Goal: Task Accomplishment & Management: Complete application form

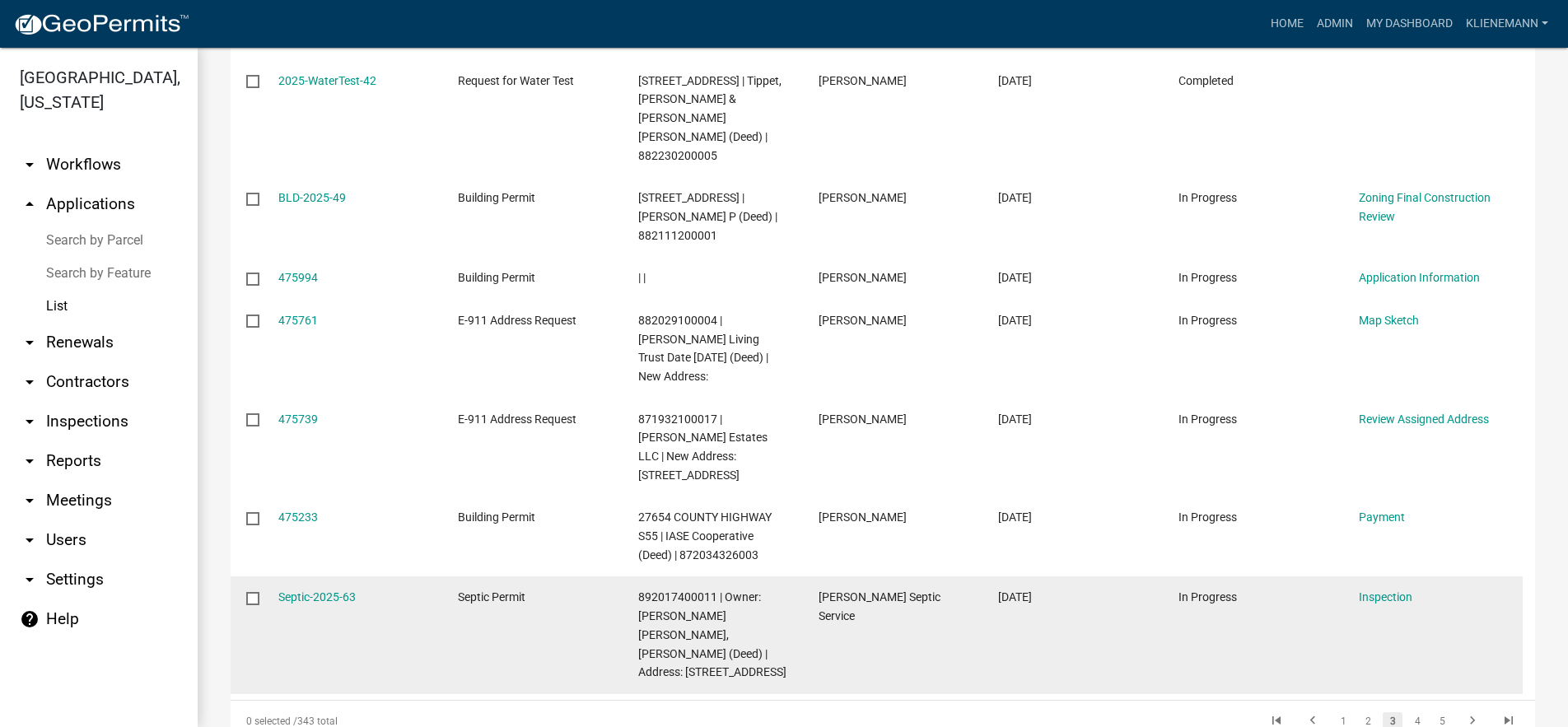
scroll to position [599, 0]
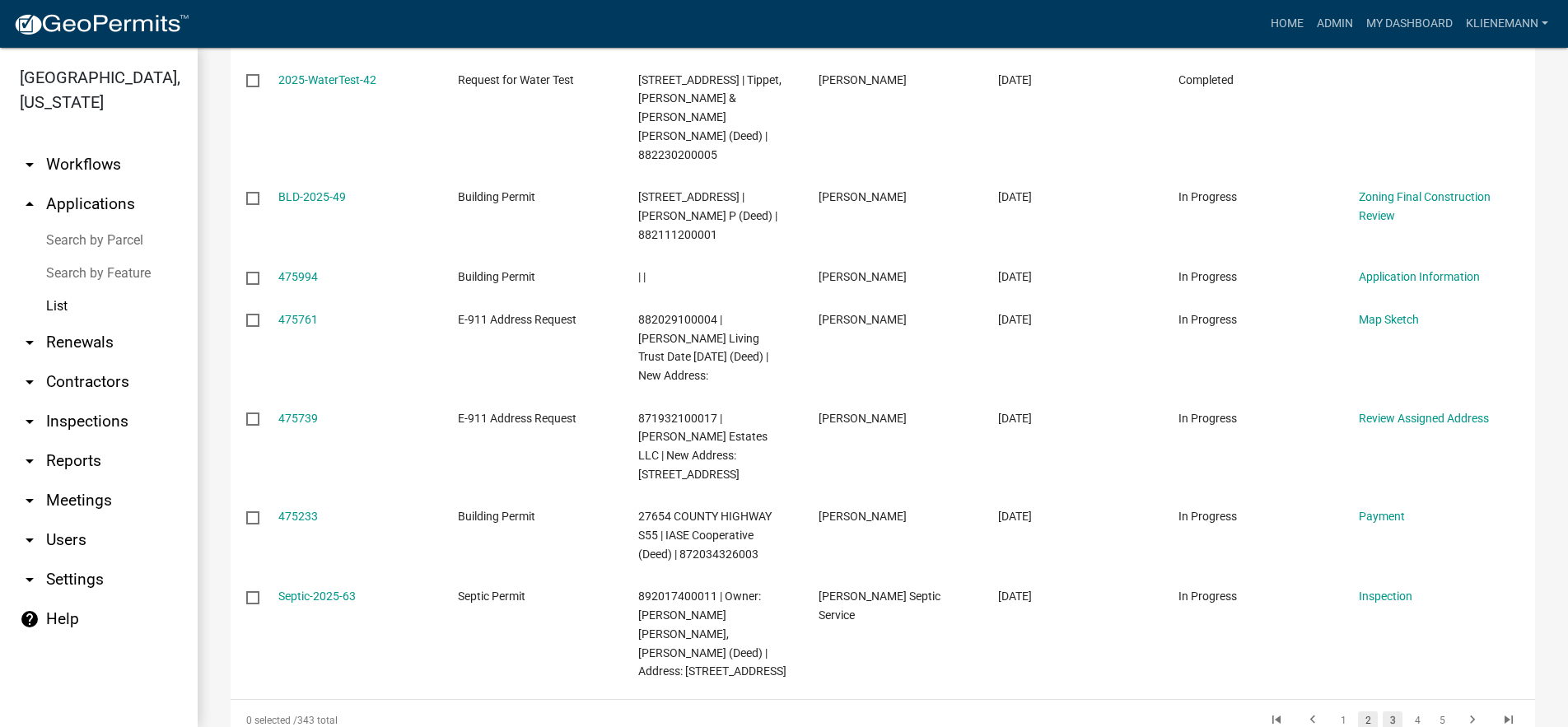
click at [1359, 712] on link "2" at bounding box center [1368, 720] width 20 height 18
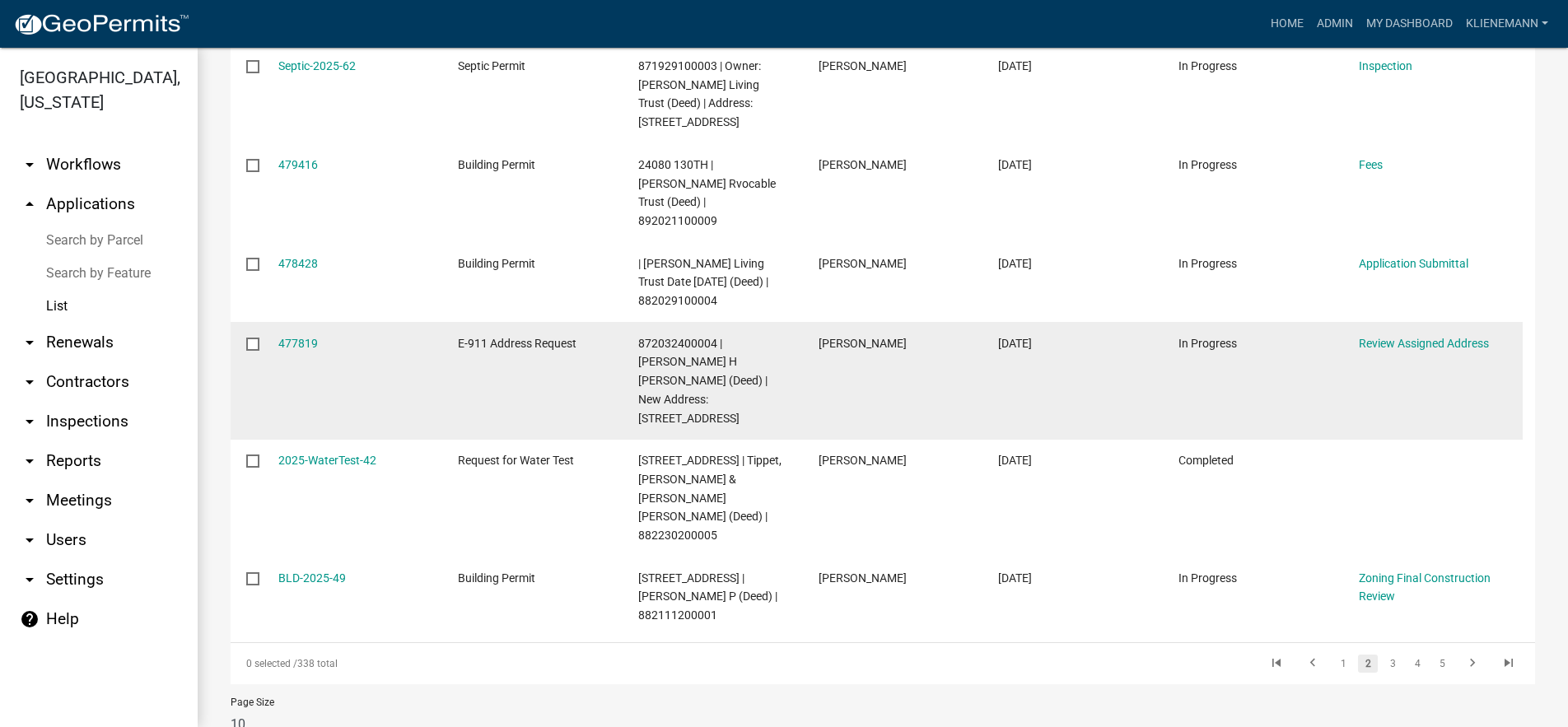
scroll to position [506, 0]
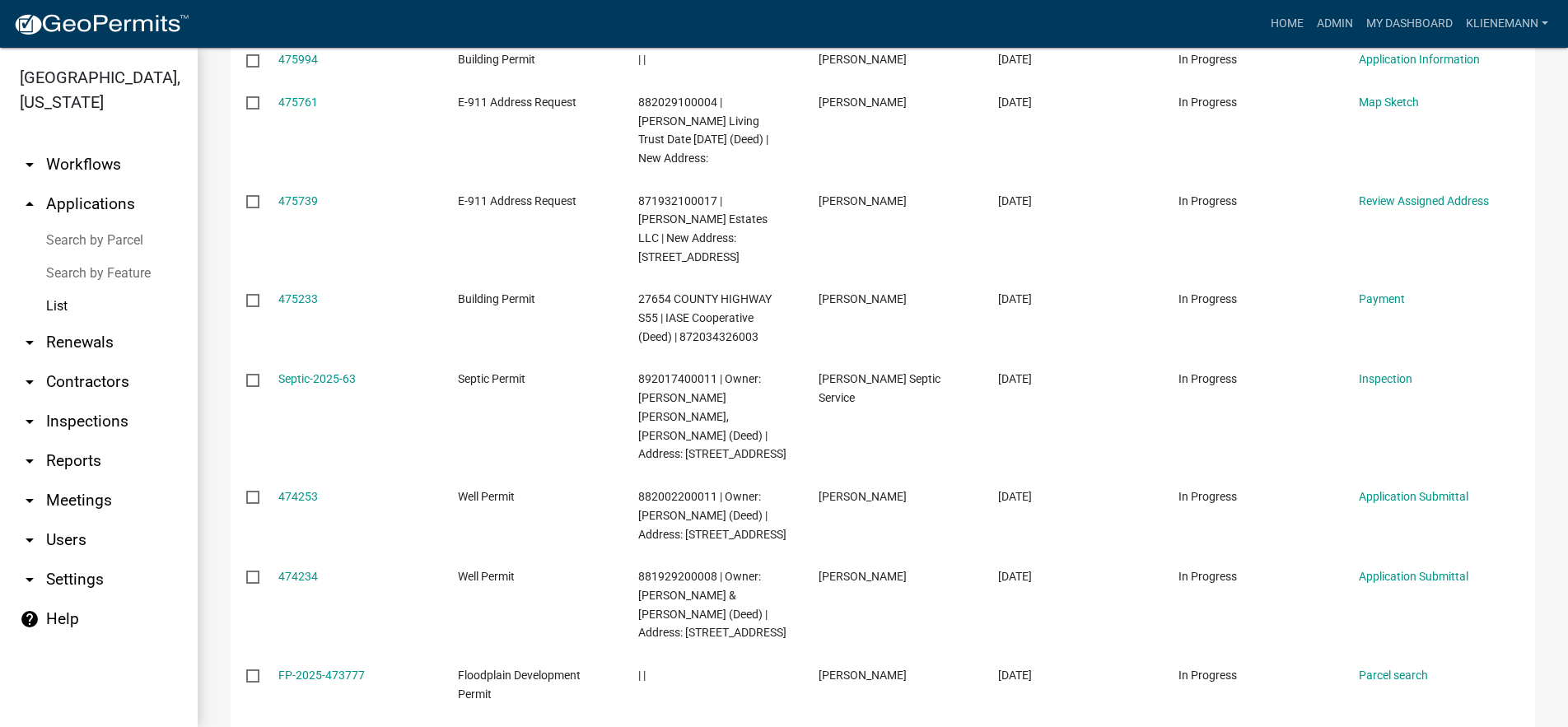
scroll to position [274, 0]
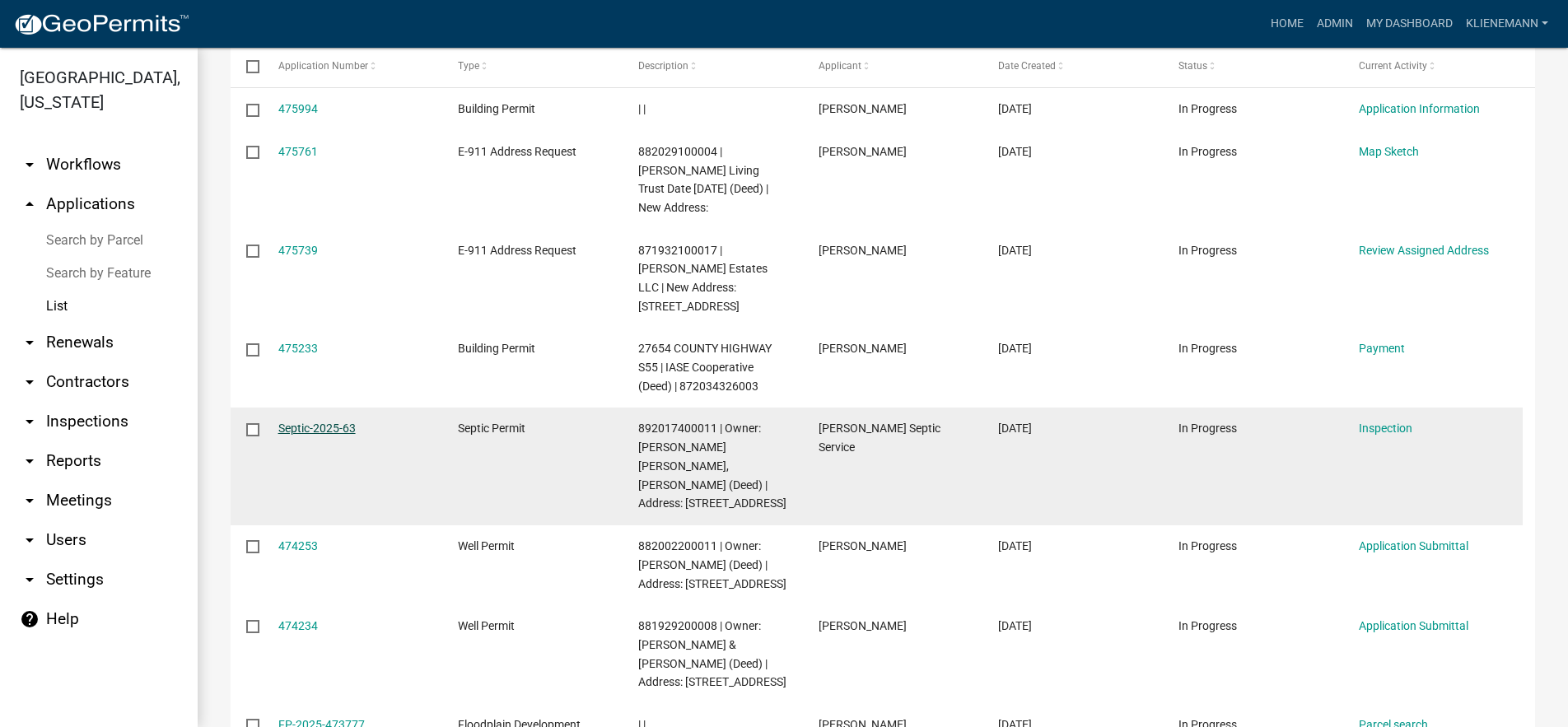
click at [350, 422] on link "Septic-2025-63" at bounding box center [317, 428] width 77 height 13
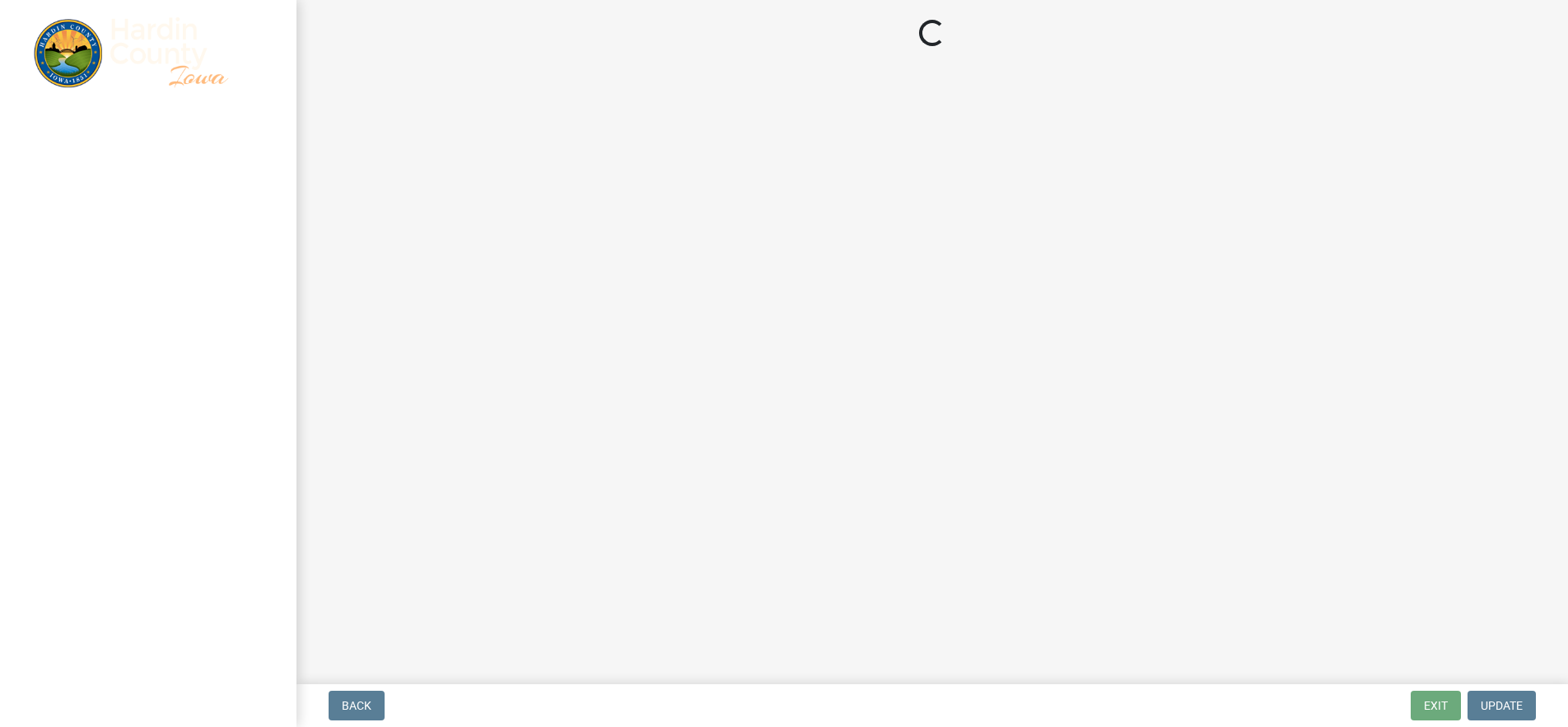
select select "92abfdc4-a32e-4fda-8546-51d3978c14c9"
select select "3f6a41d2-1bc0-4b02-a119-7a8f2dc110ad"
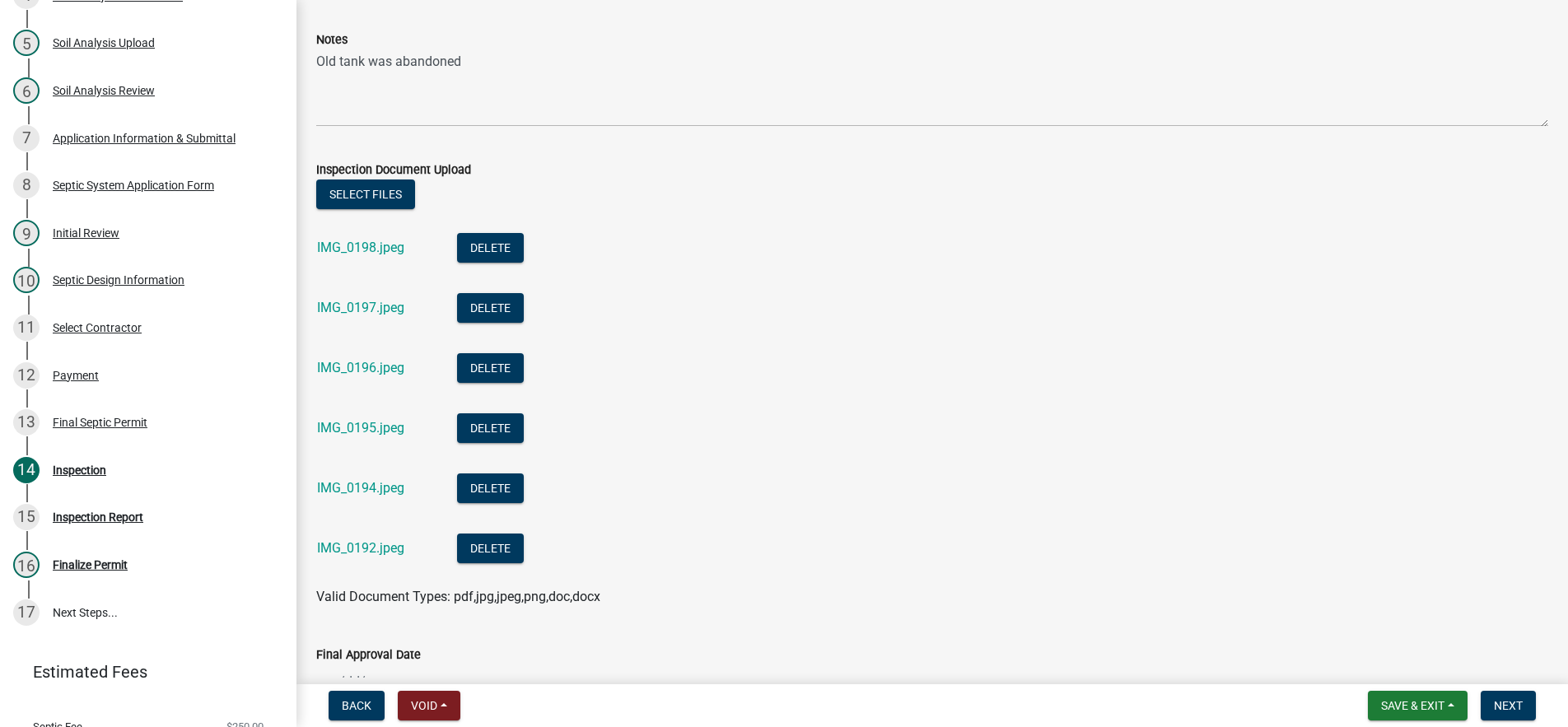
scroll to position [521, 0]
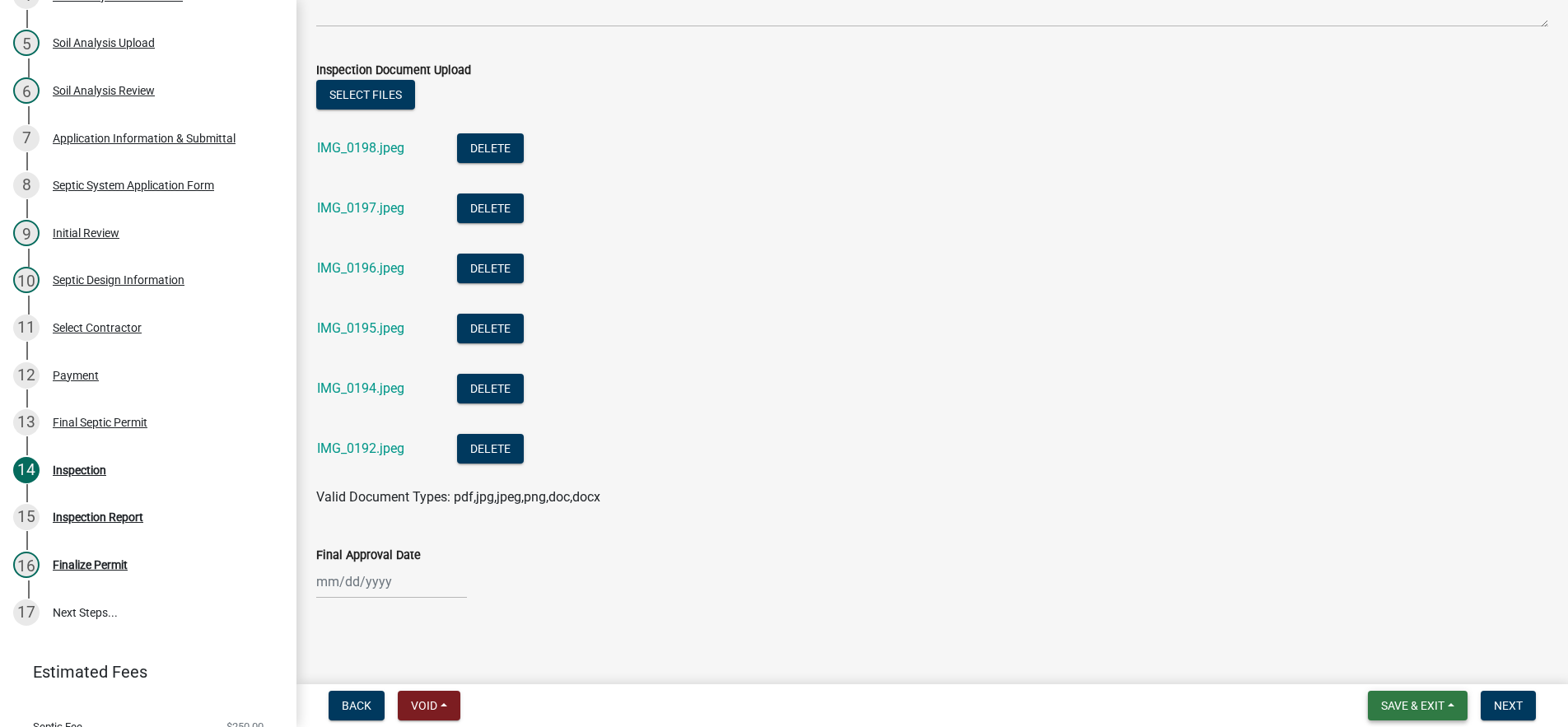
click at [1433, 708] on span "Save & Exit" at bounding box center [1413, 706] width 64 height 13
click at [1422, 675] on button "Save & Exit" at bounding box center [1401, 663] width 132 height 40
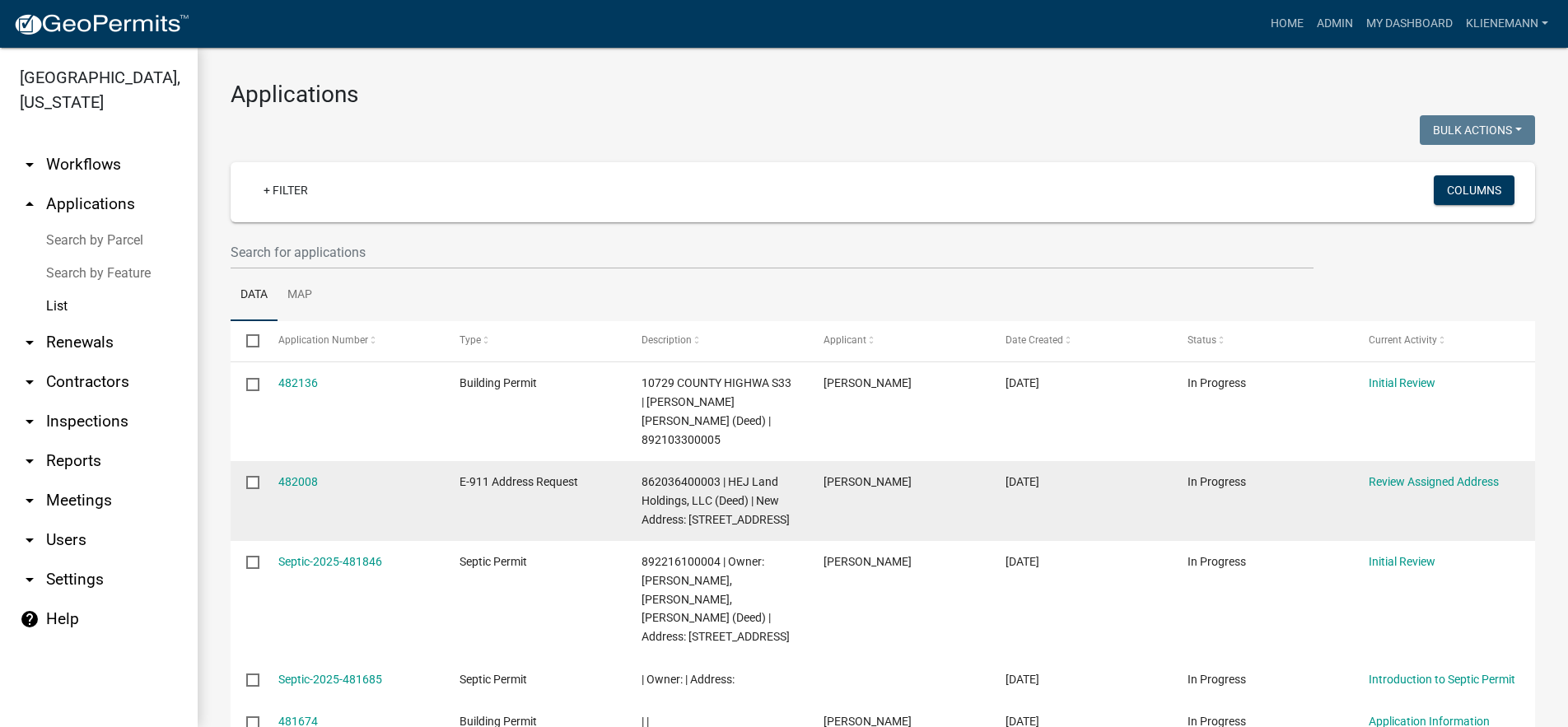
scroll to position [165, 0]
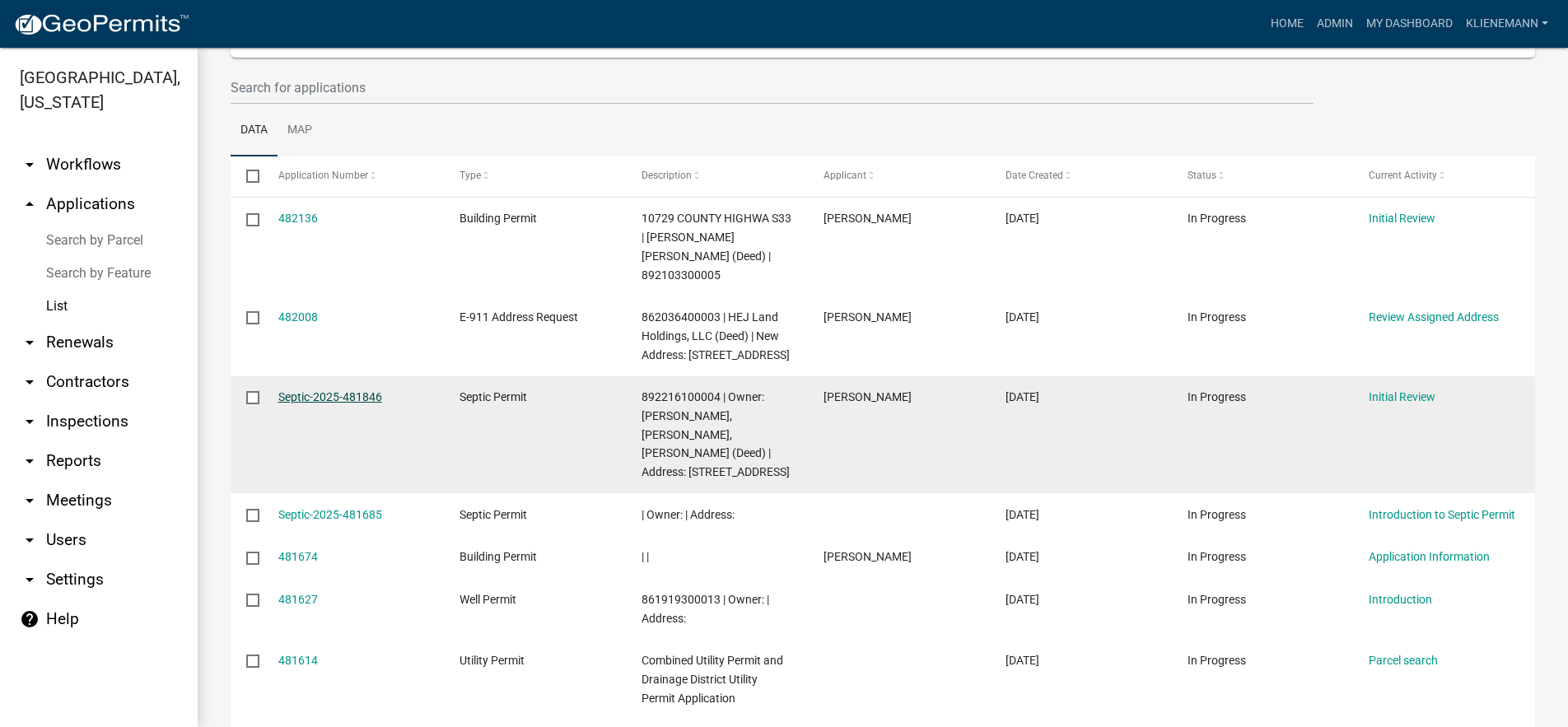
click at [348, 394] on link "Septic-2025-481846" at bounding box center [330, 397] width 104 height 13
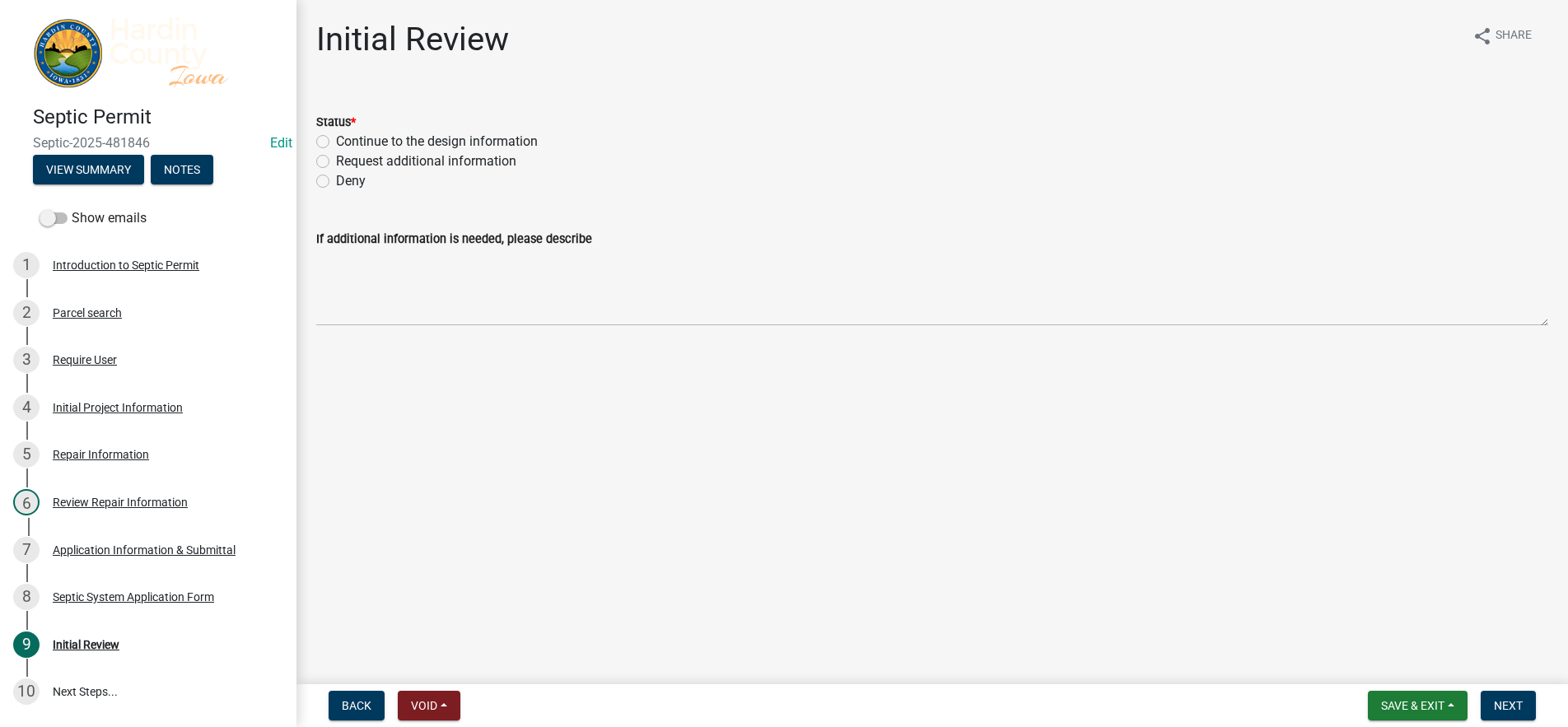
click at [418, 145] on label "Continue to the design information" at bounding box center [437, 142] width 202 height 20
click at [346, 143] on input "Continue to the design information" at bounding box center [341, 137] width 10 height 10
radio input "true"
click at [181, 592] on div "Septic System Application Form" at bounding box center [133, 598] width 162 height 11
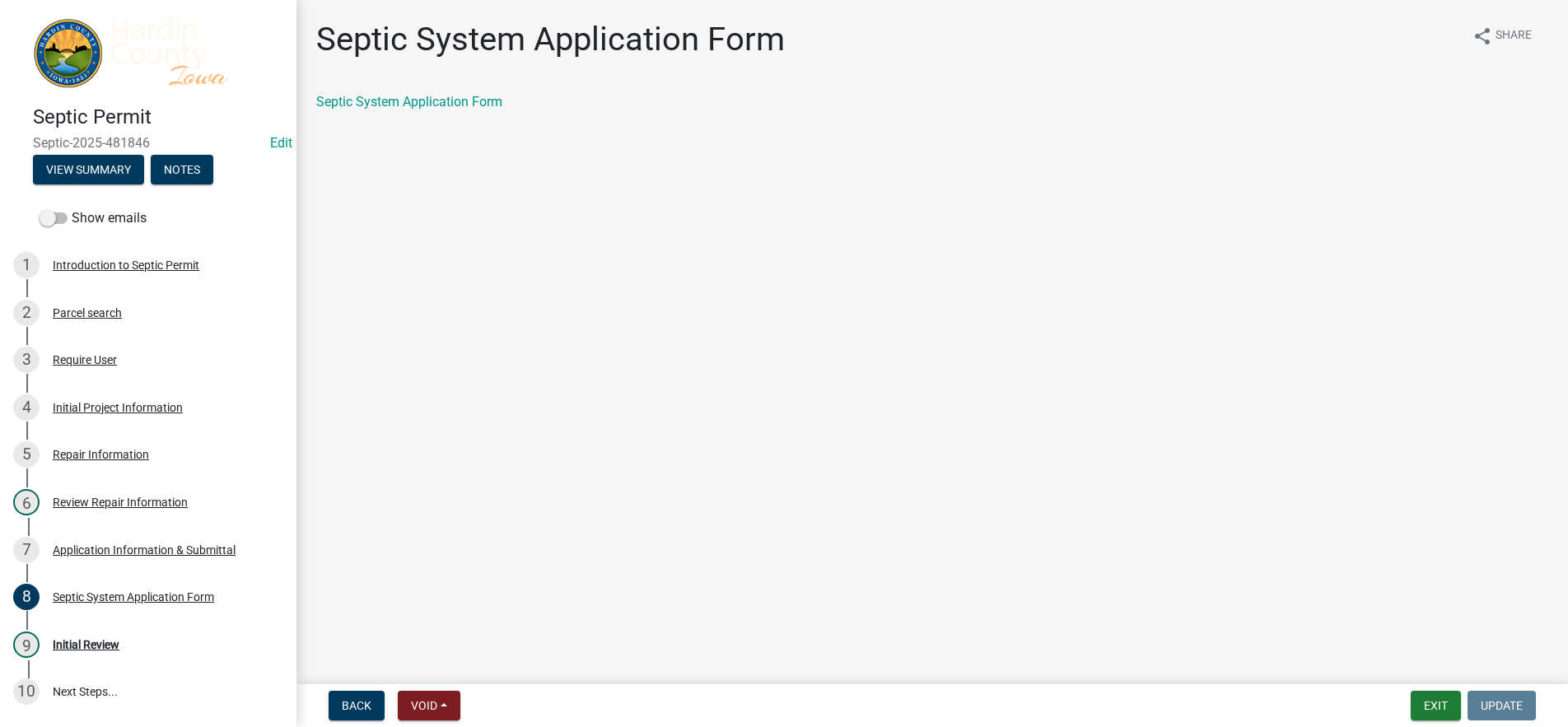
click at [178, 545] on div "Application Information & Submittal" at bounding box center [144, 550] width 183 height 11
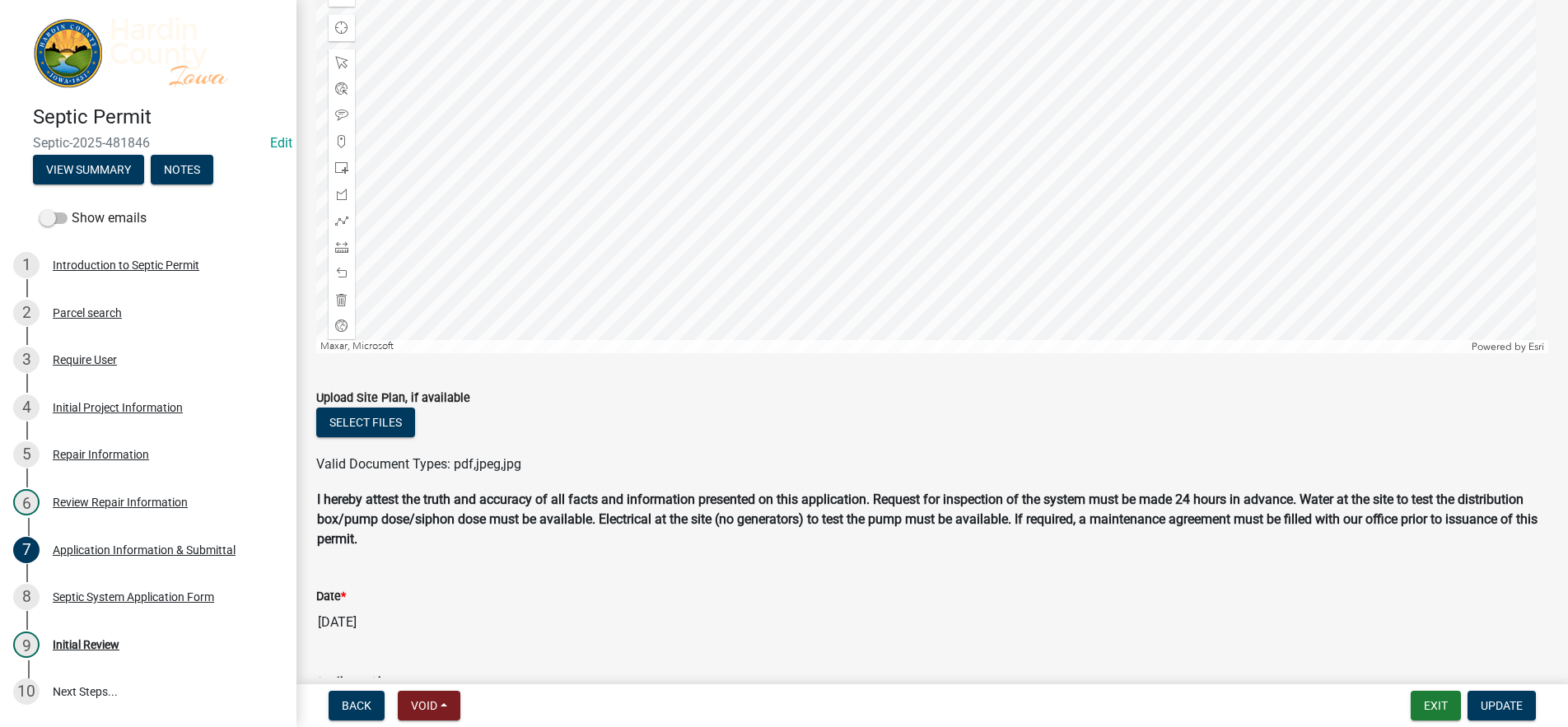
scroll to position [1479, 0]
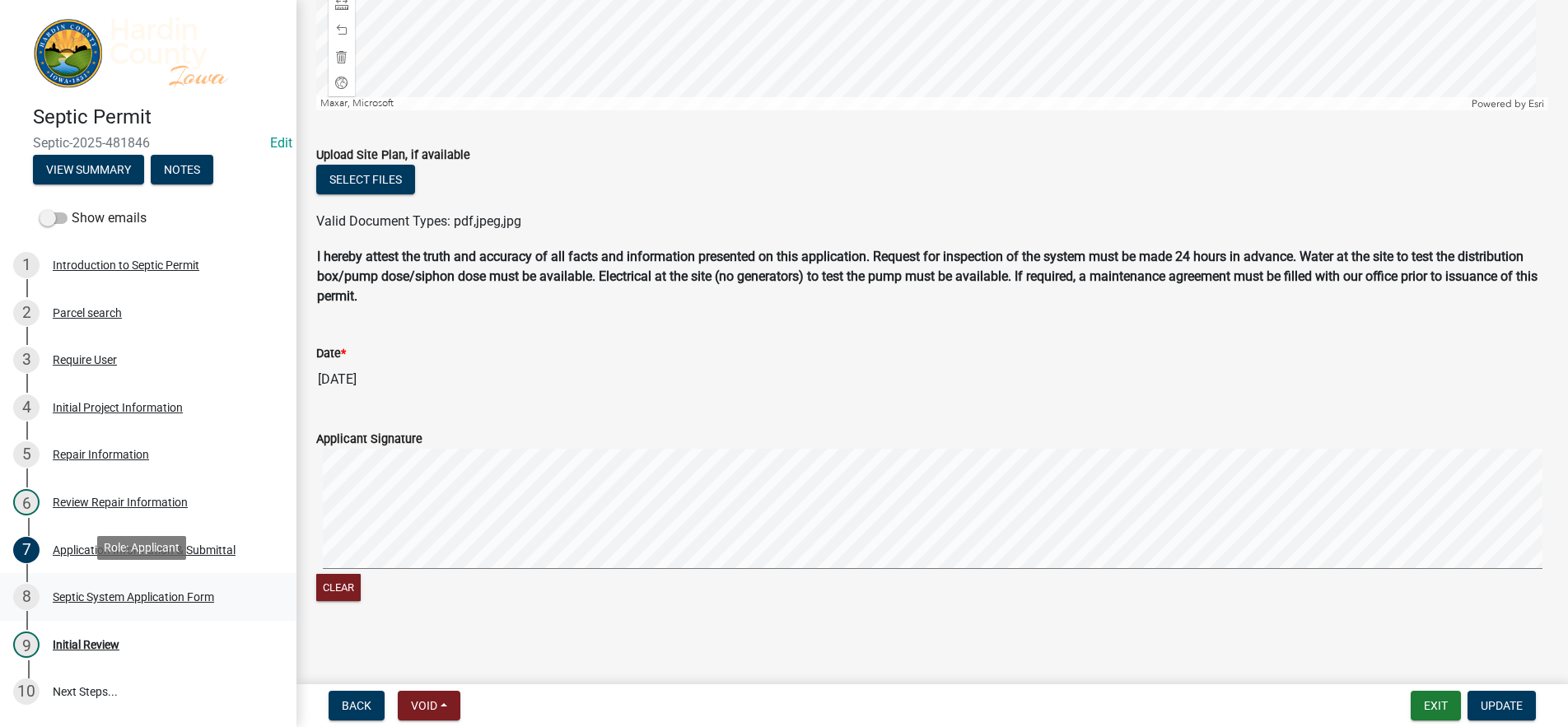
click at [180, 592] on div "Septic System Application Form" at bounding box center [133, 598] width 162 height 11
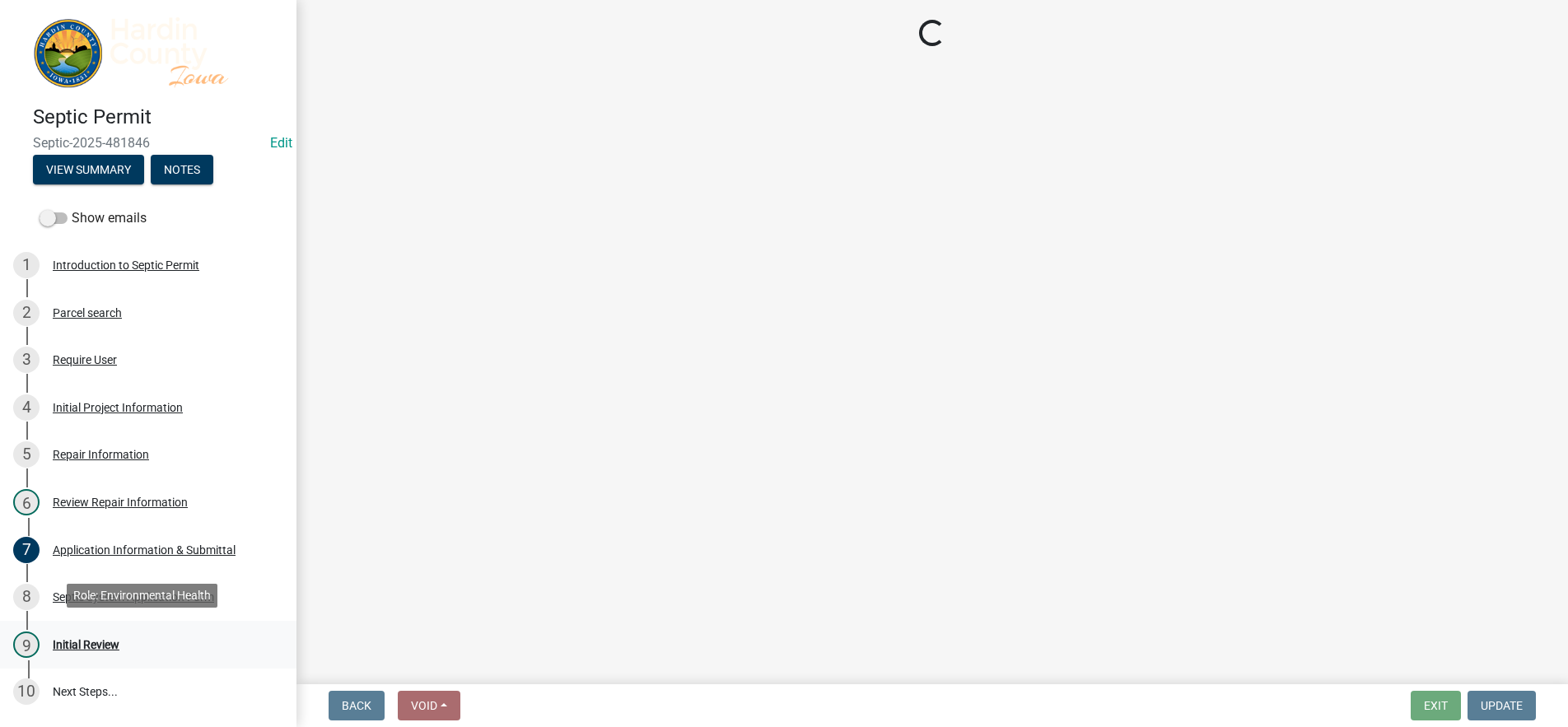
click at [152, 638] on div "9 Initial Review" at bounding box center [142, 645] width 257 height 27
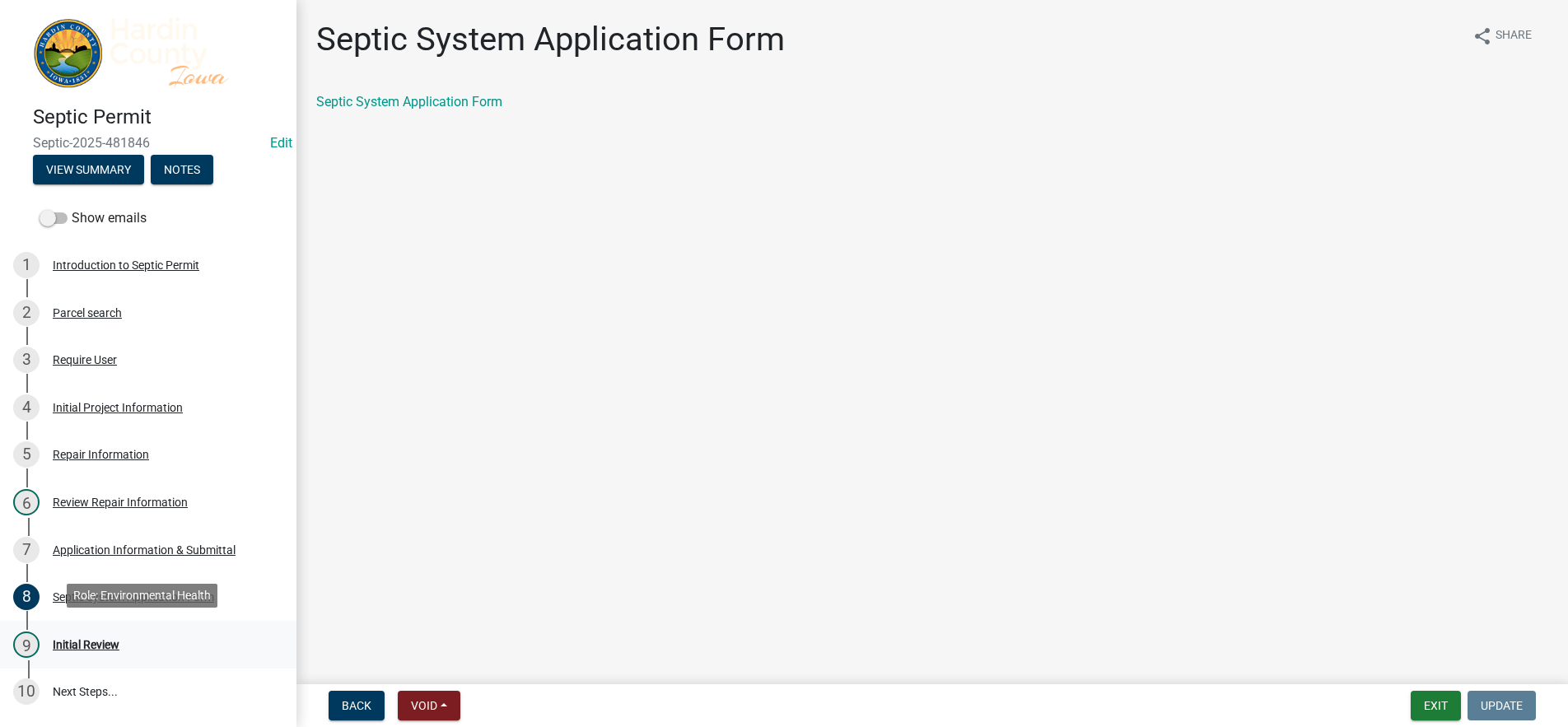
click at [97, 639] on div "Initial Review" at bounding box center [86, 645] width 67 height 11
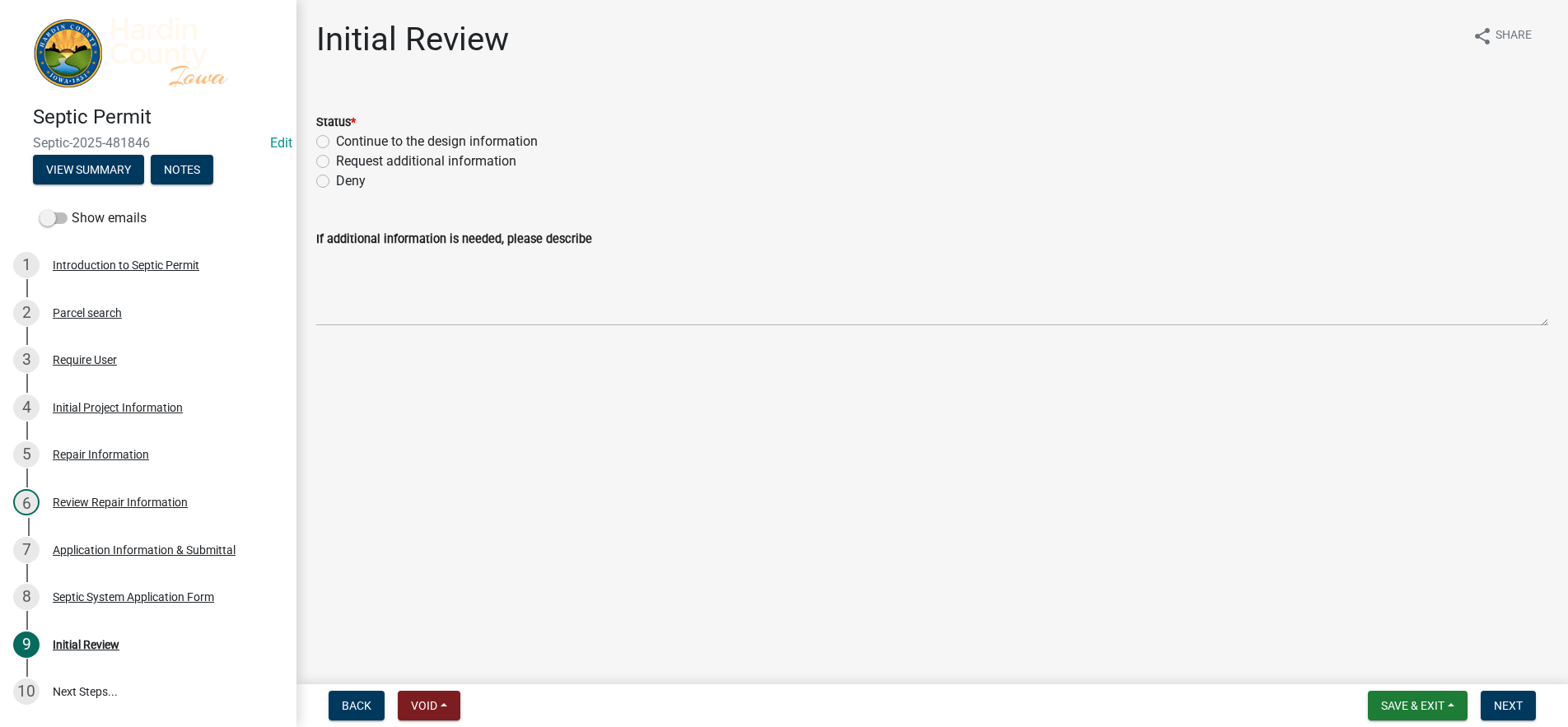
click at [367, 133] on label "Continue to the design information" at bounding box center [437, 142] width 202 height 20
click at [346, 133] on input "Continue to the design information" at bounding box center [341, 137] width 10 height 10
radio input "true"
click at [1503, 699] on span "Next" at bounding box center [1508, 706] width 29 height 13
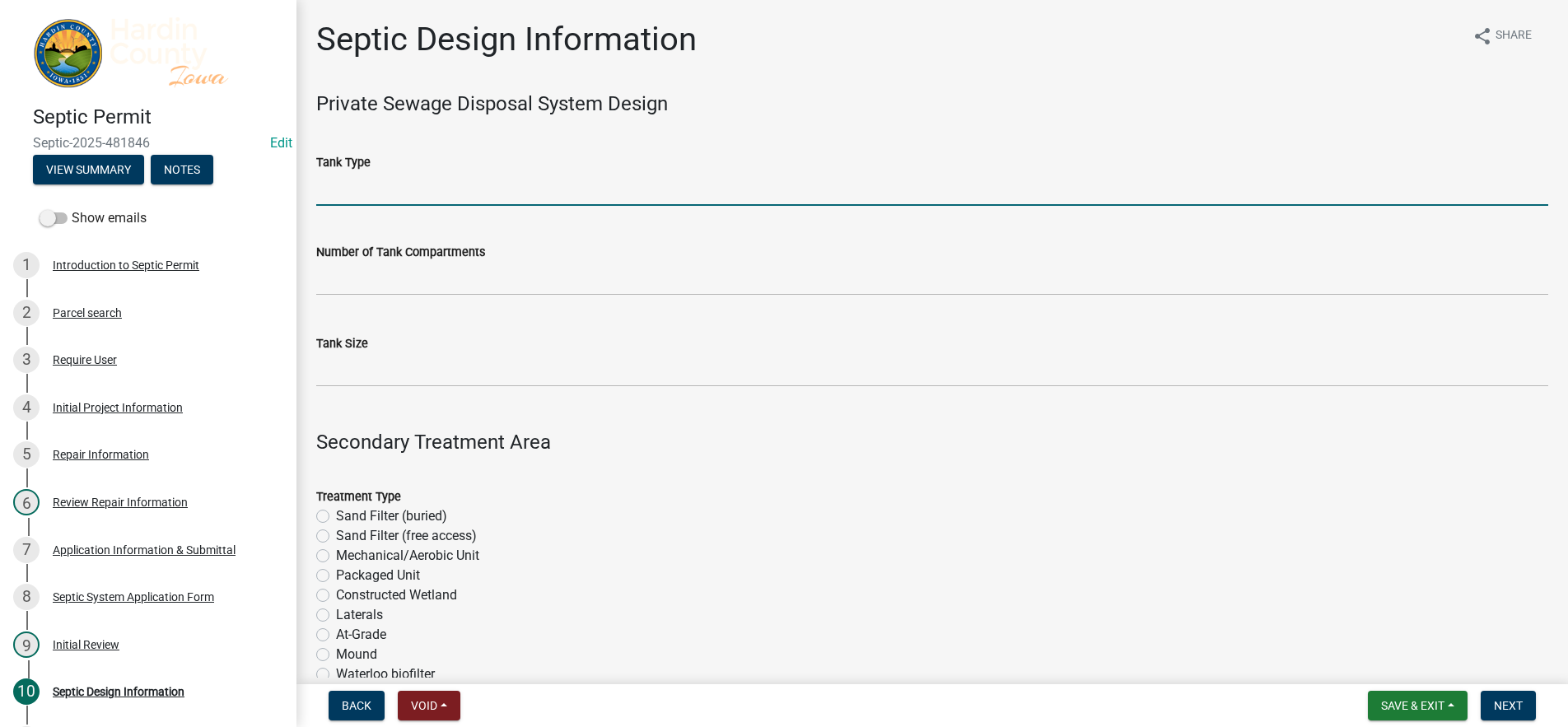
click at [442, 203] on input "Tank Type" at bounding box center [931, 188] width 1232 height 33
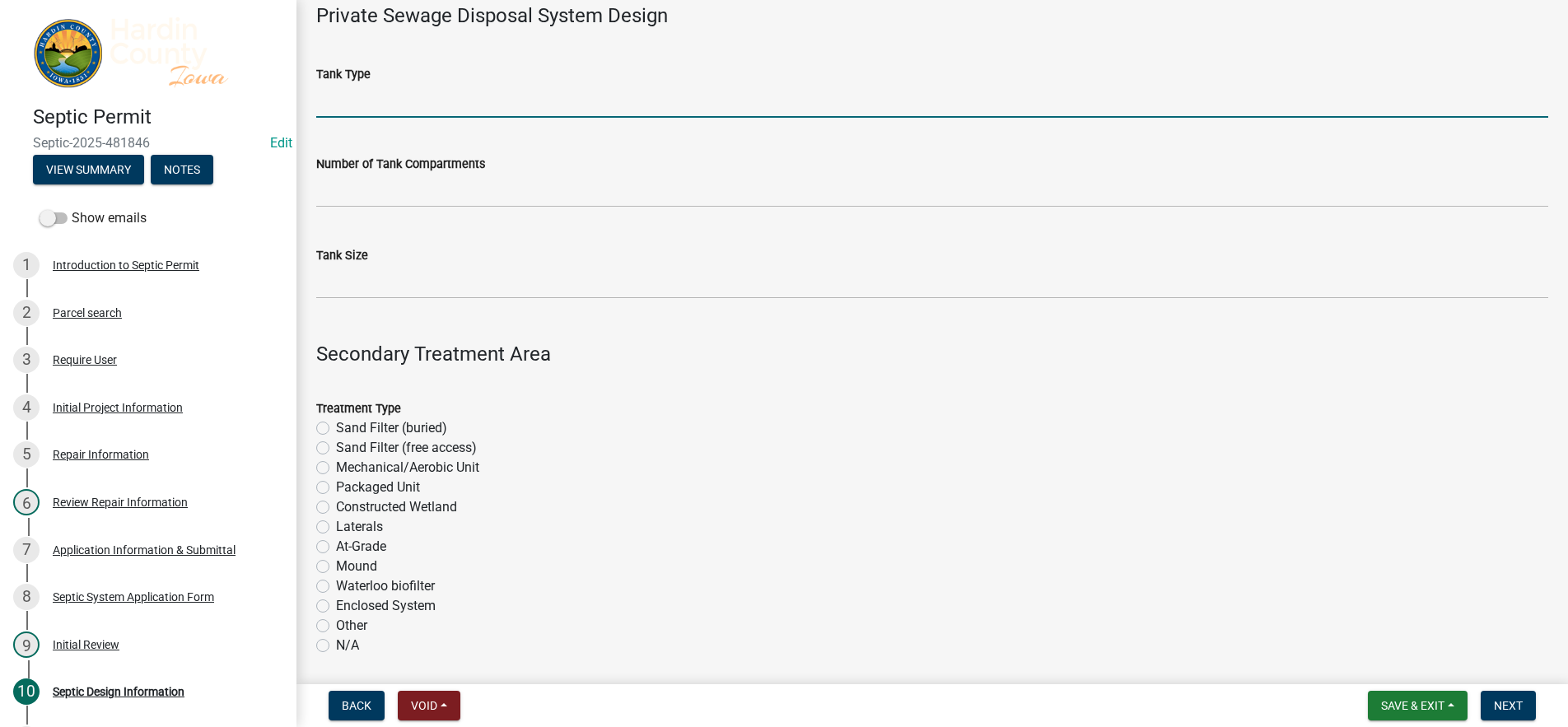
scroll to position [247, 0]
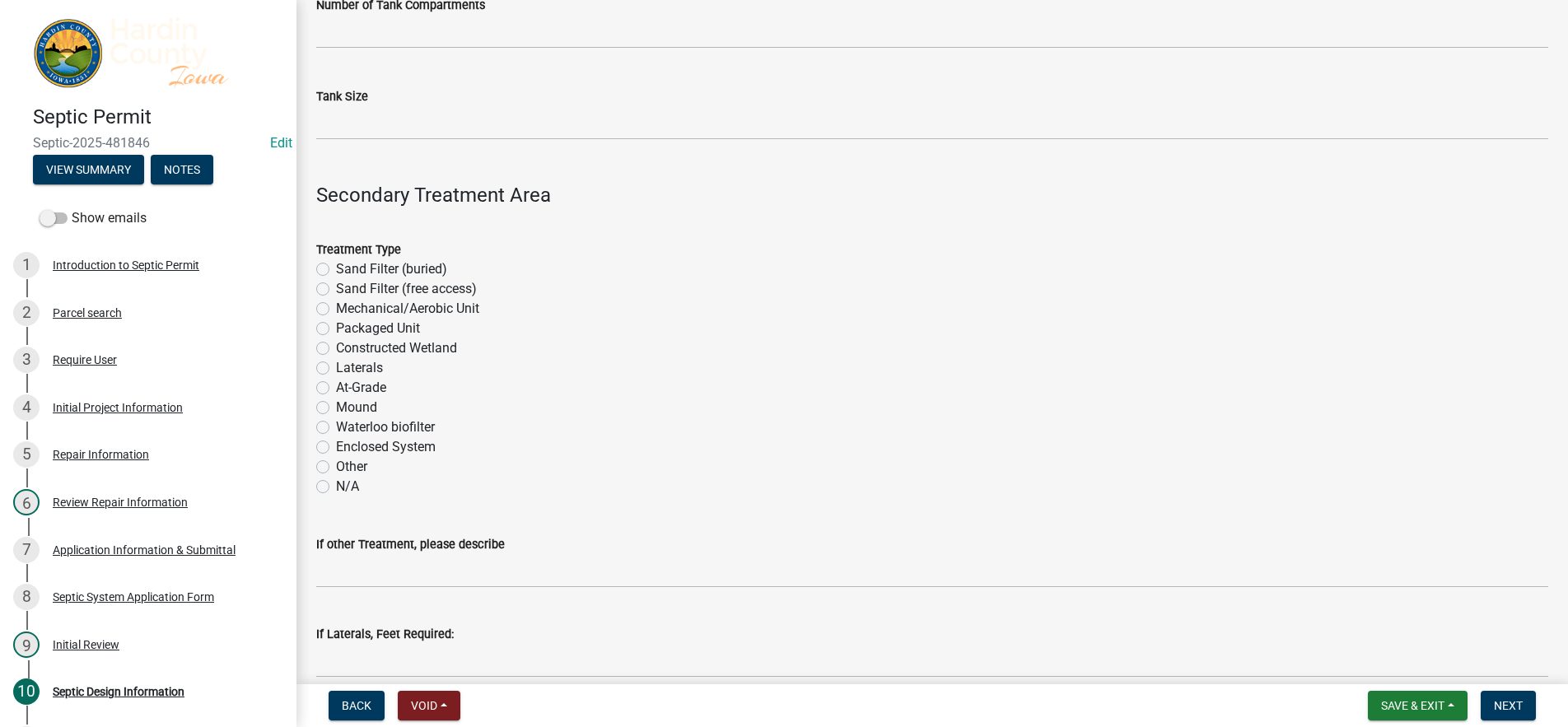
click at [355, 371] on label "Laterals" at bounding box center [359, 368] width 47 height 20
click at [346, 369] on input "Laterals" at bounding box center [341, 364] width 10 height 10
radio input "true"
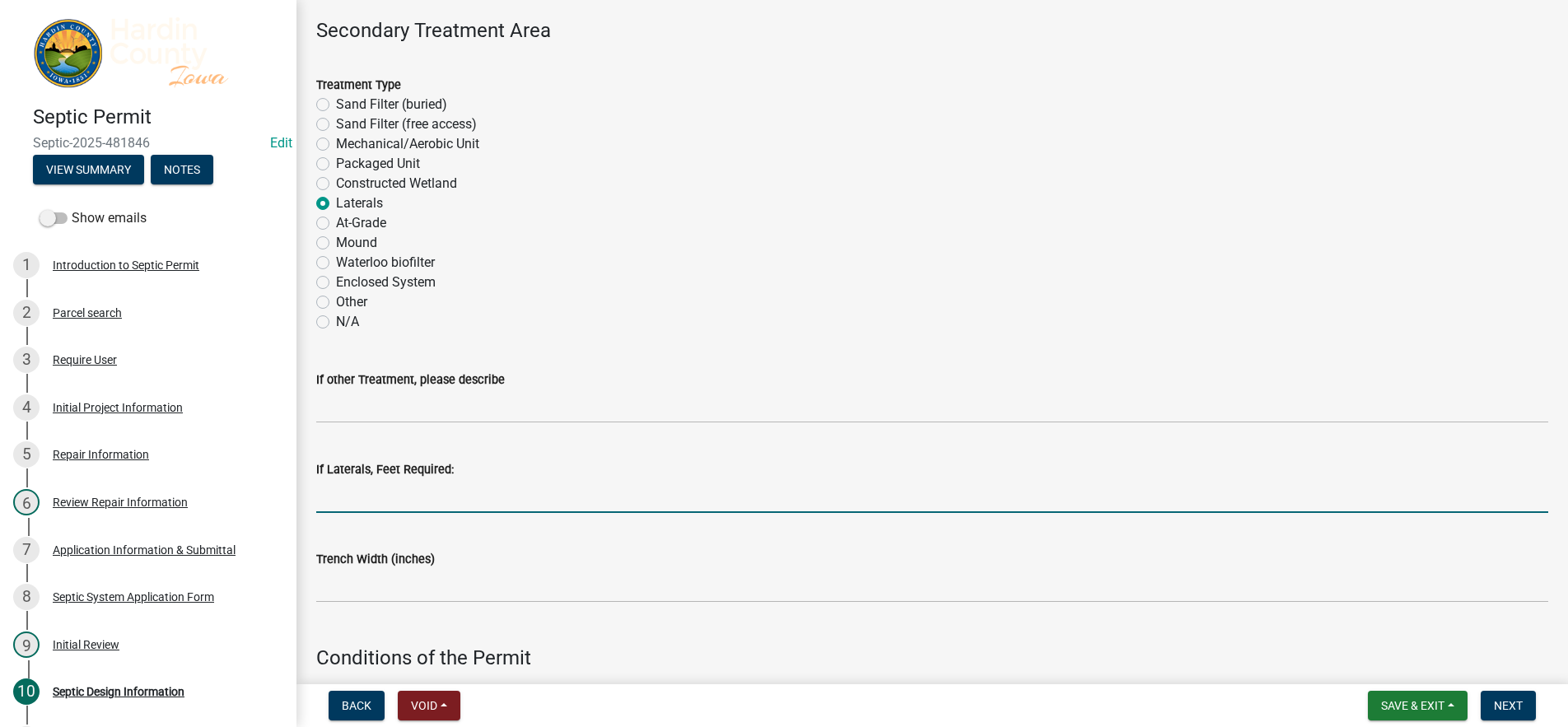
click at [374, 483] on input "If Laterals, Feet Required:" at bounding box center [931, 496] width 1232 height 33
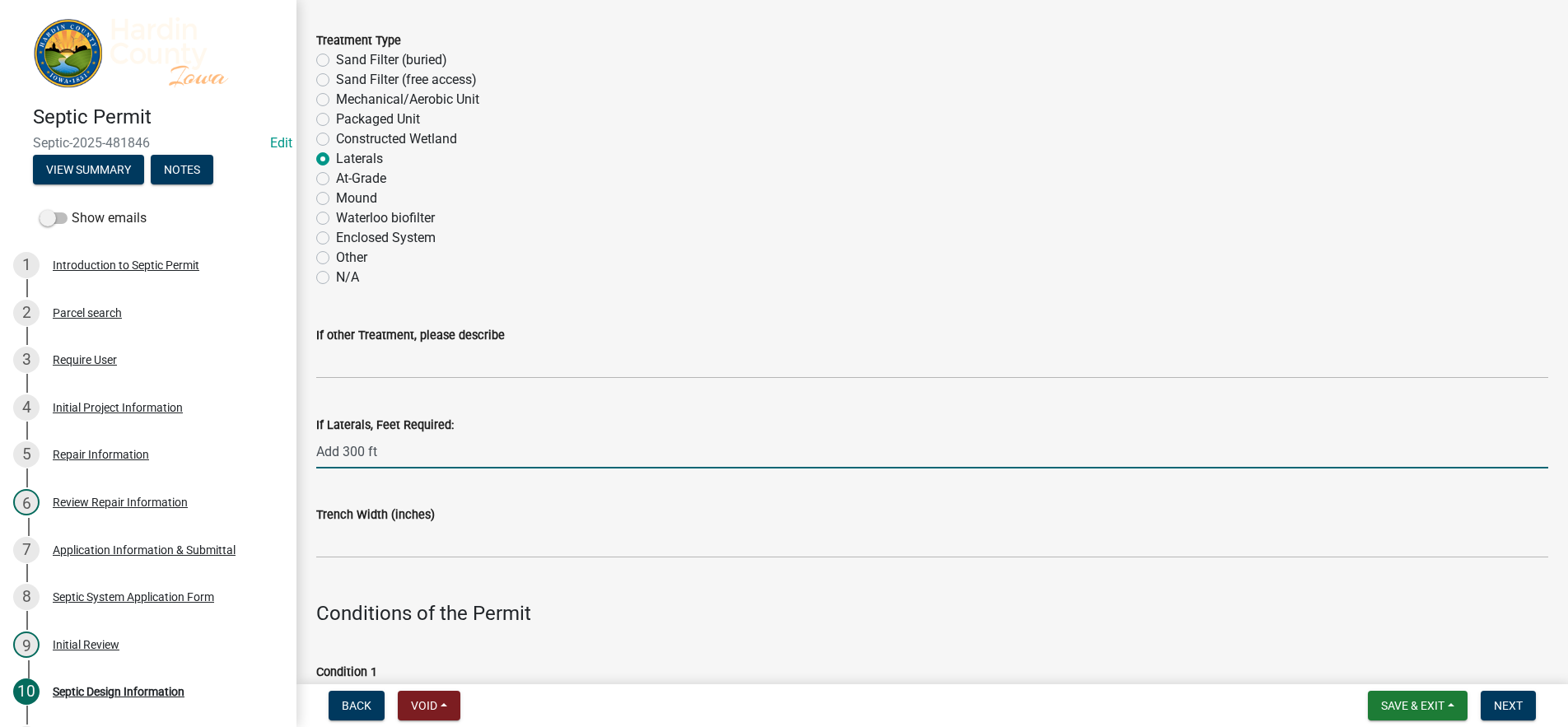
scroll to position [494, 0]
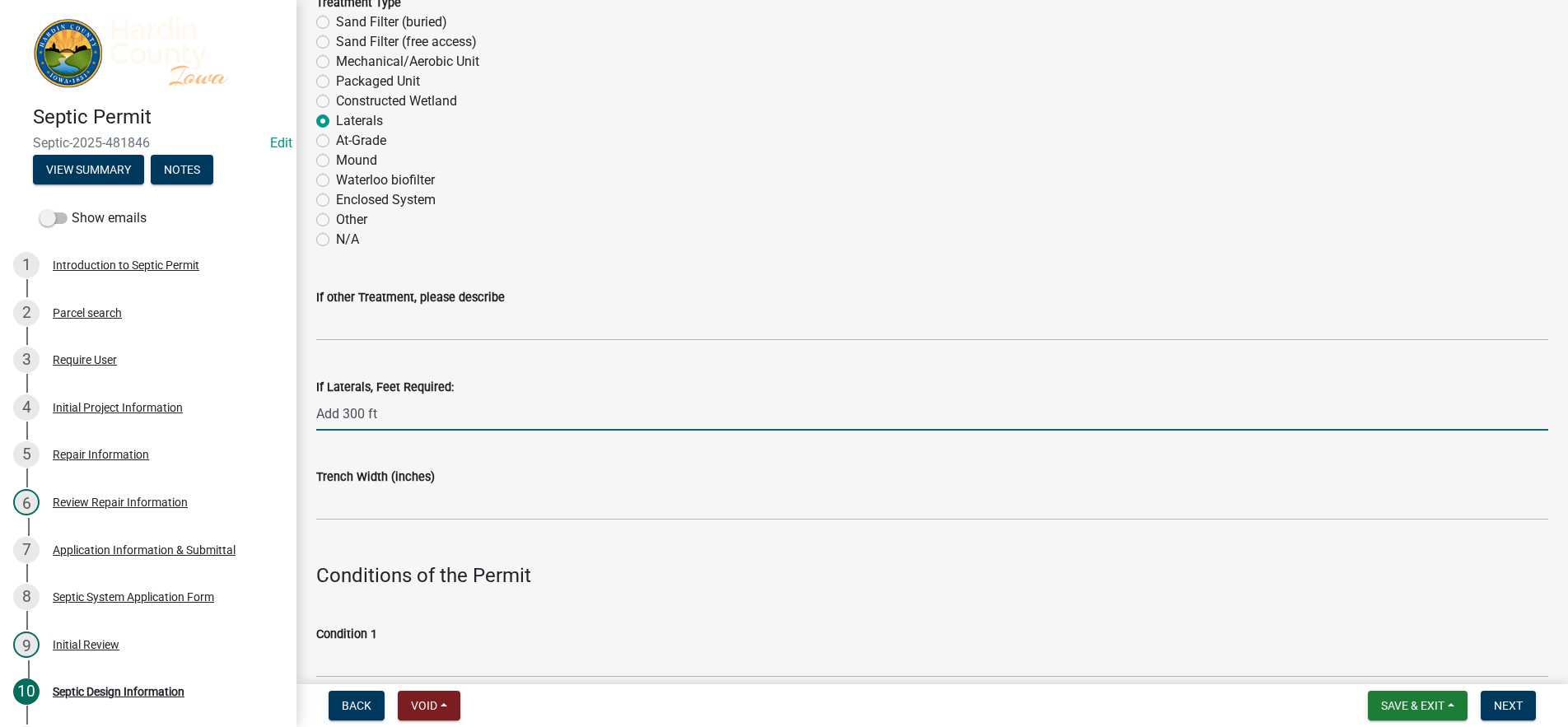
type input "Add 300 ft"
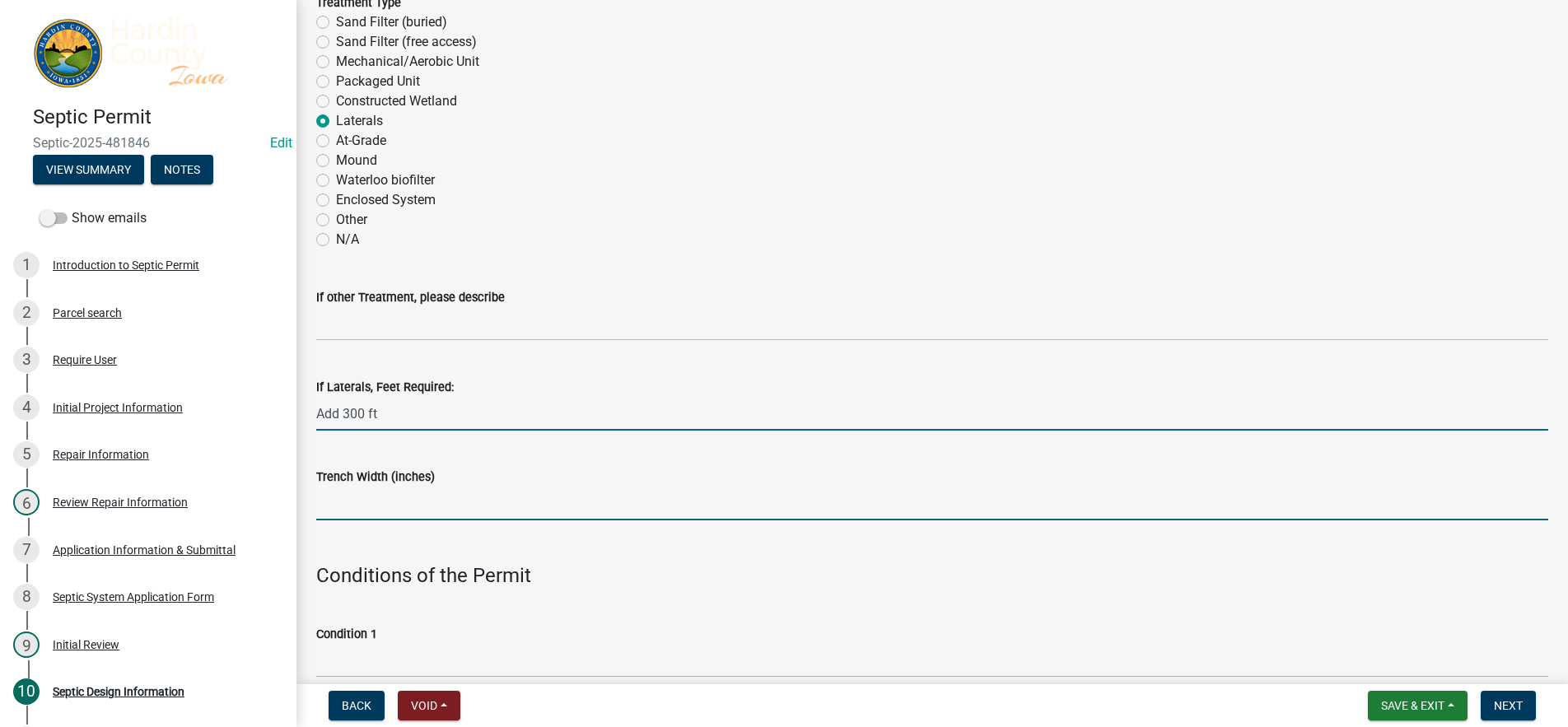
click at [375, 506] on input "Trench Width (inches)" at bounding box center [931, 503] width 1232 height 33
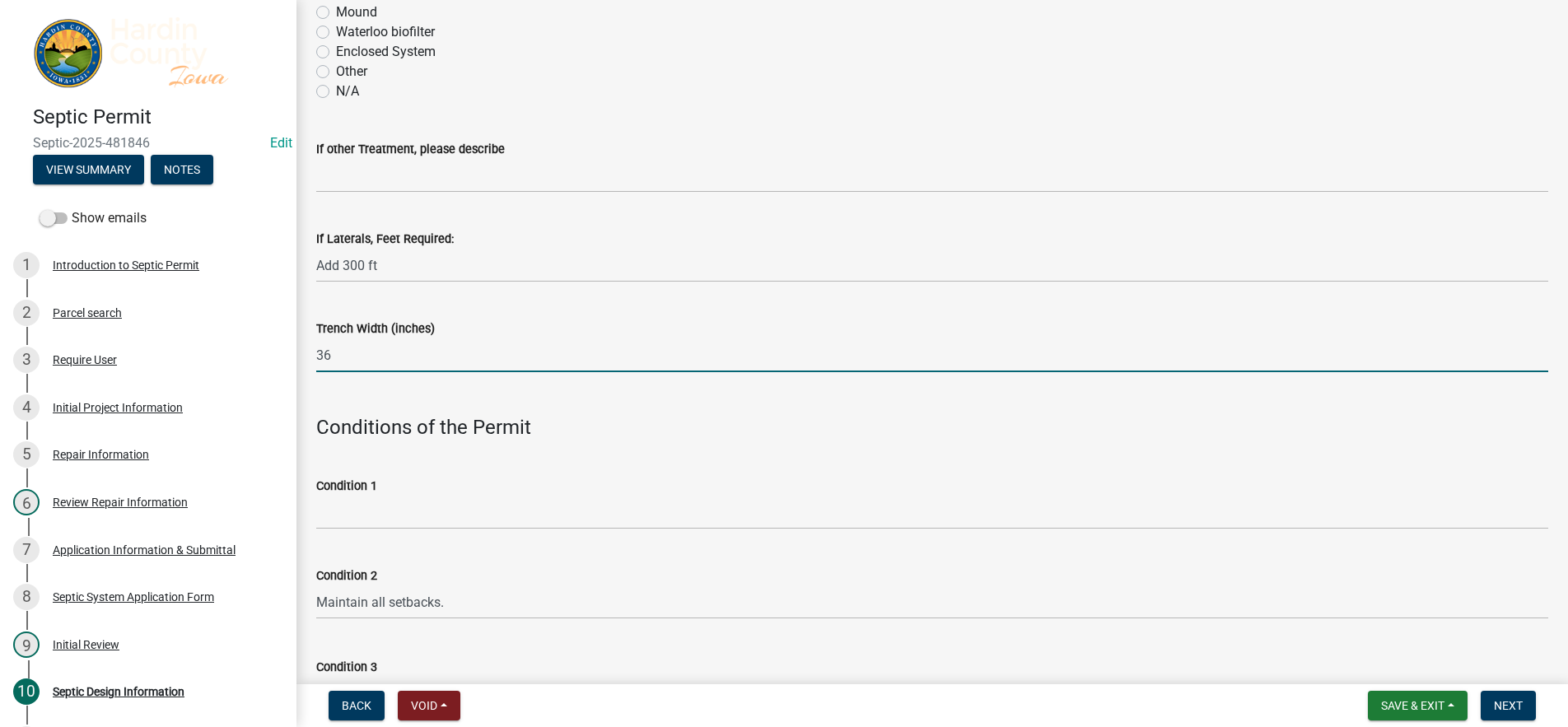
scroll to position [659, 0]
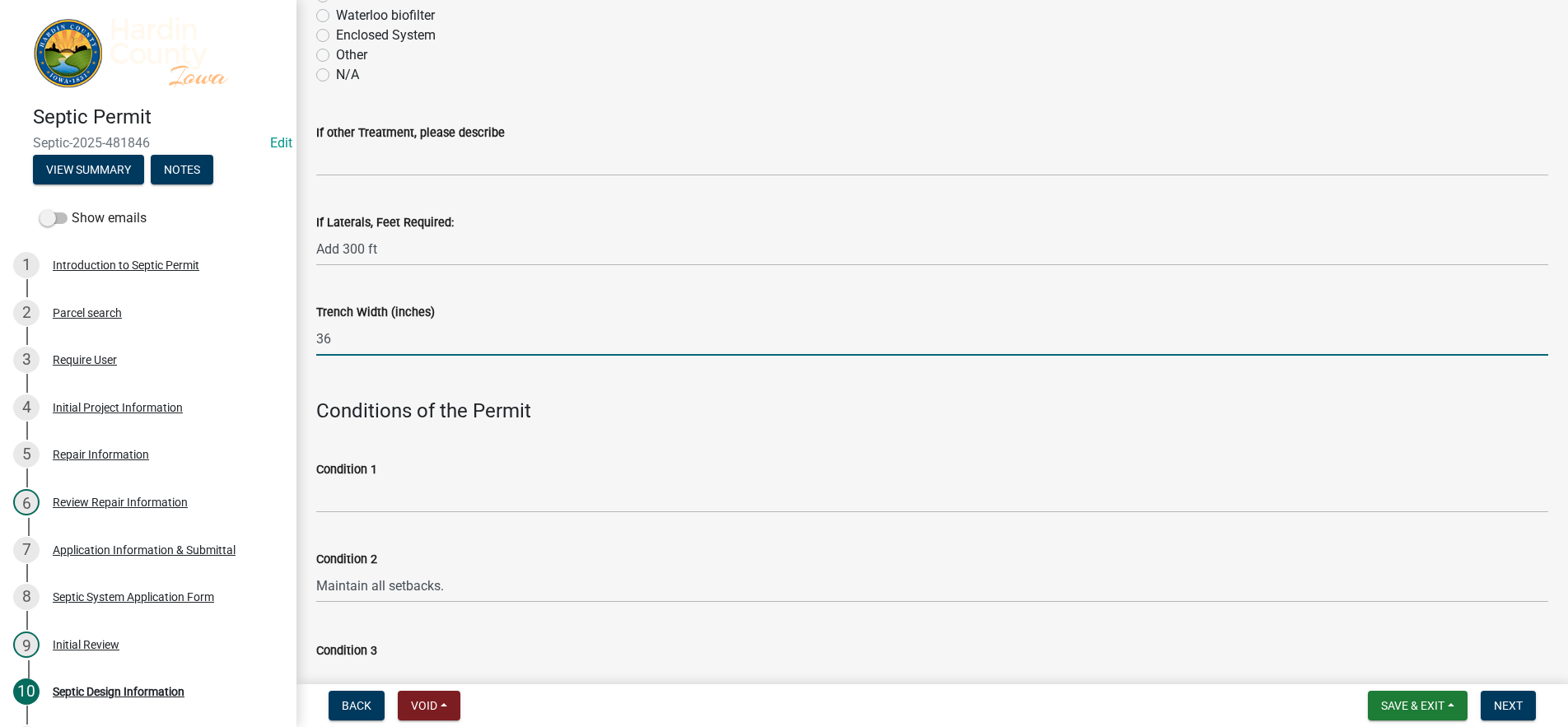
type input "36"
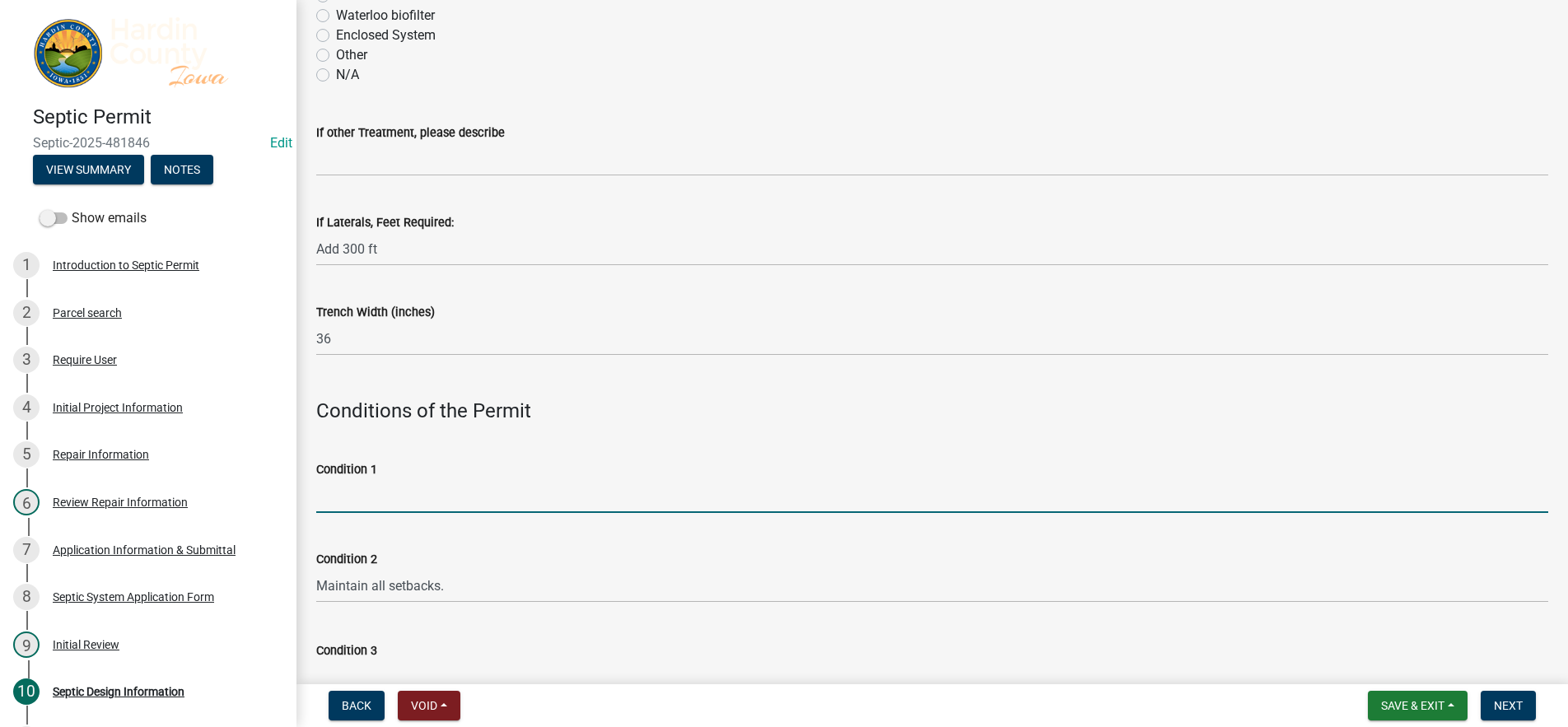
click at [374, 500] on input "Condition 1" at bounding box center [931, 496] width 1232 height 33
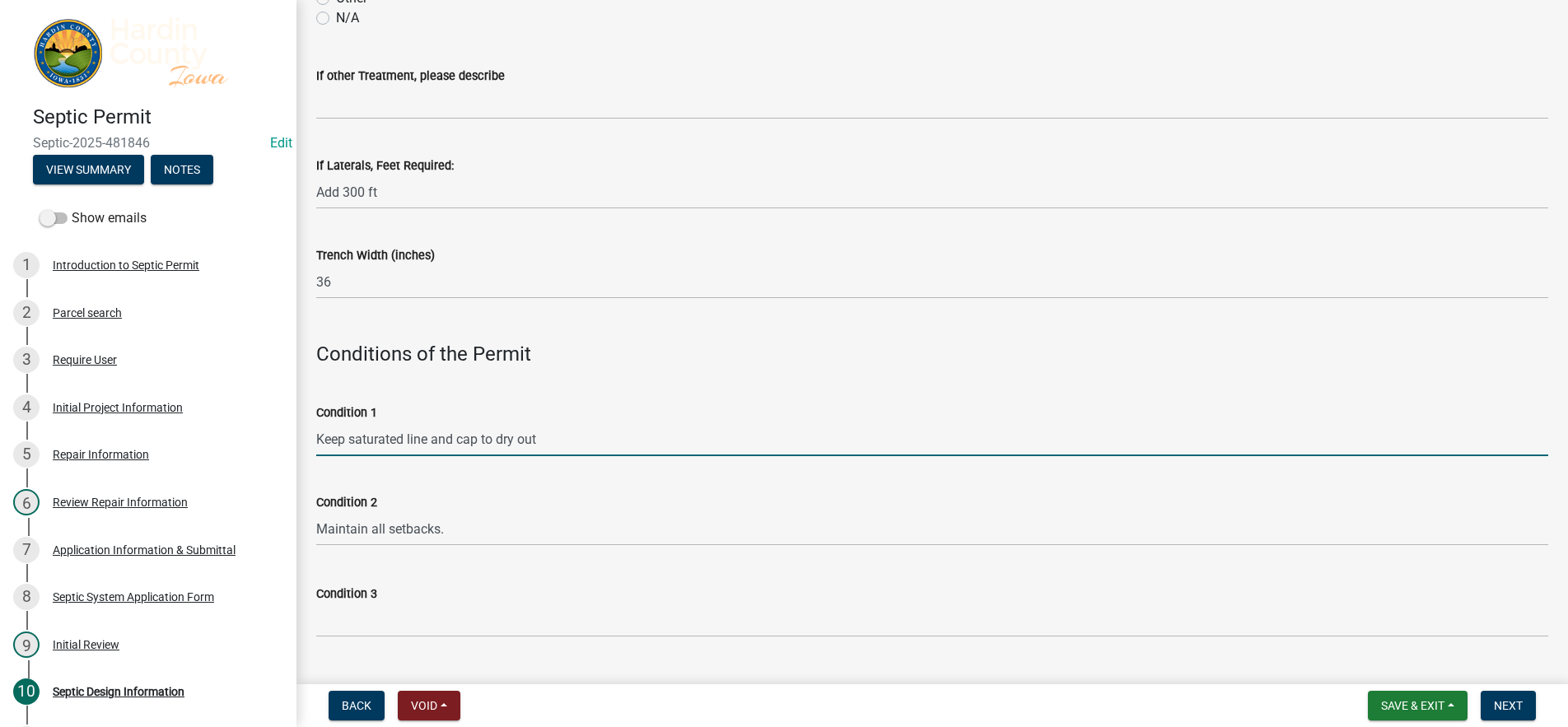
scroll to position [741, 0]
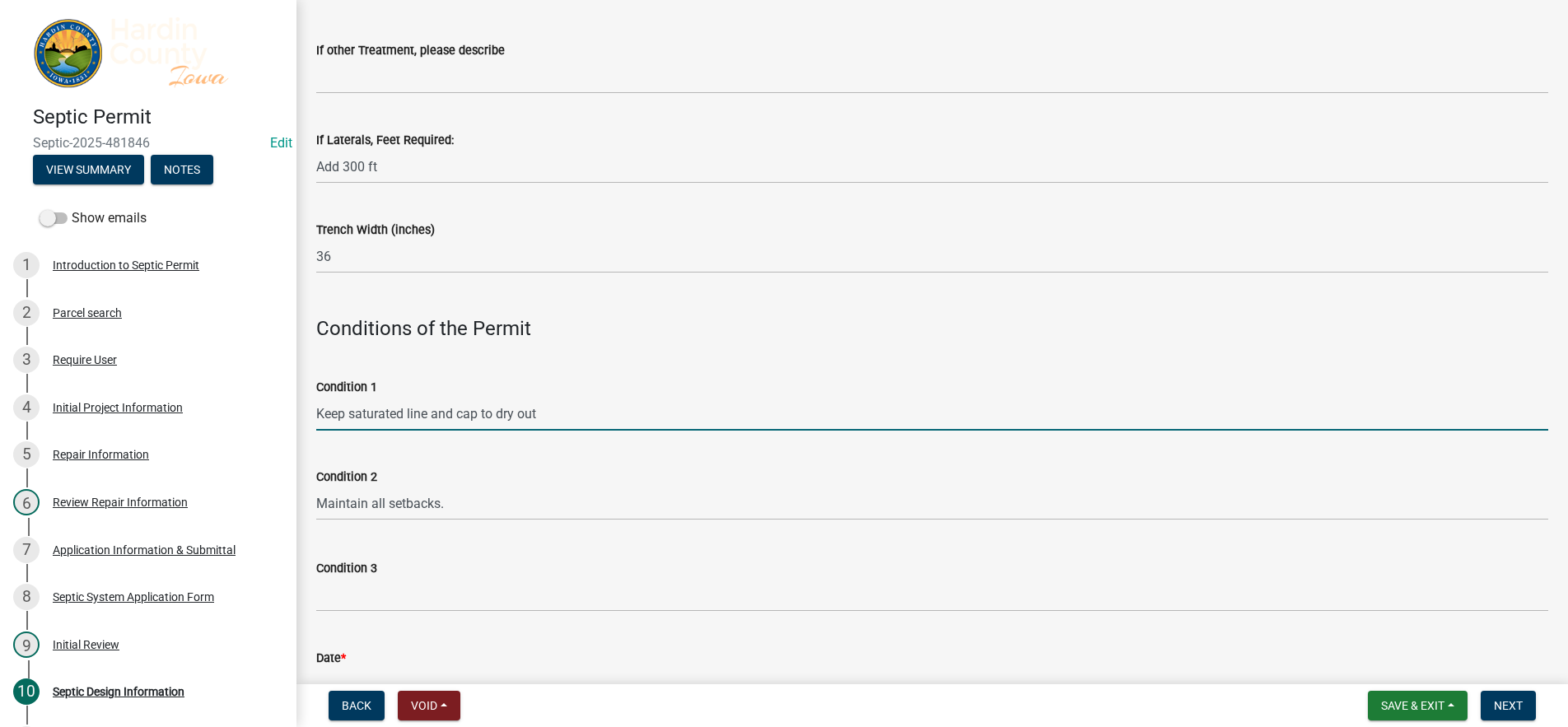
type input "Keep saturated line and cap to dry out"
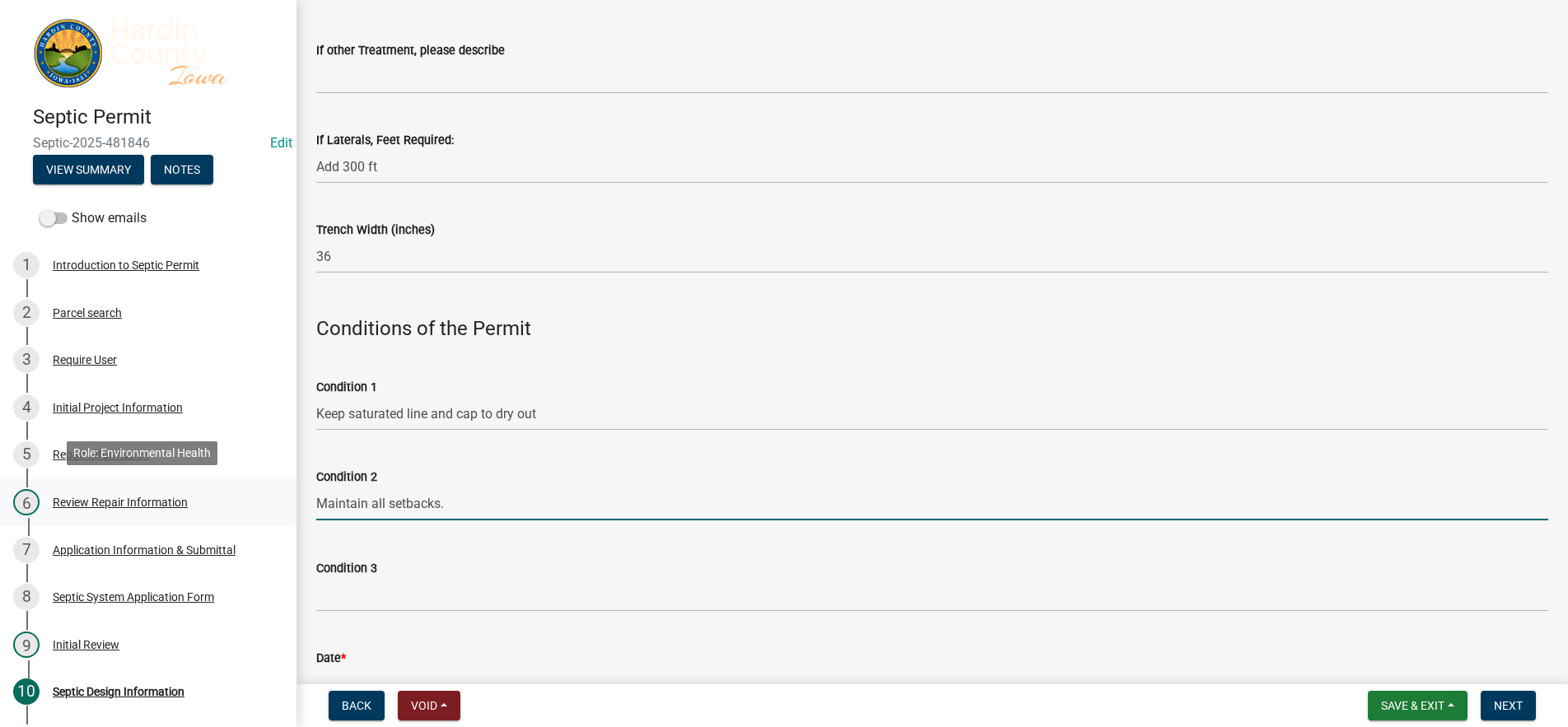
drag, startPoint x: 460, startPoint y: 502, endPoint x: 124, endPoint y: 488, distance: 336.3
click at [124, 488] on div "Septic Permit Septic-2025-481846 Edit View Summary Notes Show emails 1 Introduc…" at bounding box center [784, 364] width 1568 height 727
click at [352, 506] on input "Add 3 additional lines" at bounding box center [931, 503] width 1232 height 33
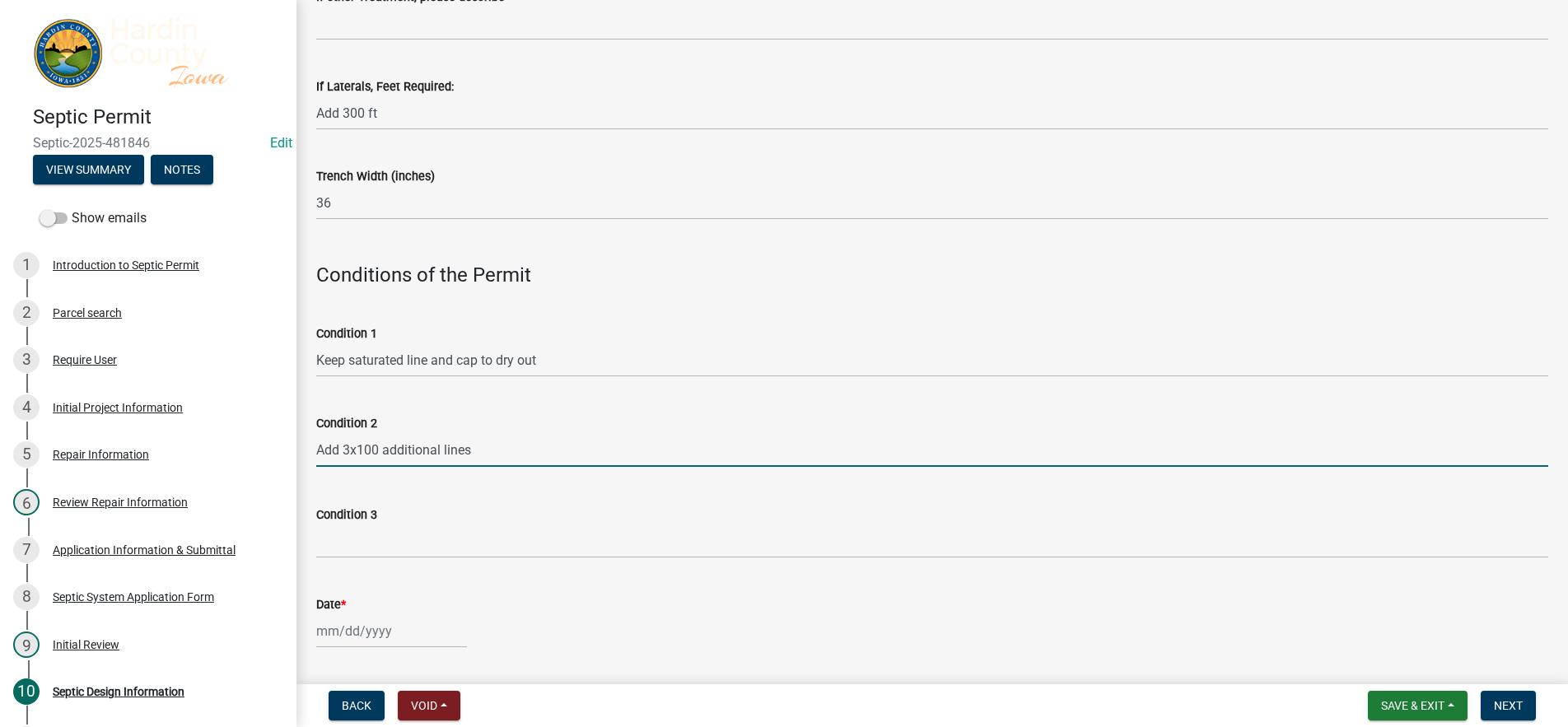
scroll to position [824, 0]
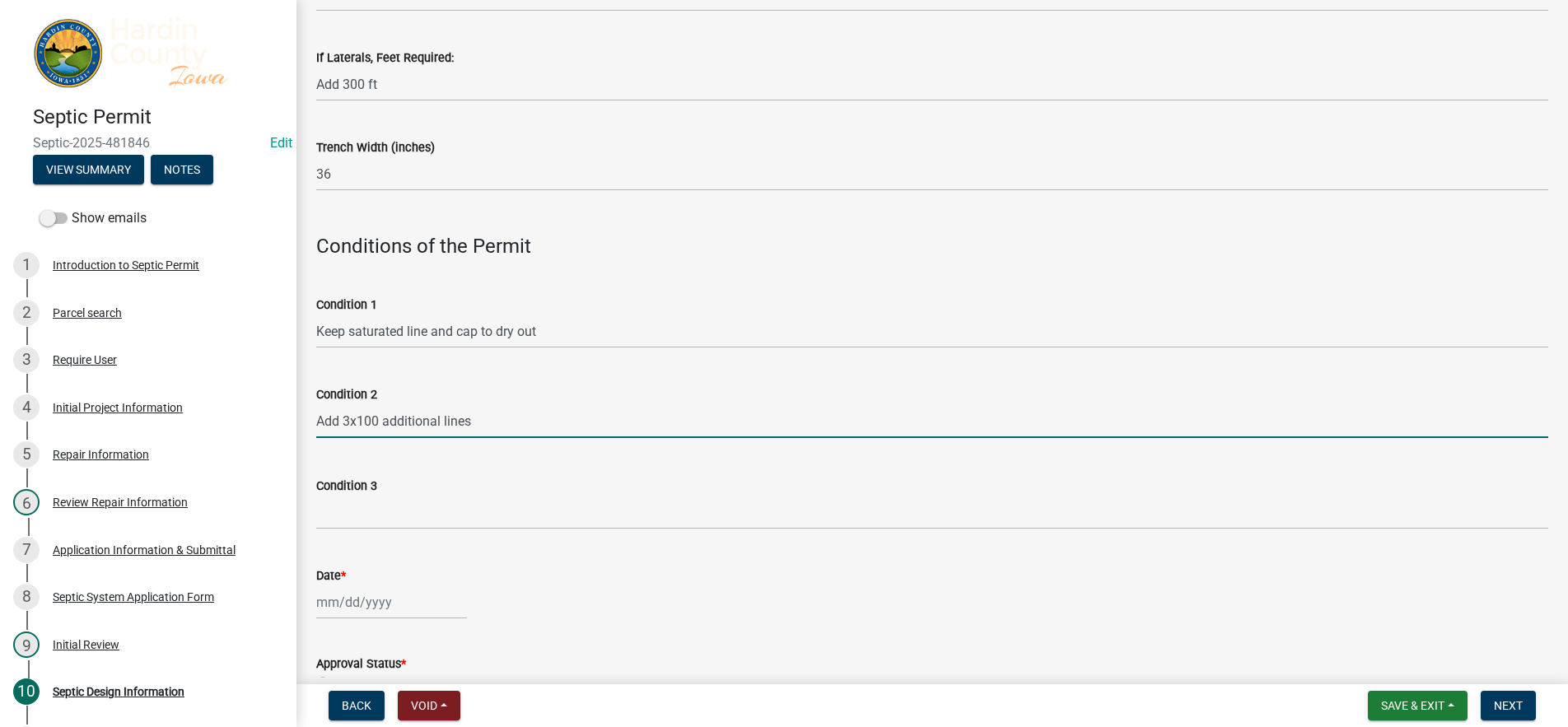
type input "Add 3x100 additional lines"
select select "9"
select select "2025"
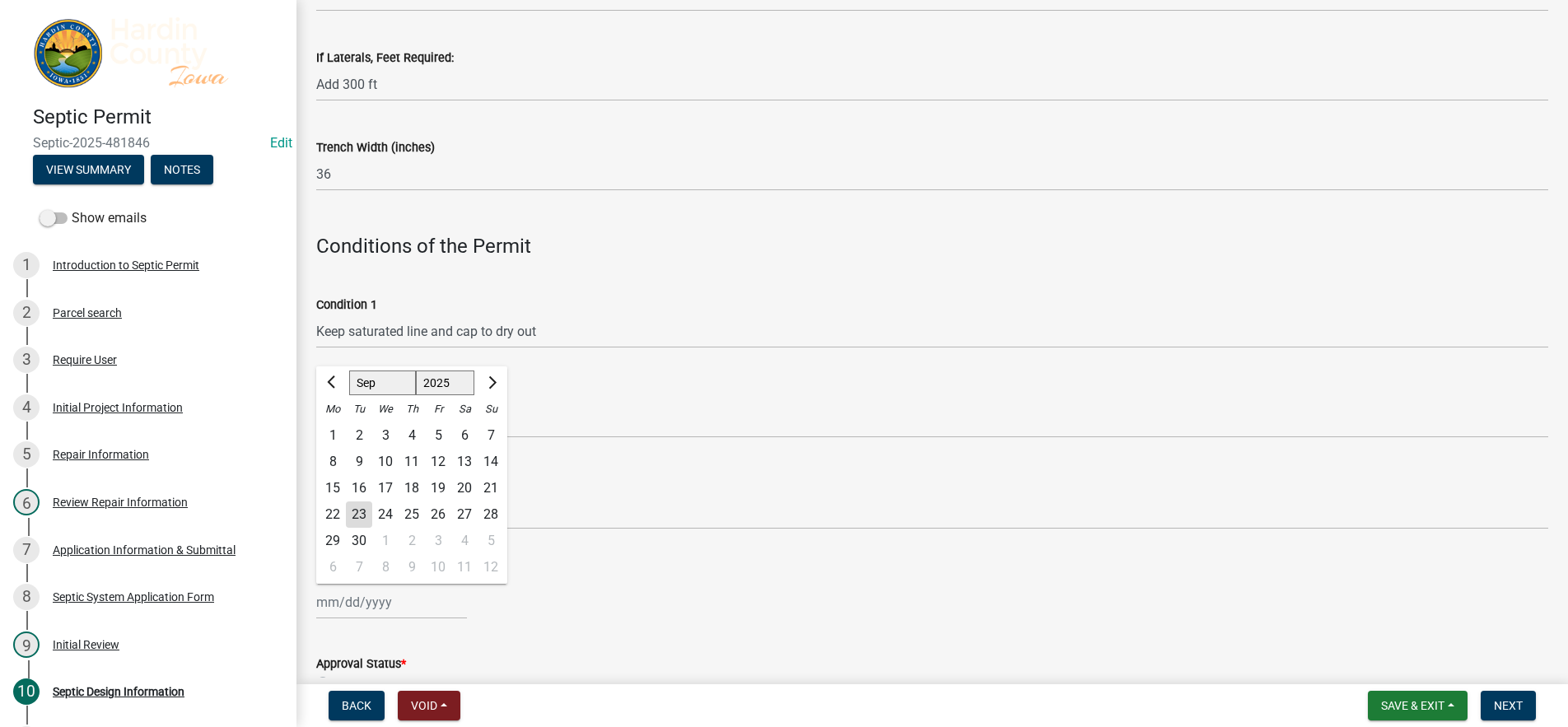
click at [383, 610] on div "Jan Feb Mar Apr May Jun Jul Aug Sep Oct Nov Dec 1525 1526 1527 1528 1529 1530 1…" at bounding box center [391, 602] width 150 height 33
click at [358, 506] on div "23" at bounding box center [360, 515] width 27 height 27
type input "09/23/2025"
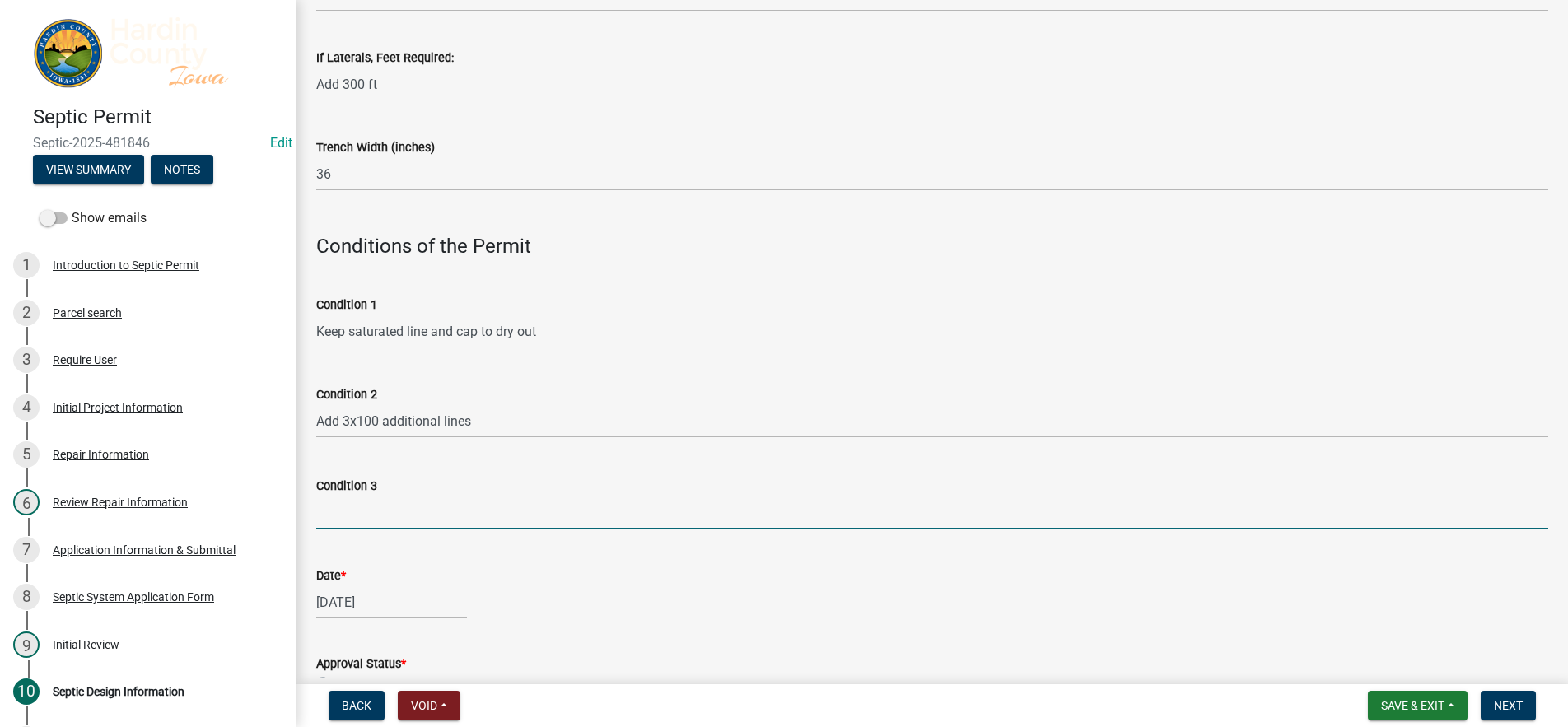
click at [460, 512] on input "Condition 3" at bounding box center [931, 512] width 1232 height 33
type input "Maintain Setbacks"
drag, startPoint x: 444, startPoint y: 512, endPoint x: 292, endPoint y: 508, distance: 152.1
click at [292, 508] on div "Septic Permit Septic-2025-481846 Edit View Summary Notes Show emails 1 Introduc…" at bounding box center [784, 364] width 1568 height 727
click at [334, 519] on input "abandon 2 crushed lines" at bounding box center [931, 512] width 1232 height 33
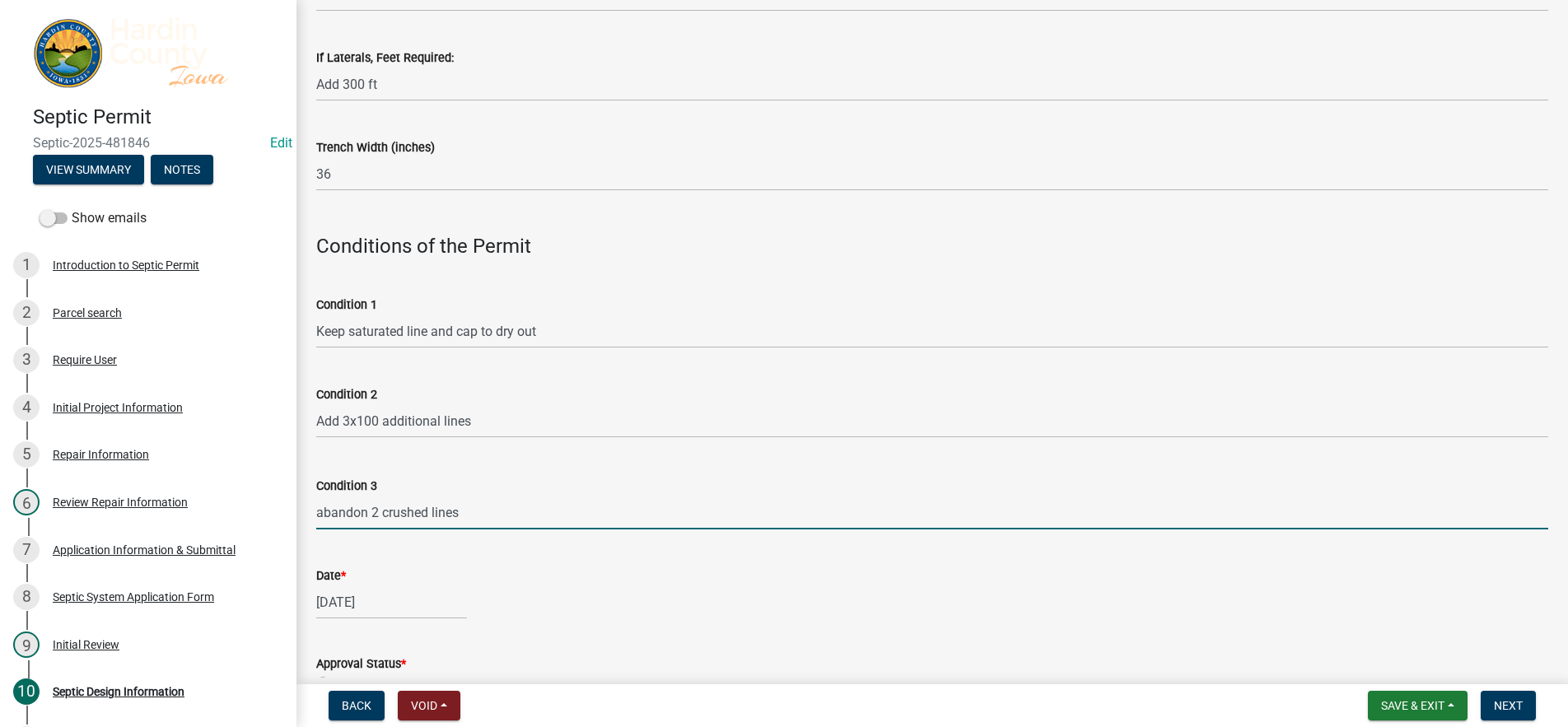
click at [323, 517] on input "abandon 2 crushed lines" at bounding box center [931, 512] width 1232 height 33
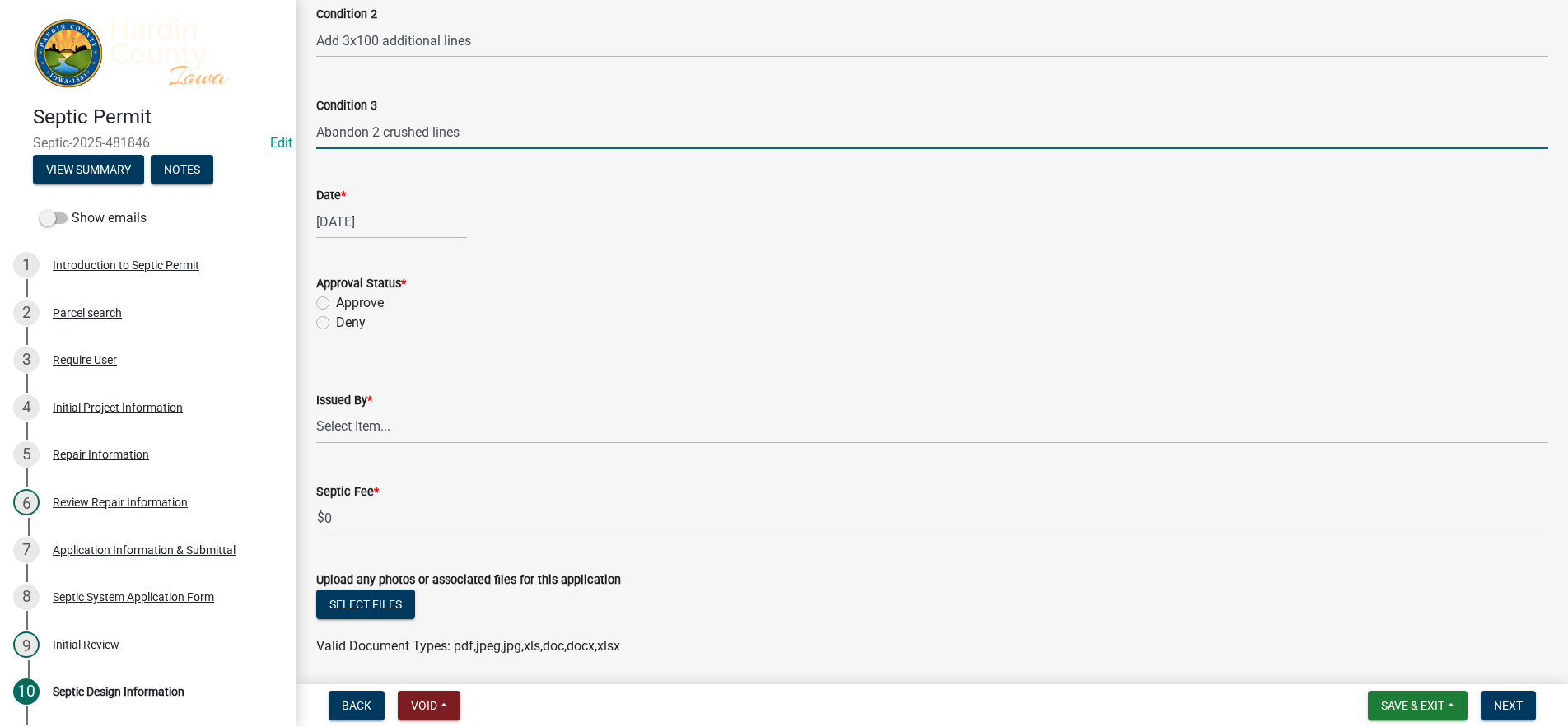
scroll to position [1236, 0]
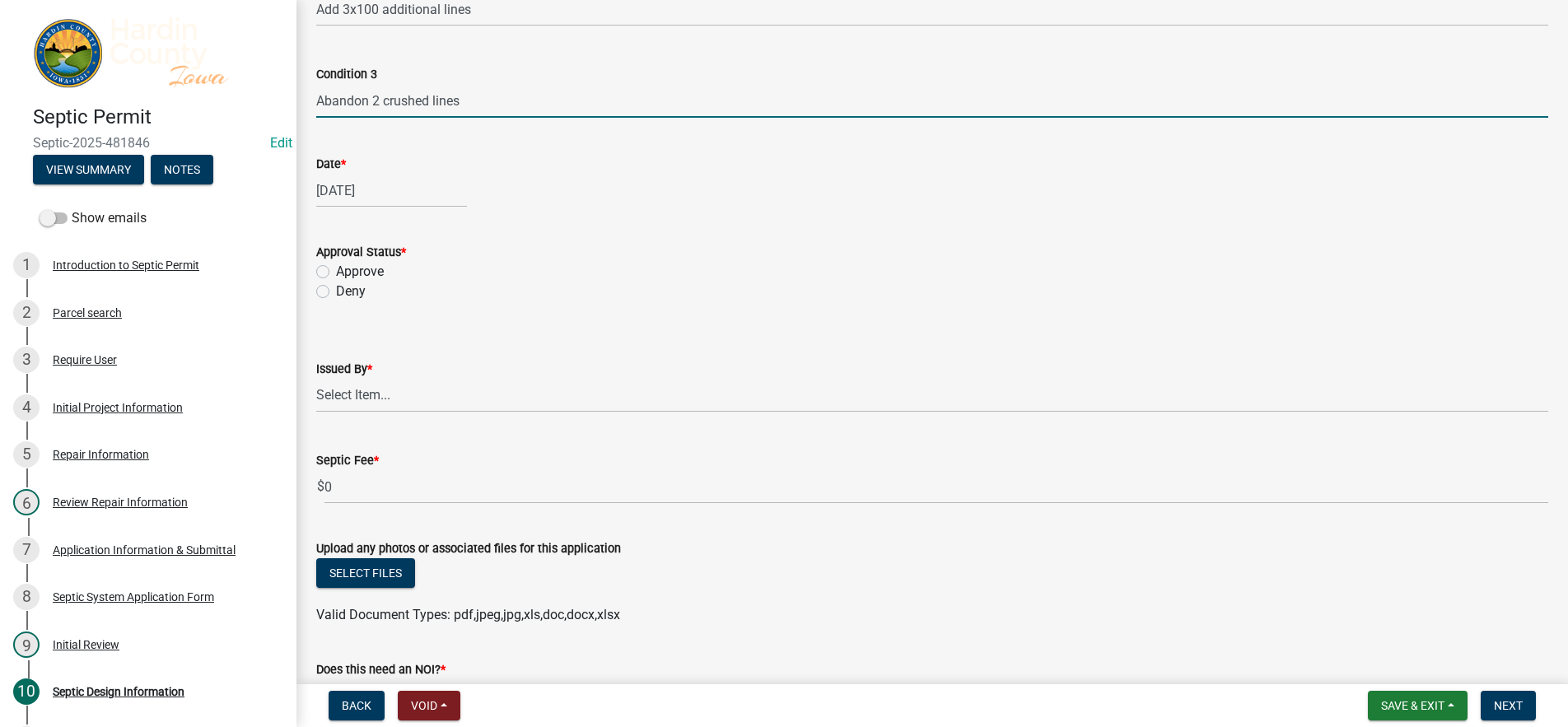
type input "Abandon 2 crushed lines"
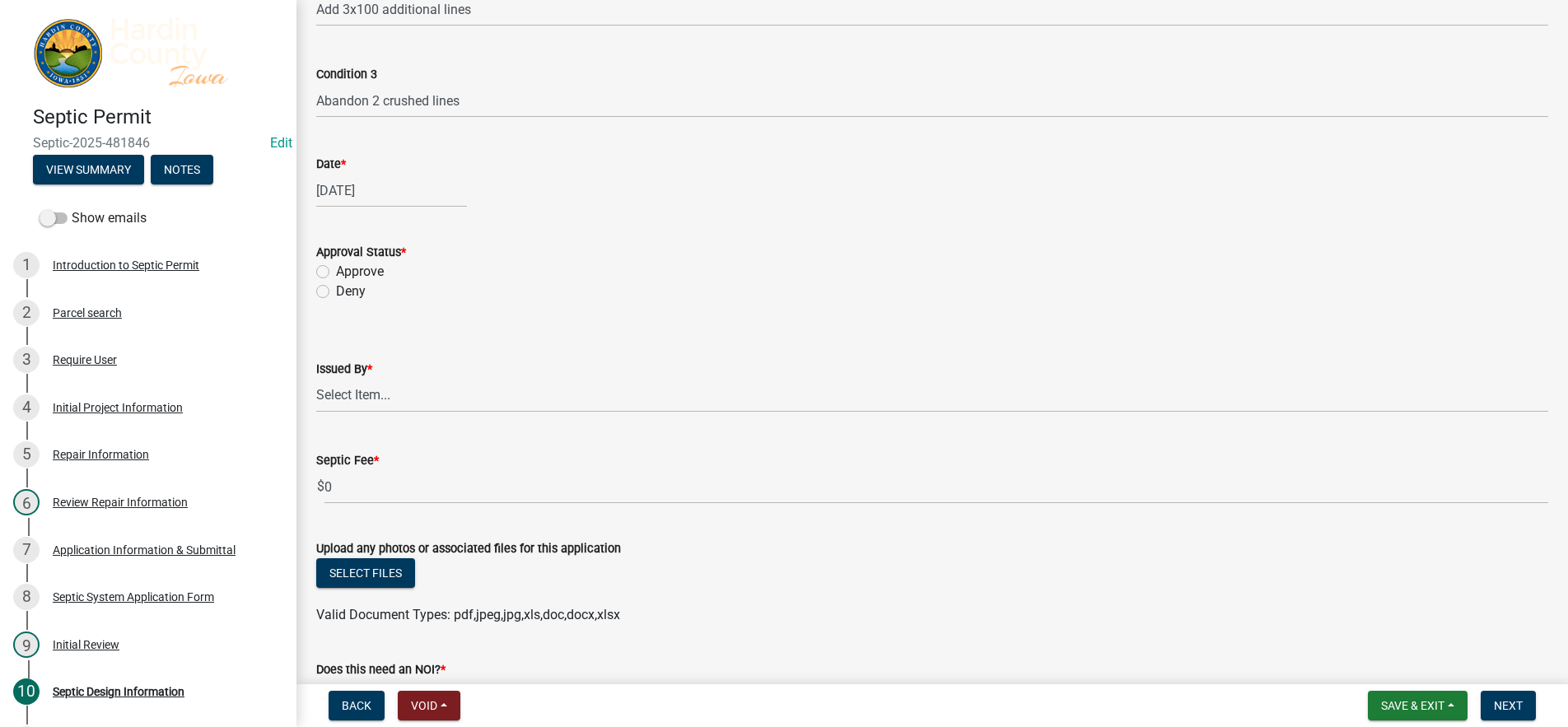
click at [372, 268] on label "Approve" at bounding box center [360, 271] width 48 height 20
click at [346, 268] on input "Approve" at bounding box center [341, 266] width 10 height 10
radio input "true"
click at [420, 402] on select "Select Item... Kendall Lienemann Lori Kohart Taylor Roll Schneider" at bounding box center [931, 395] width 1232 height 33
click at [316, 379] on select "Select Item... Kendall Lienemann Lori Kohart Taylor Roll Schneider" at bounding box center [931, 395] width 1232 height 33
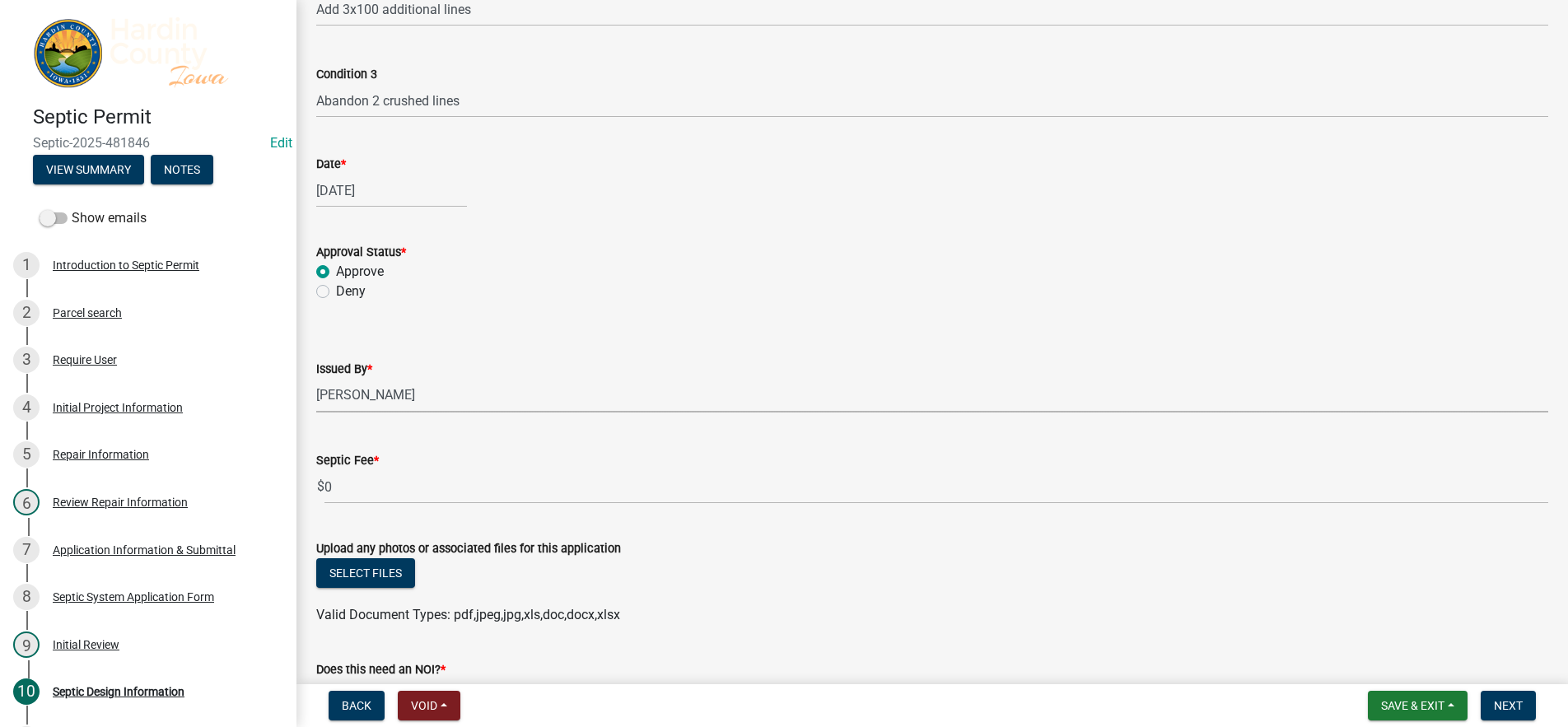
select select "92abfdc4-a32e-4fda-8546-51d3978c14c9"
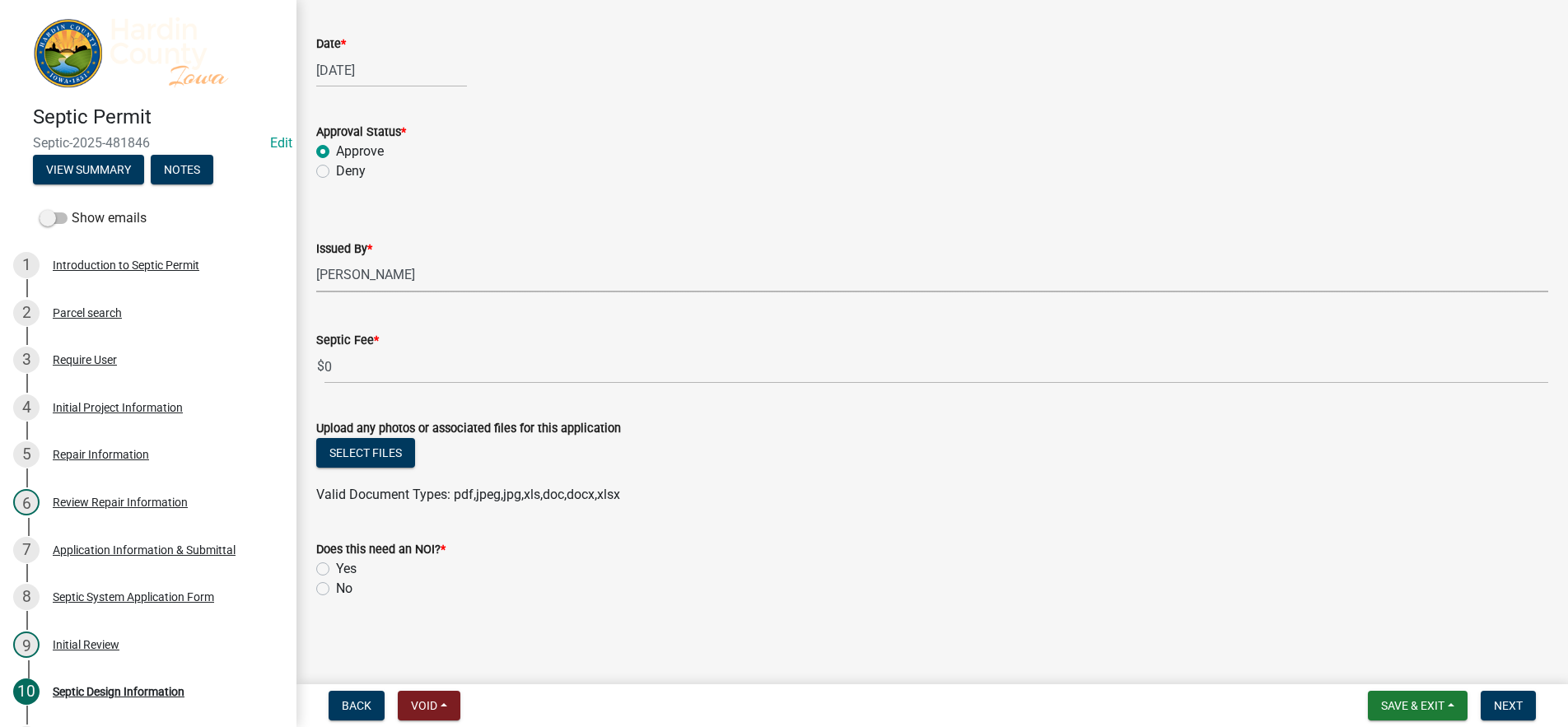
click at [344, 586] on label "No" at bounding box center [343, 589] width 16 height 20
click at [344, 586] on input "No" at bounding box center [341, 584] width 10 height 10
radio input "true"
click at [1526, 720] on button "Next" at bounding box center [1509, 705] width 55 height 29
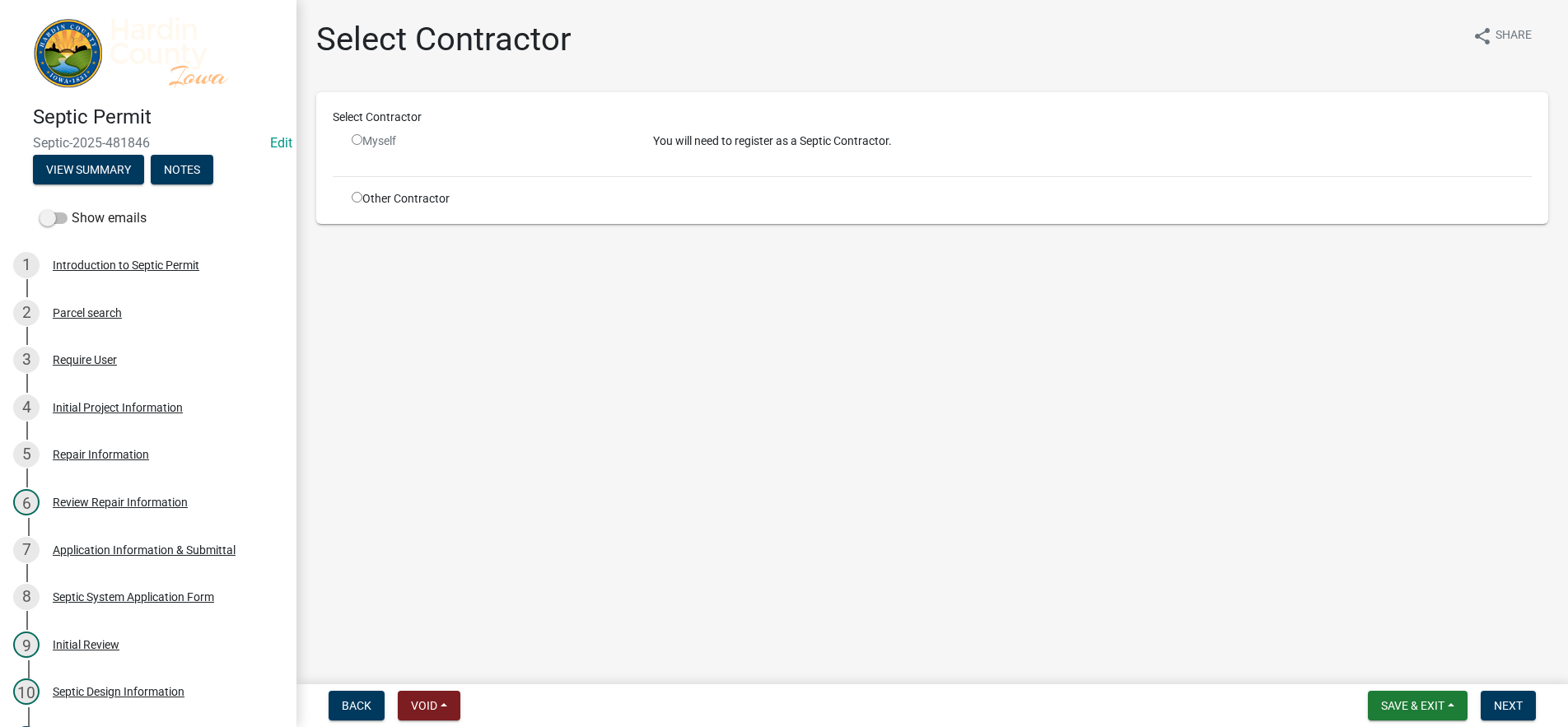
click at [351, 203] on div "Other Contractor" at bounding box center [490, 199] width 302 height 17
click at [351, 193] on div "Other Contractor" at bounding box center [490, 199] width 302 height 17
click at [356, 141] on input "radio" at bounding box center [357, 139] width 10 height 10
radio input "false"
click at [355, 194] on input "radio" at bounding box center [357, 197] width 10 height 10
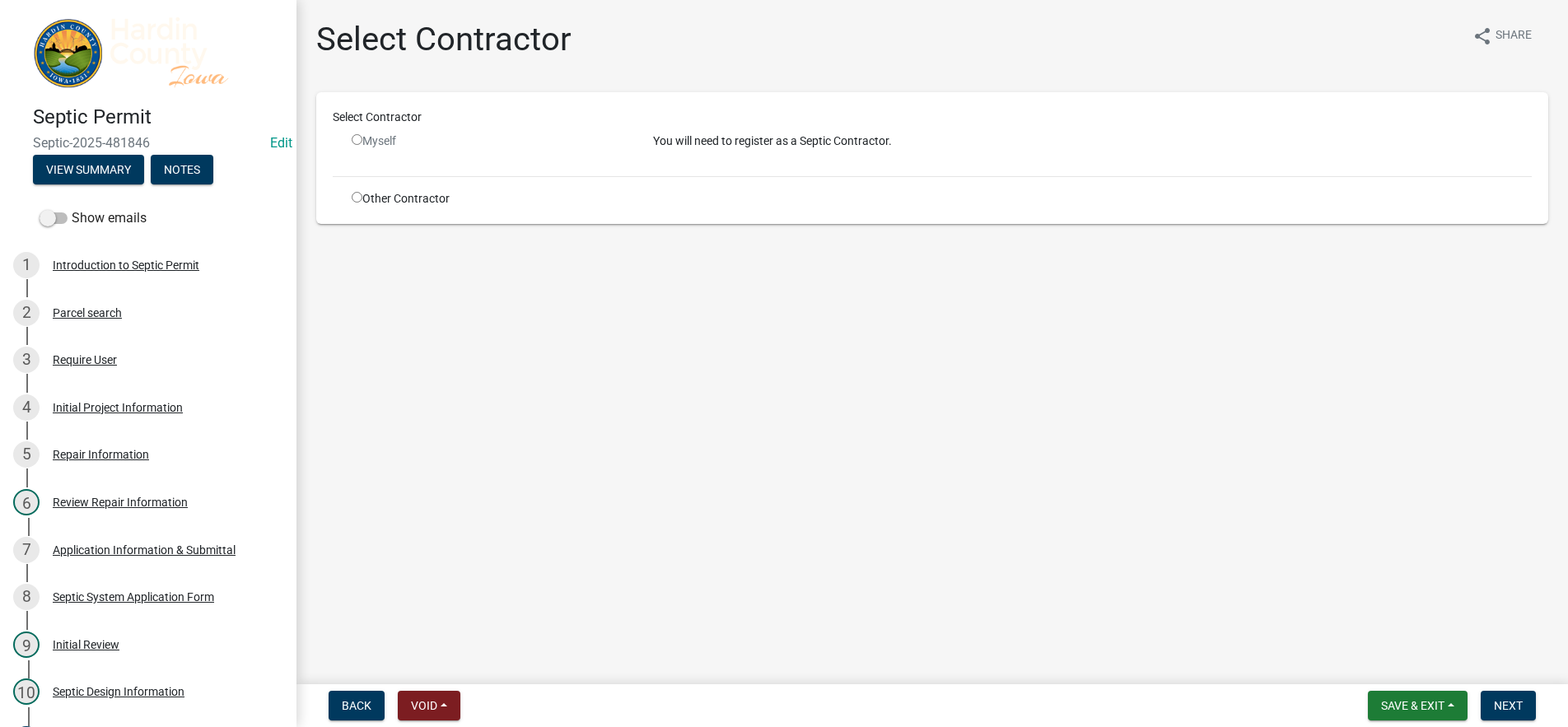
radio input "true"
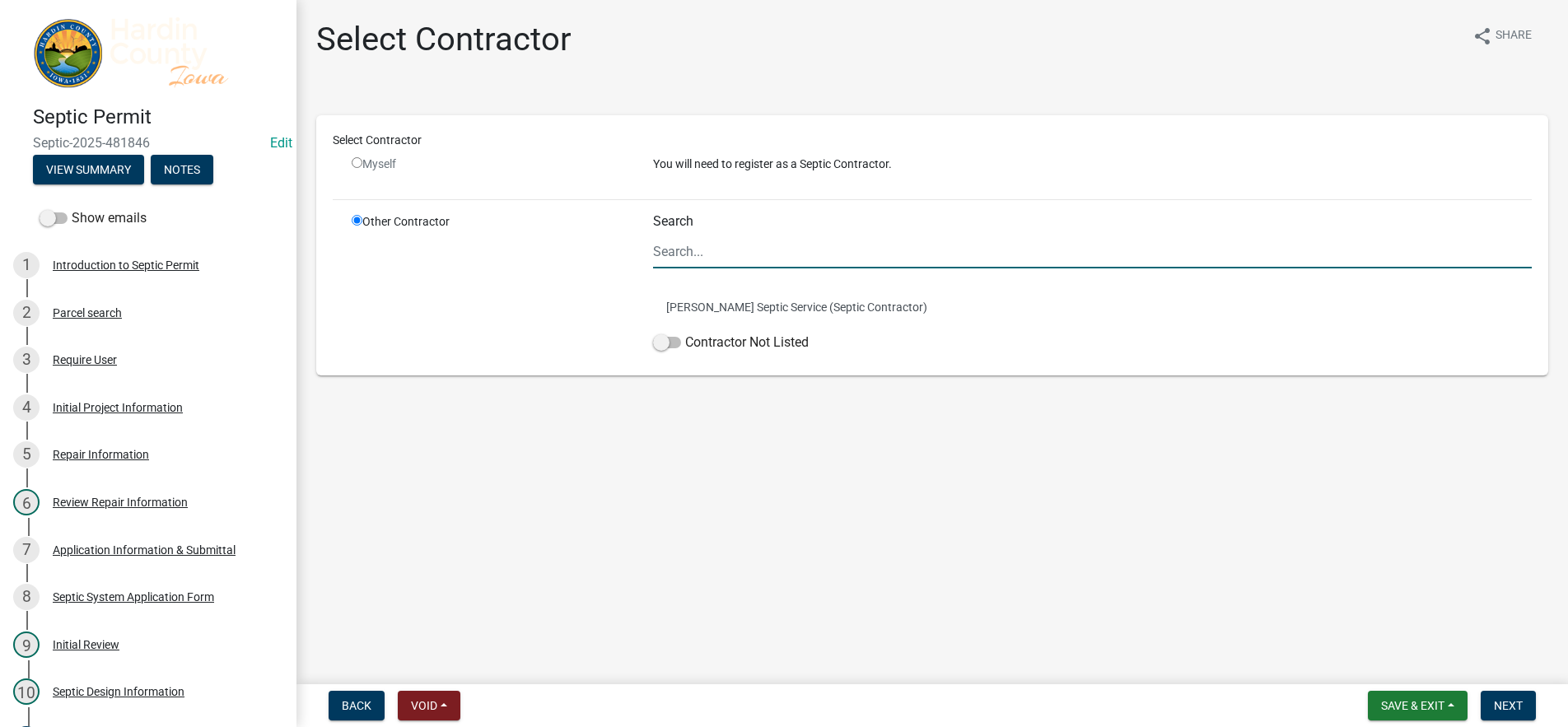
click at [684, 250] on input "Search" at bounding box center [1093, 251] width 879 height 33
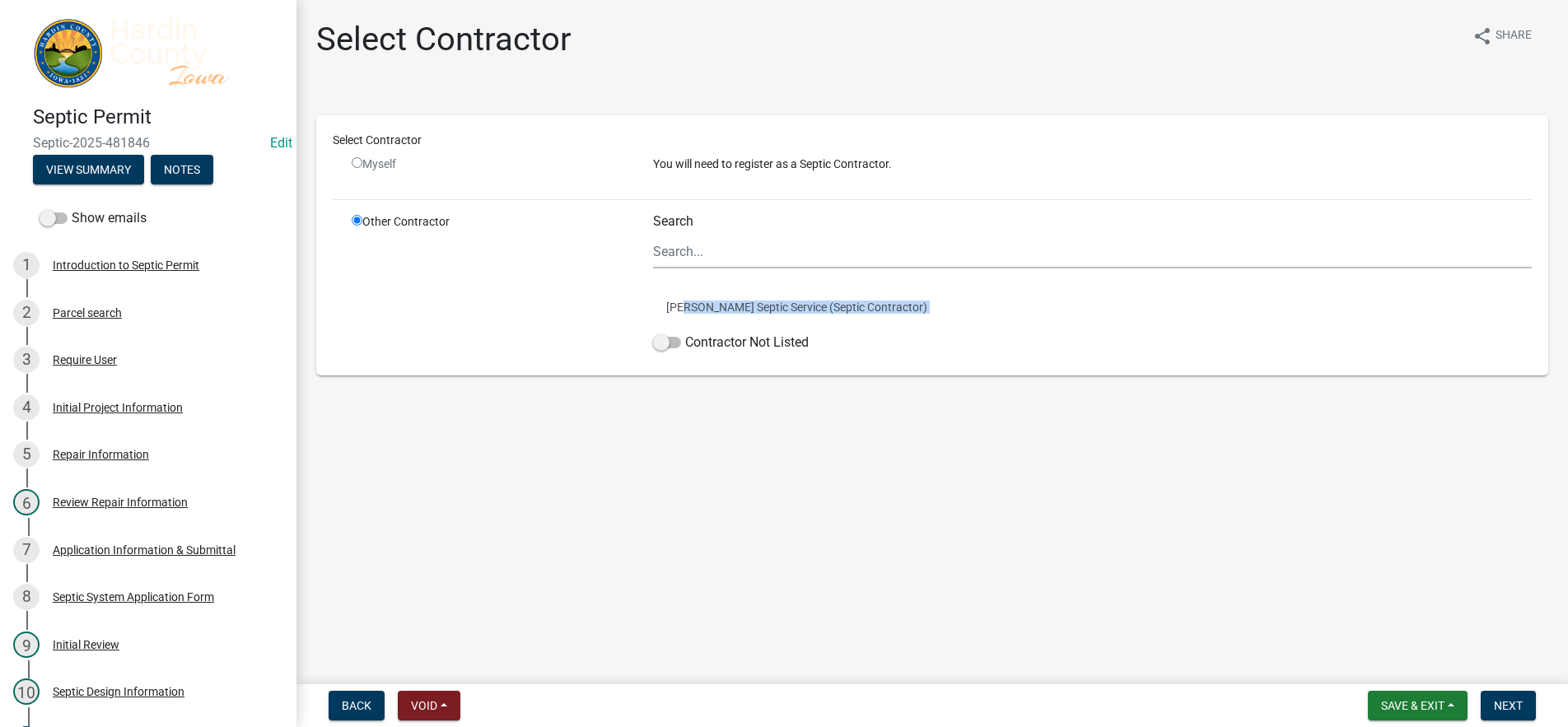
click at [682, 329] on div "Search Winters Septic Service (Septic Contractor) Contractor Not Listed" at bounding box center [1093, 285] width 879 height 146
click at [679, 342] on span at bounding box center [667, 343] width 28 height 11
click at [685, 333] on input "Contractor Not Listed" at bounding box center [685, 333] width 0 height 0
click at [1525, 706] on button "Next" at bounding box center [1509, 705] width 55 height 29
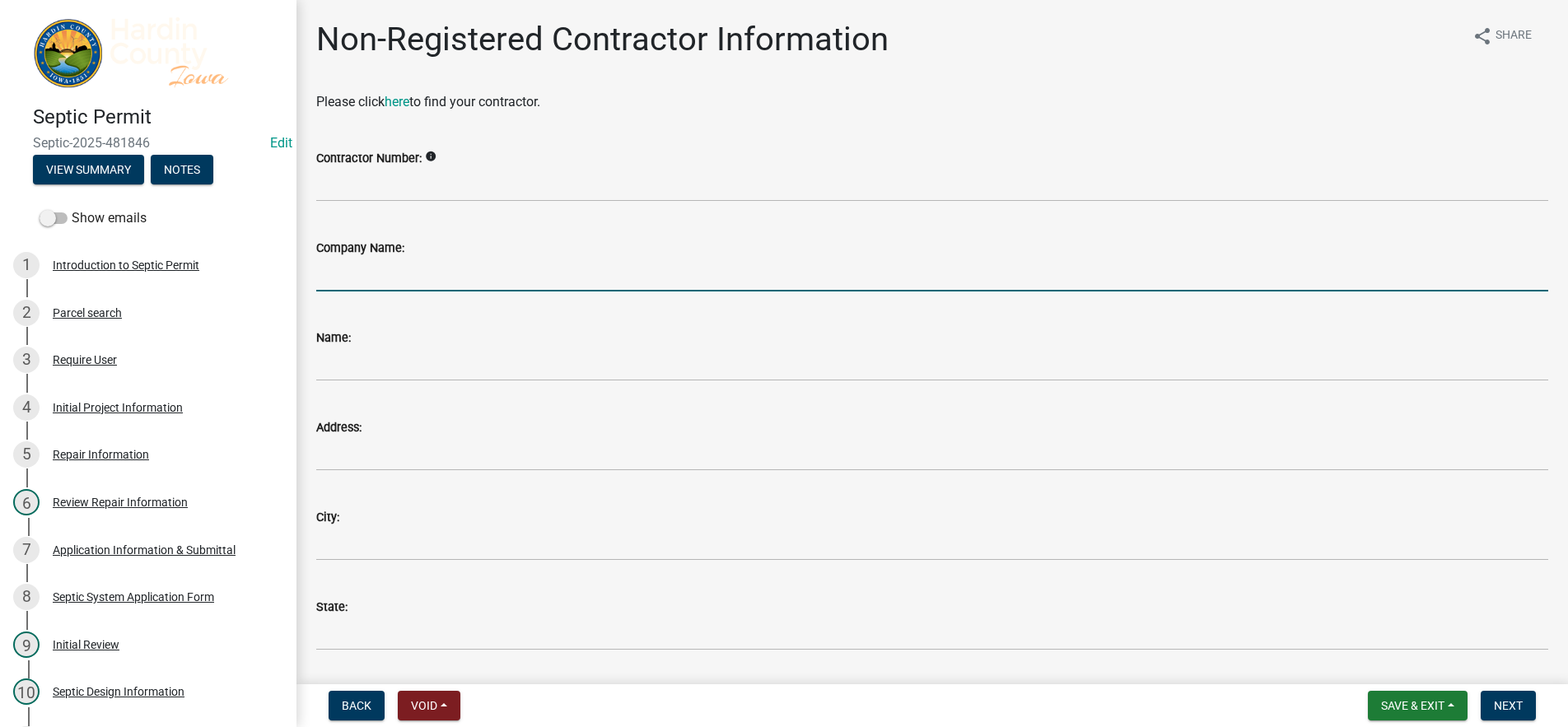
click at [383, 266] on input "Company Name:" at bounding box center [931, 274] width 1232 height 33
type input "Morts Water Company"
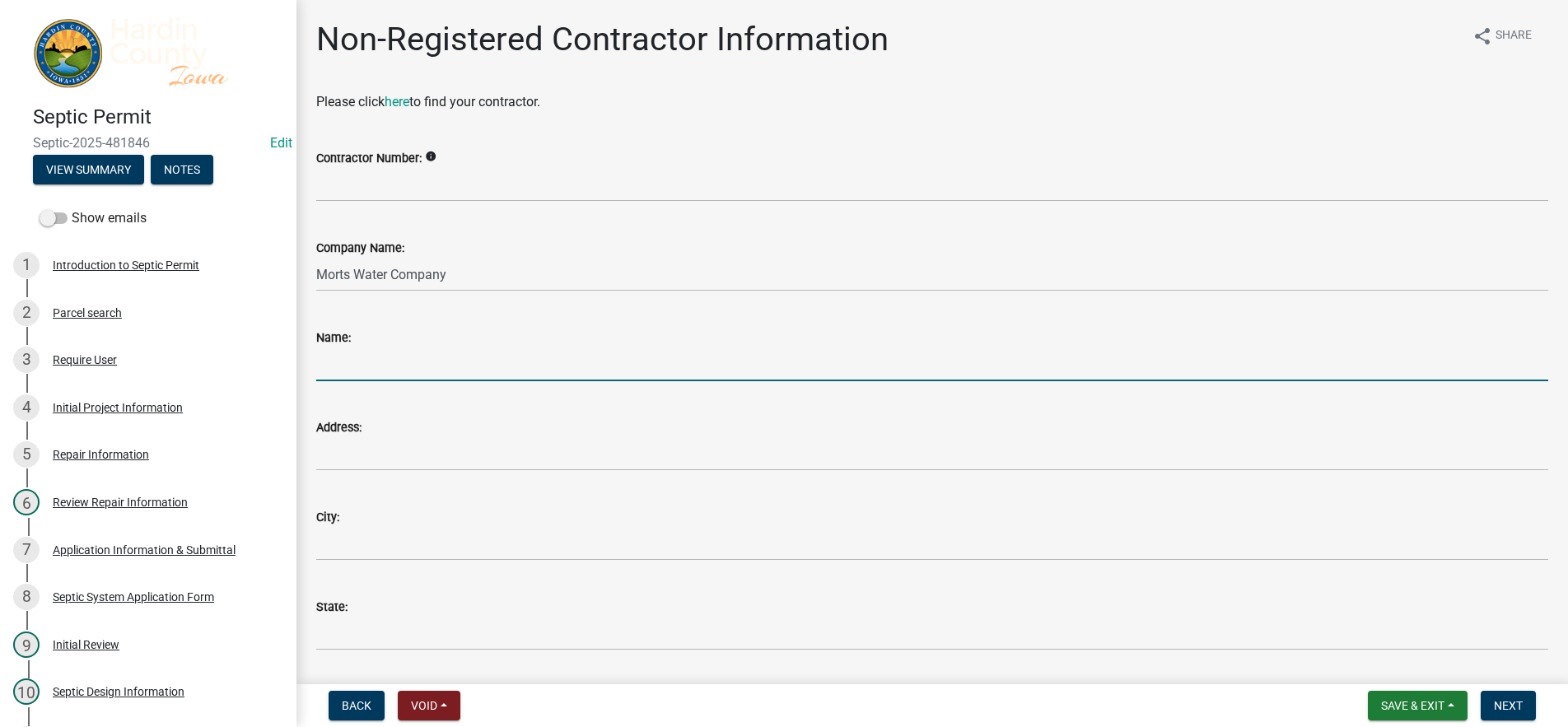
click at [408, 364] on input "Name:" at bounding box center [931, 364] width 1232 height 33
type input "[PERSON_NAME]"
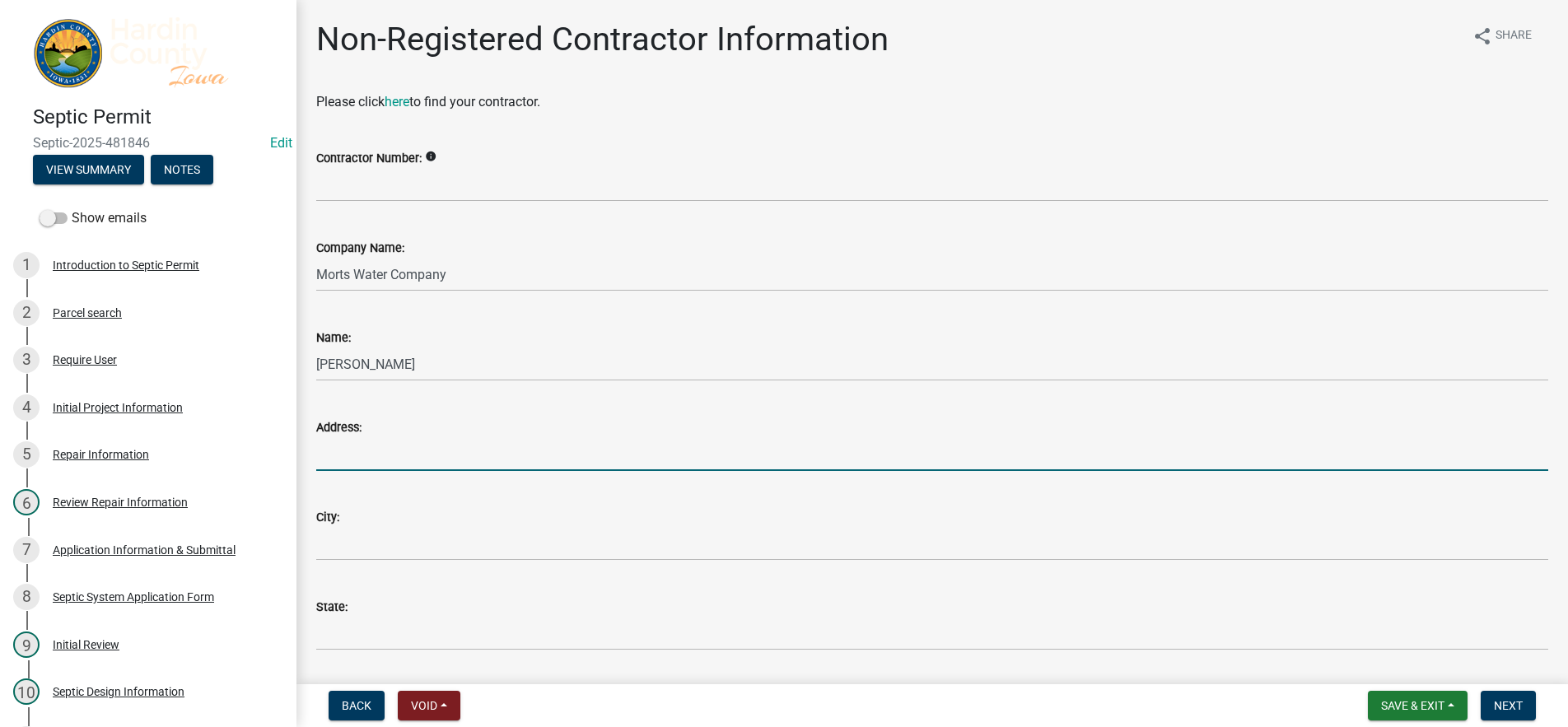
click at [400, 449] on input "Address:" at bounding box center [931, 454] width 1232 height 33
type input "1410 Gull Ave"
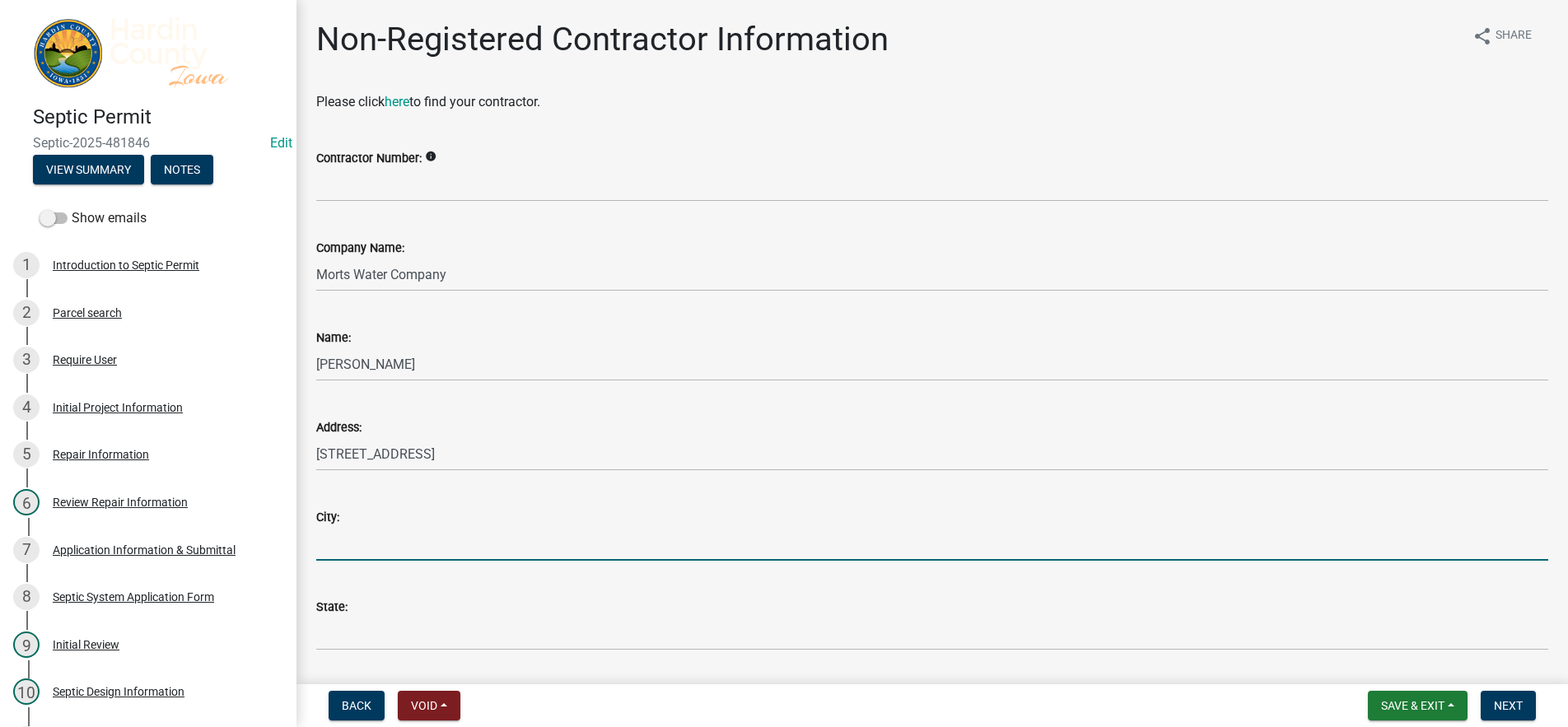
click at [396, 547] on input "City:" at bounding box center [931, 543] width 1232 height 33
type input "Latimer"
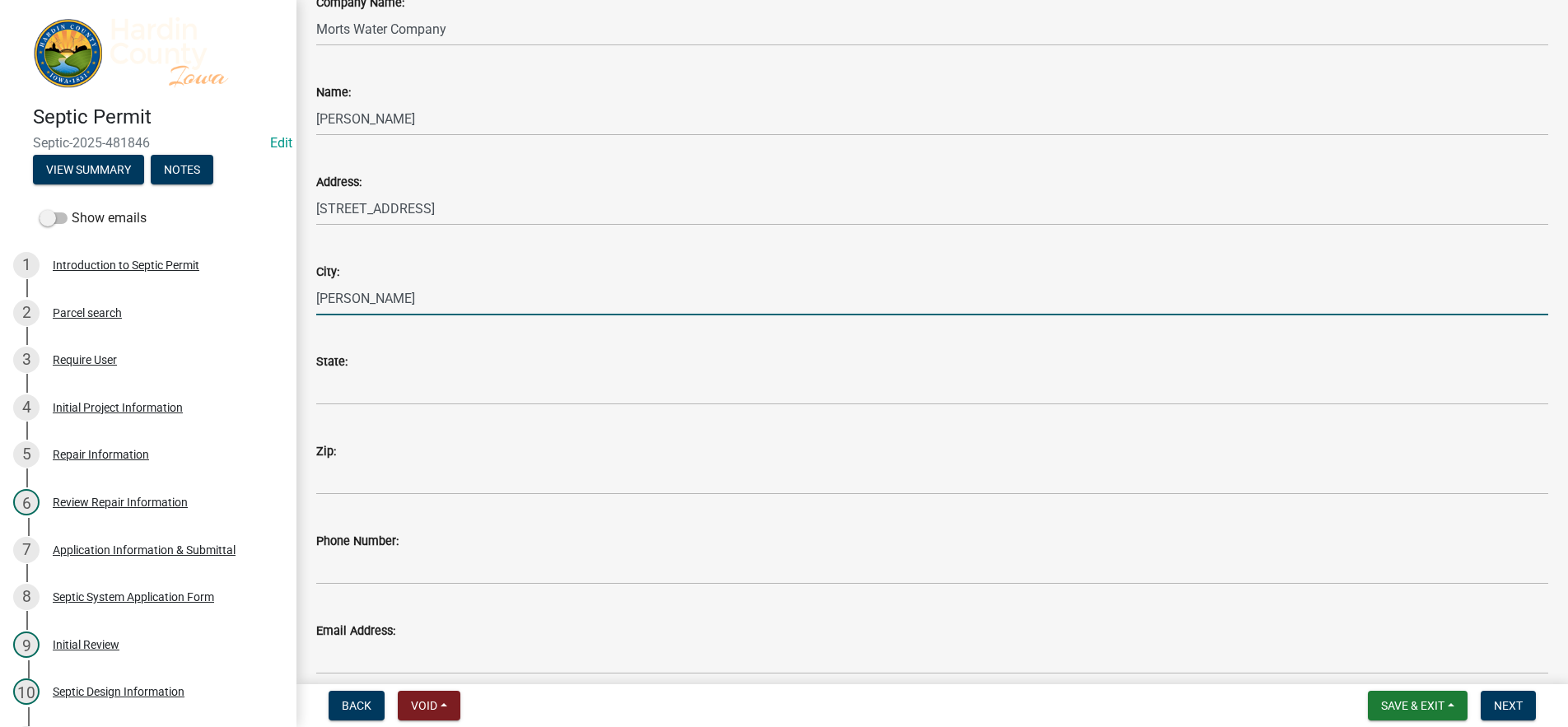
scroll to position [247, 0]
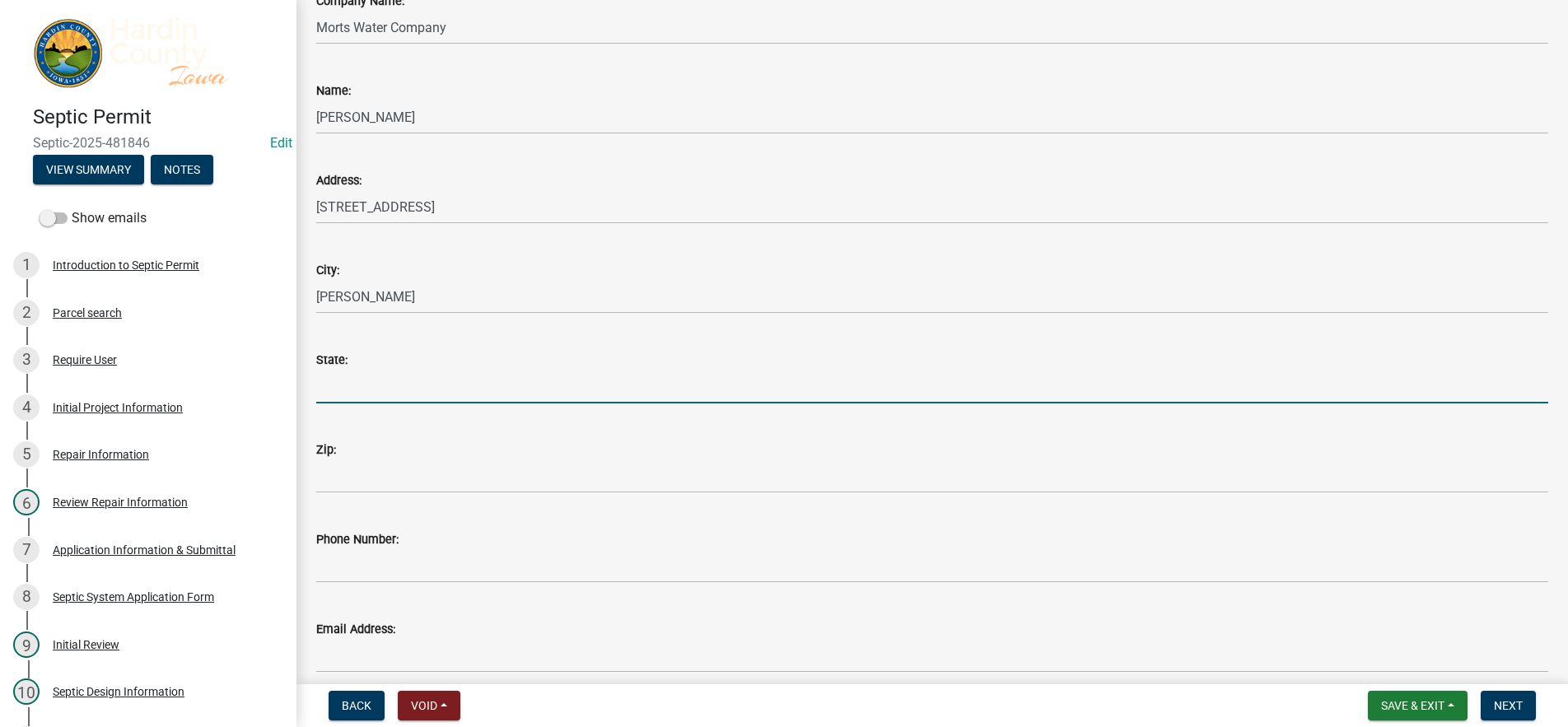
click at [414, 388] on input "State:" at bounding box center [931, 386] width 1232 height 33
type input "IA"
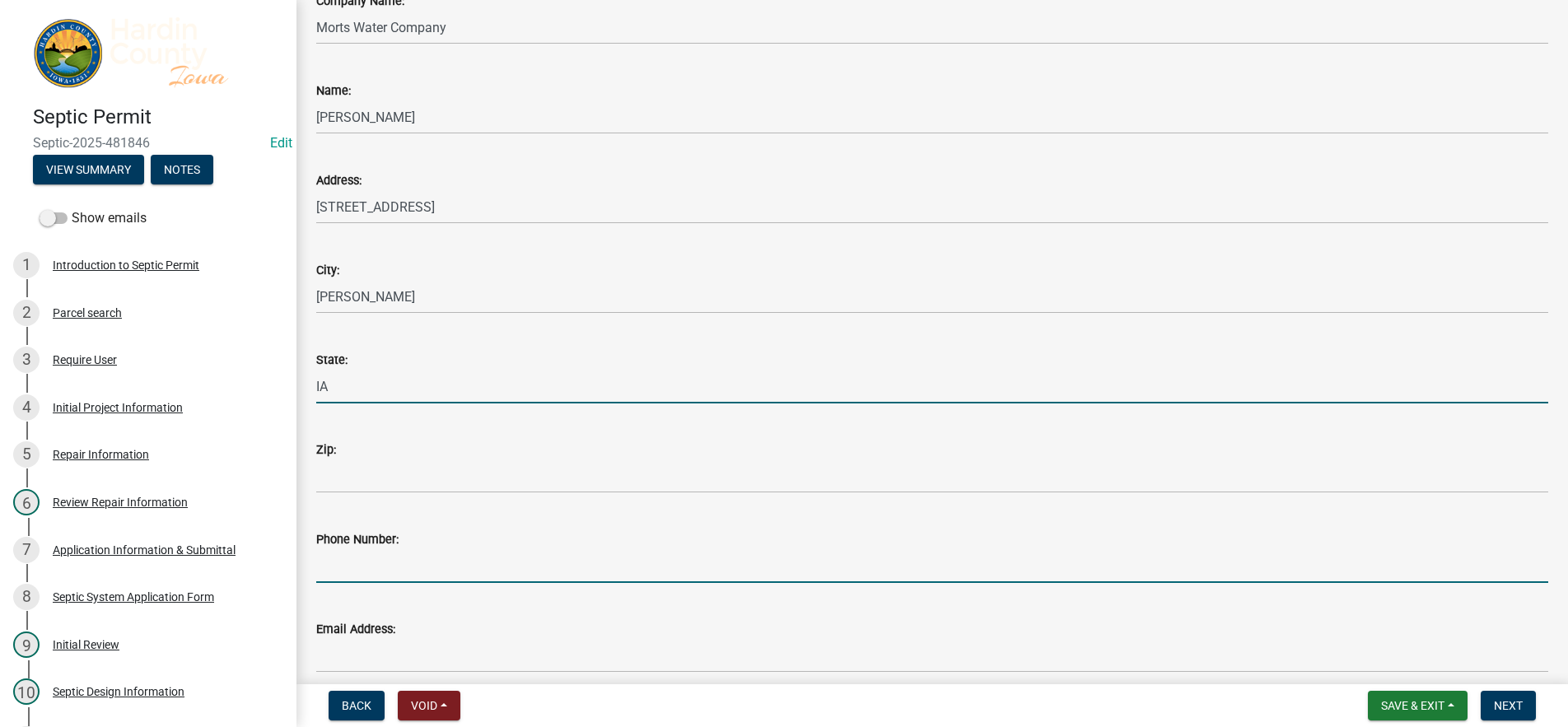
click at [388, 553] on input "Phone Number:" at bounding box center [931, 565] width 1232 height 33
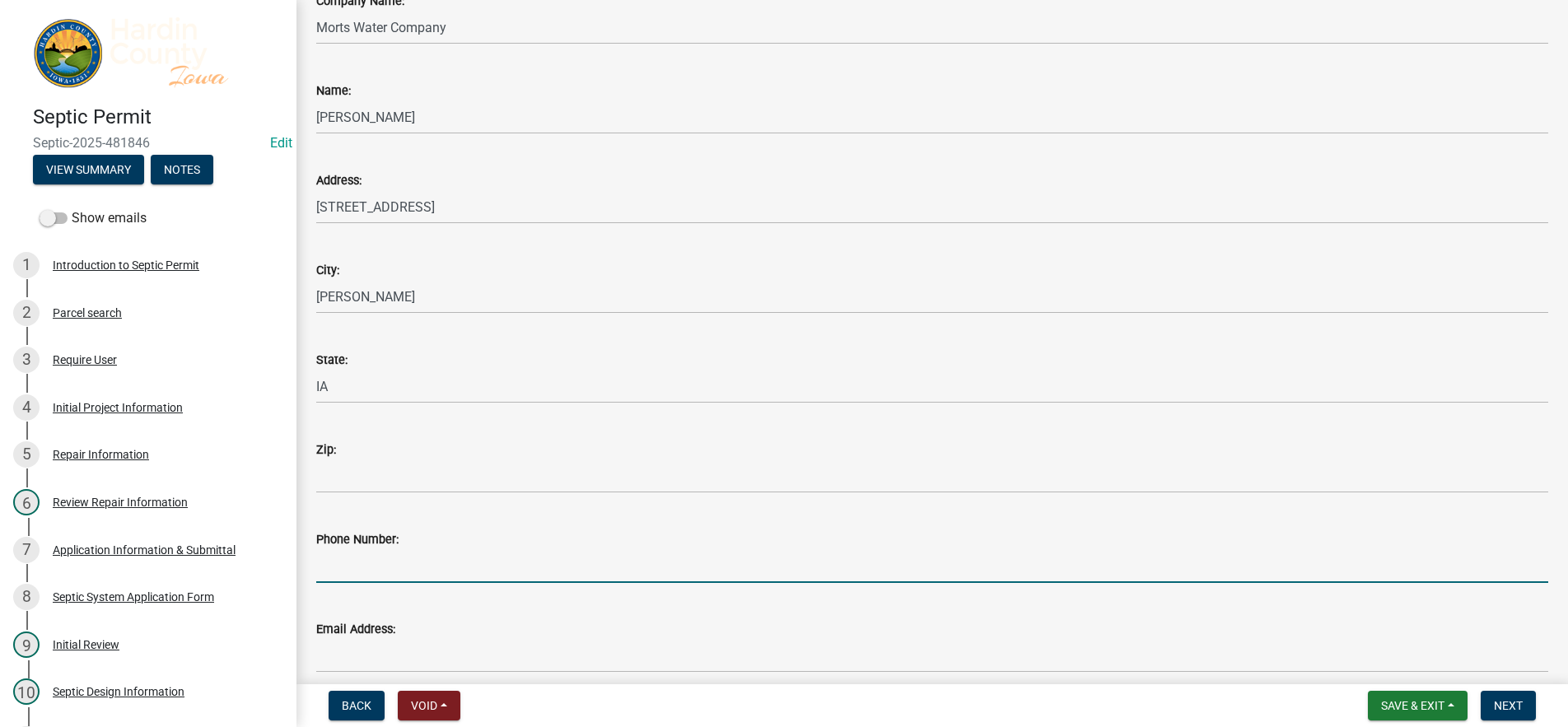
type input "(800) 439-6678"
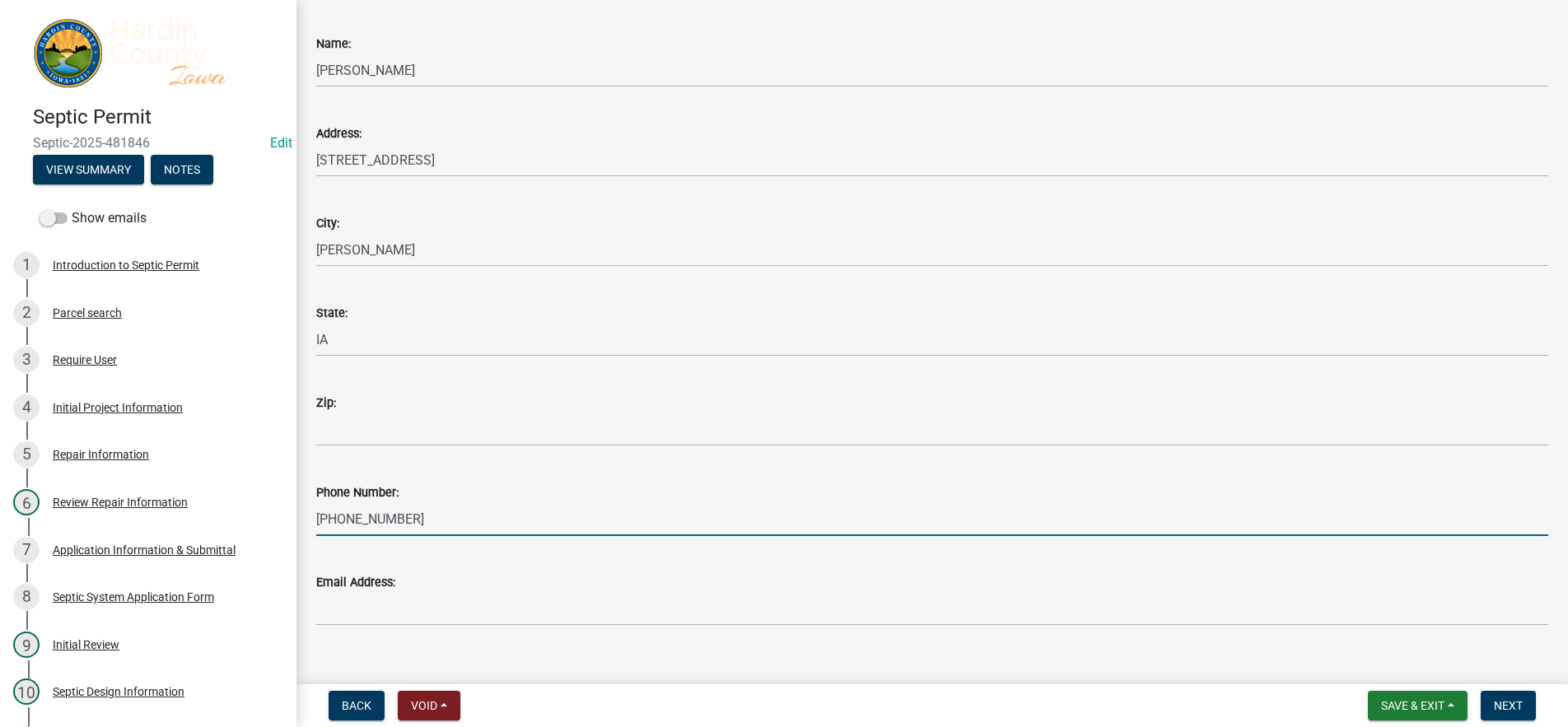
scroll to position [320, 0]
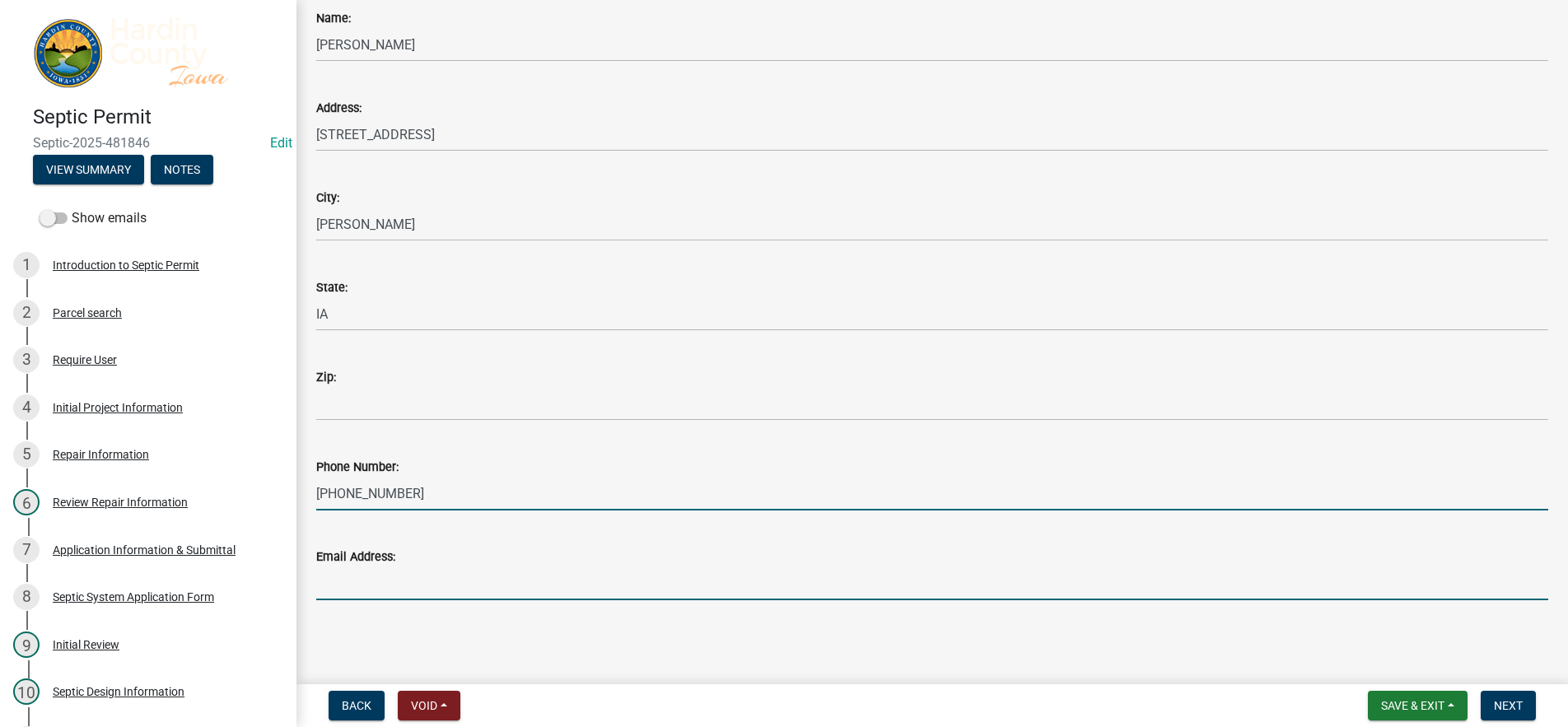
click at [353, 579] on input "Email Address:" at bounding box center [931, 583] width 1232 height 33
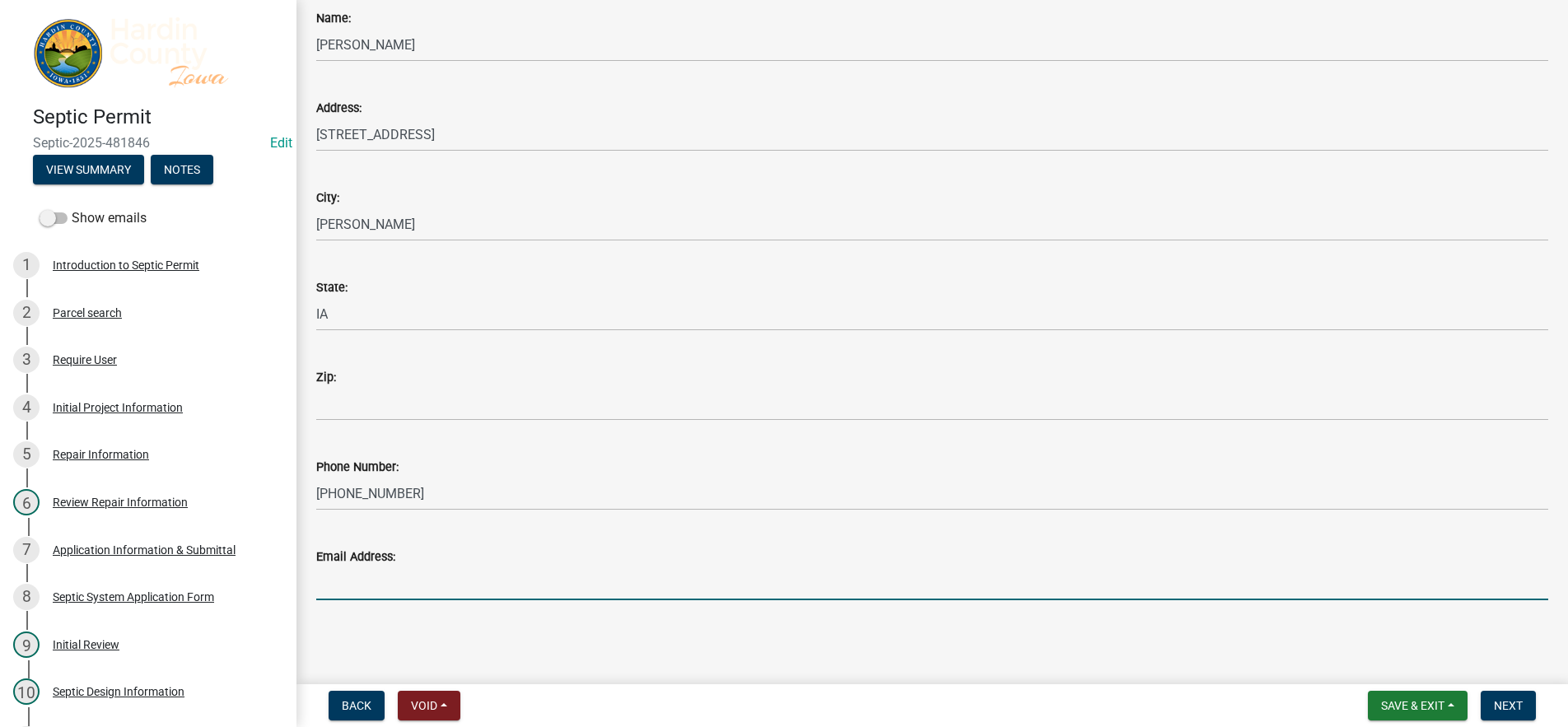
type input "mortswater@mortsonline.com"
click at [1506, 712] on span "Next" at bounding box center [1508, 706] width 29 height 13
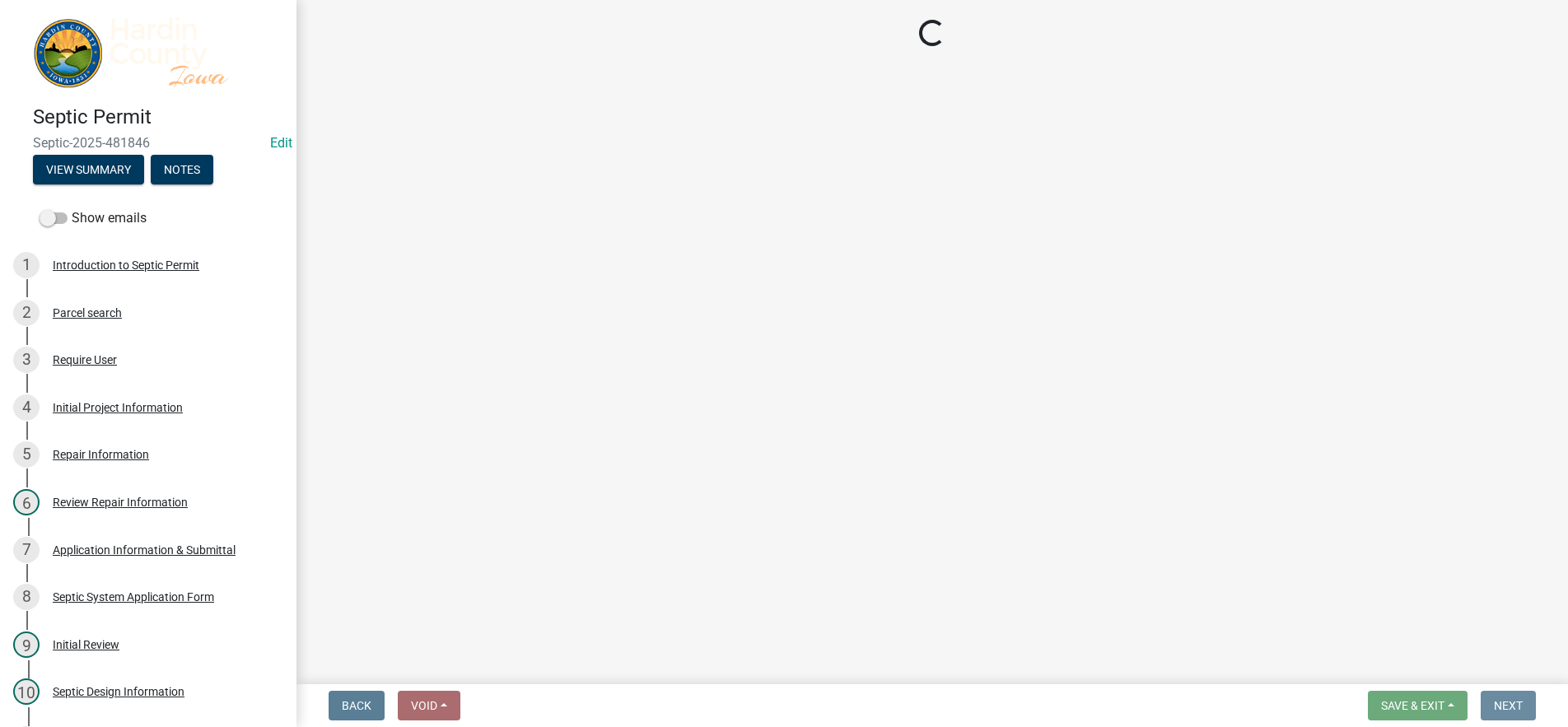
scroll to position [0, 0]
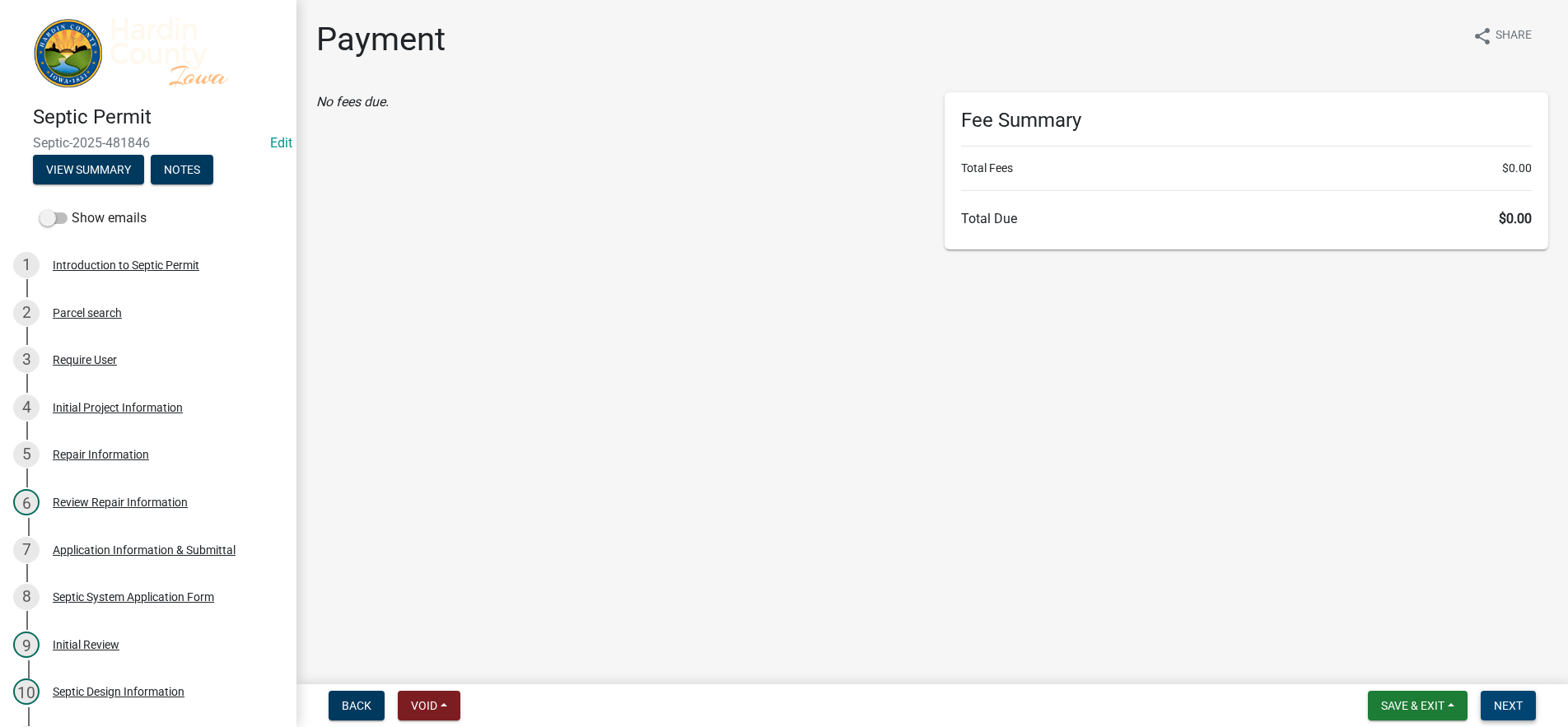
click at [1515, 704] on span "Next" at bounding box center [1508, 706] width 29 height 13
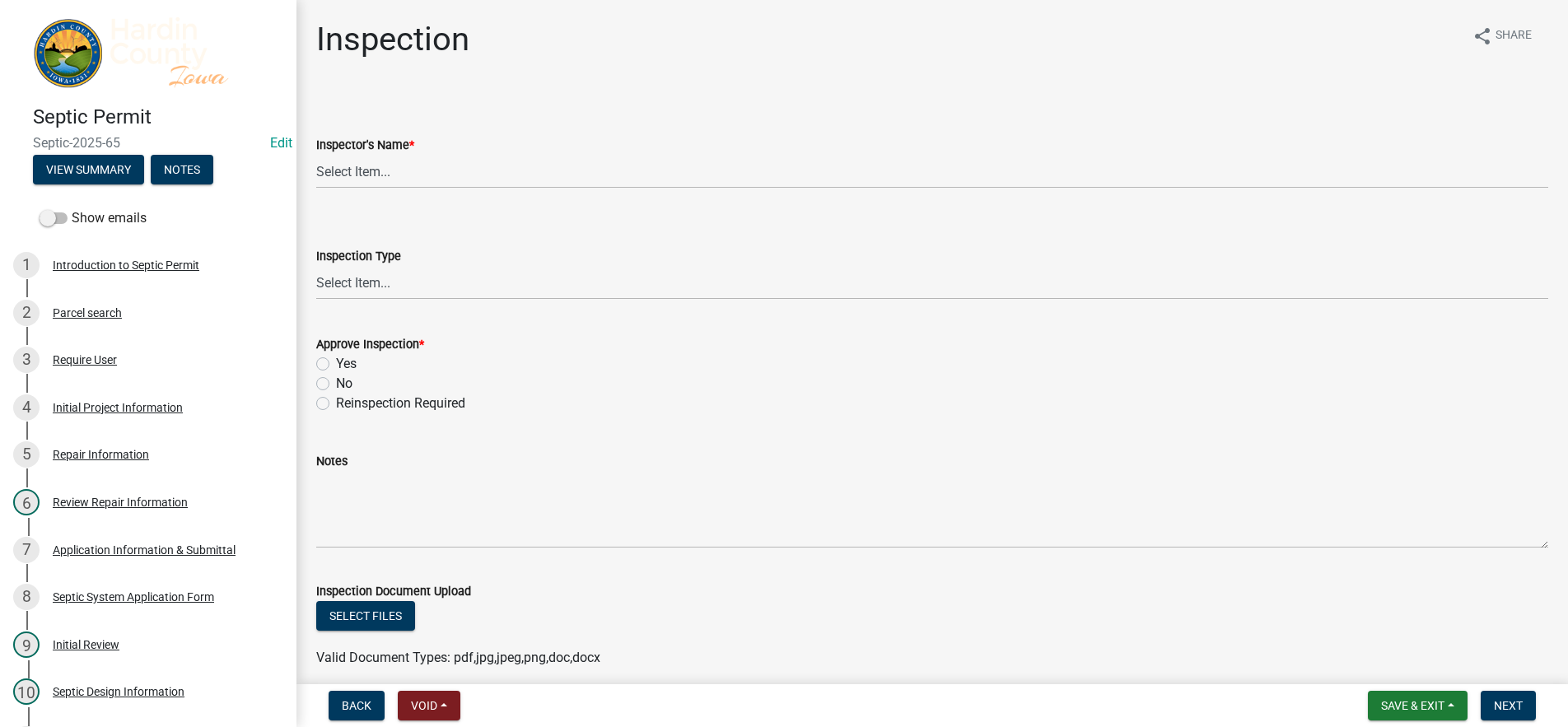
scroll to position [83, 0]
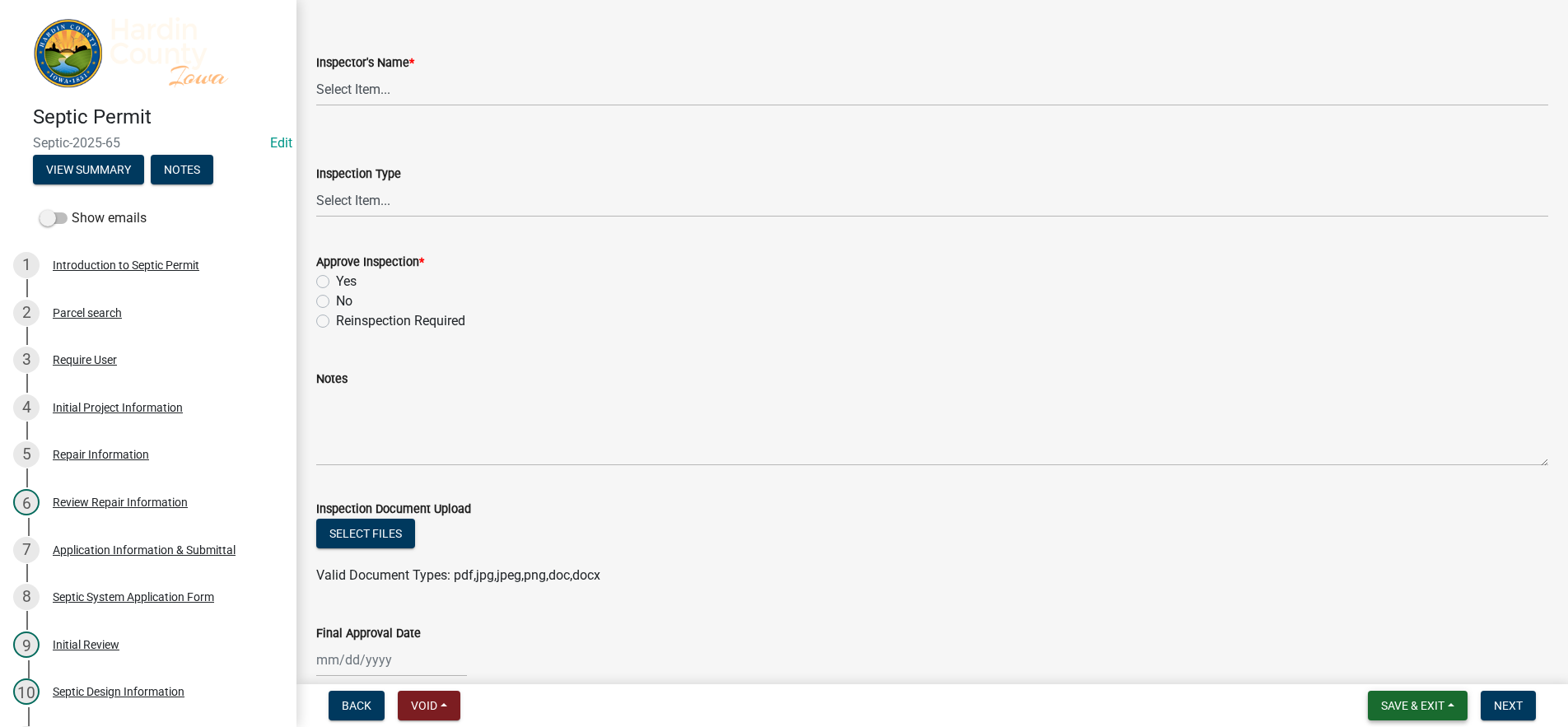
click at [1441, 718] on button "Save & Exit" at bounding box center [1418, 705] width 100 height 29
click at [1387, 665] on button "Save & Exit" at bounding box center [1401, 663] width 132 height 40
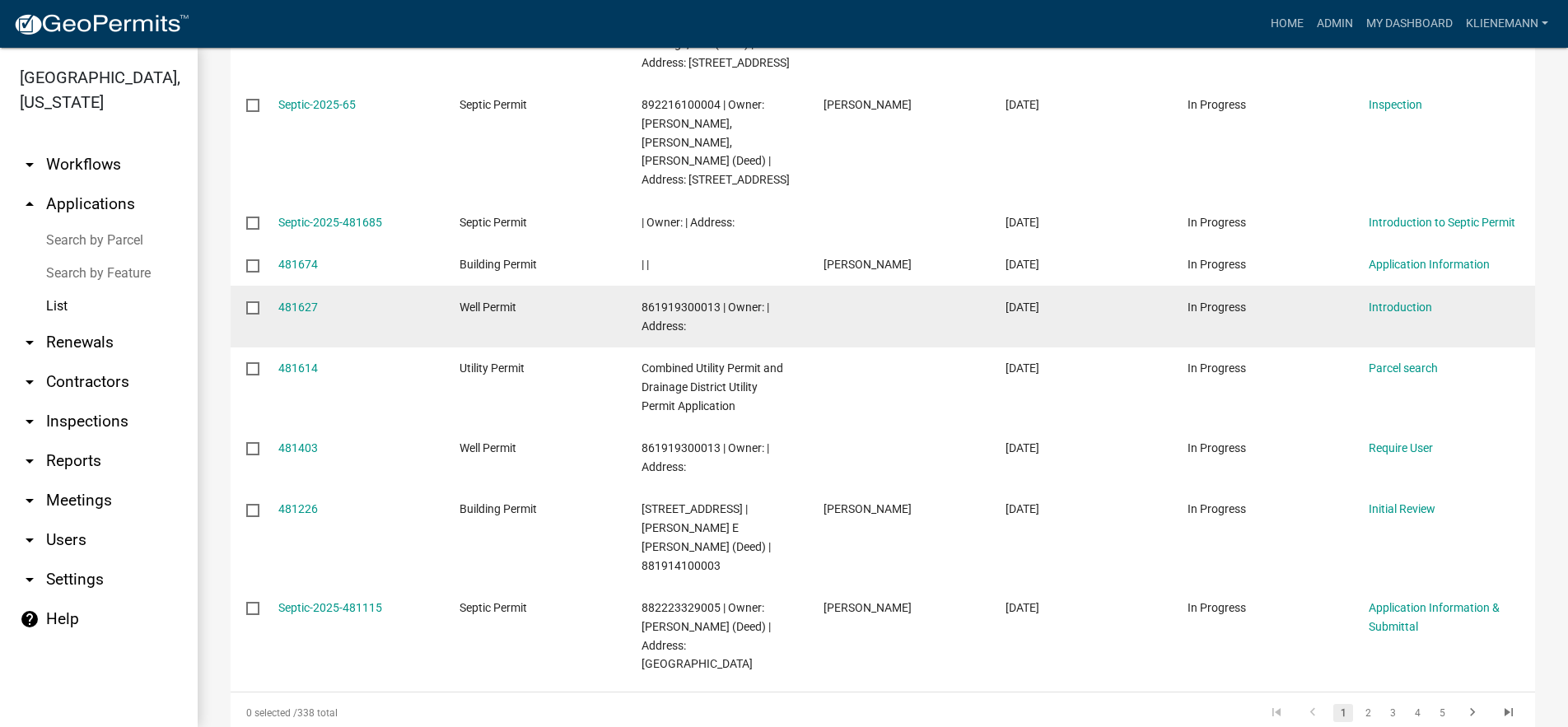
scroll to position [494, 0]
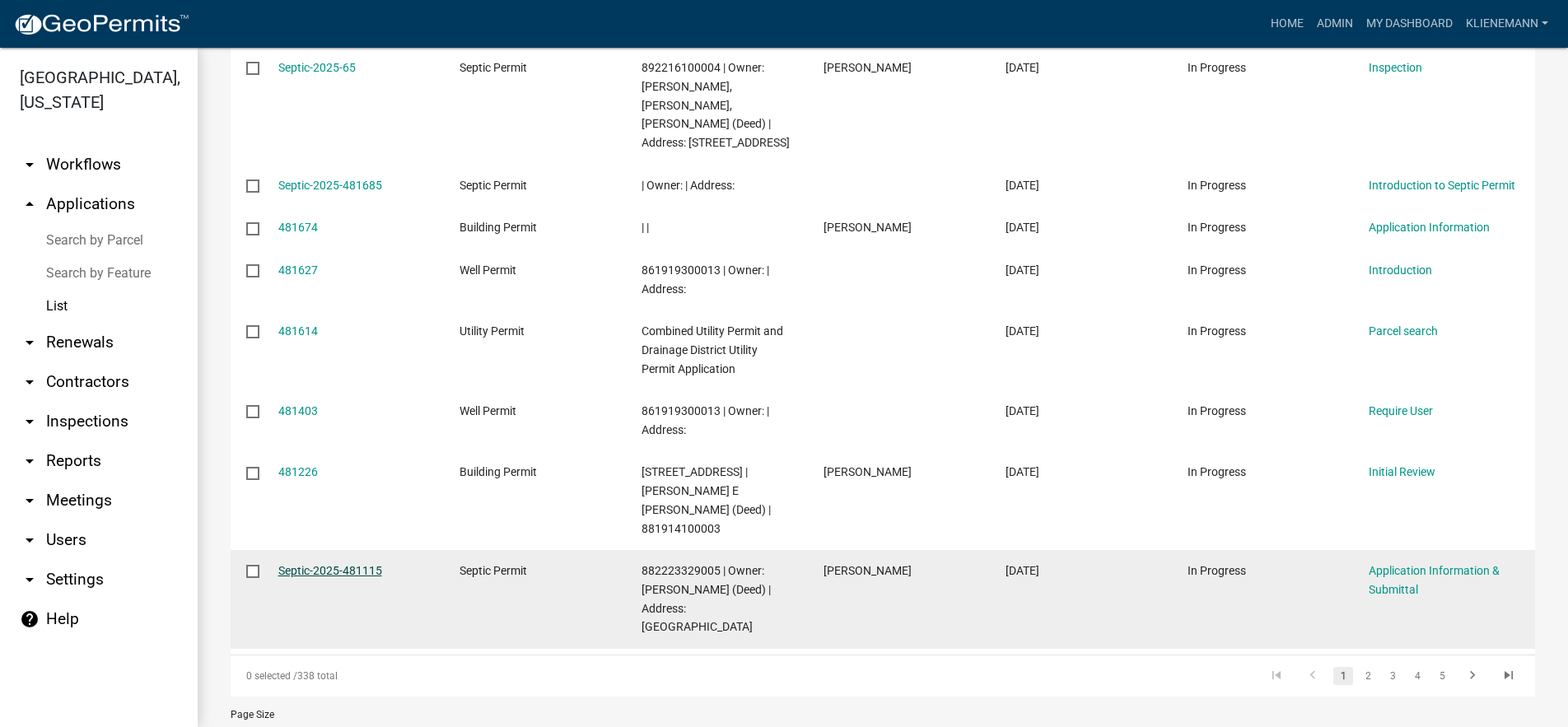
click at [364, 564] on link "Septic-2025-481115" at bounding box center [330, 571] width 104 height 13
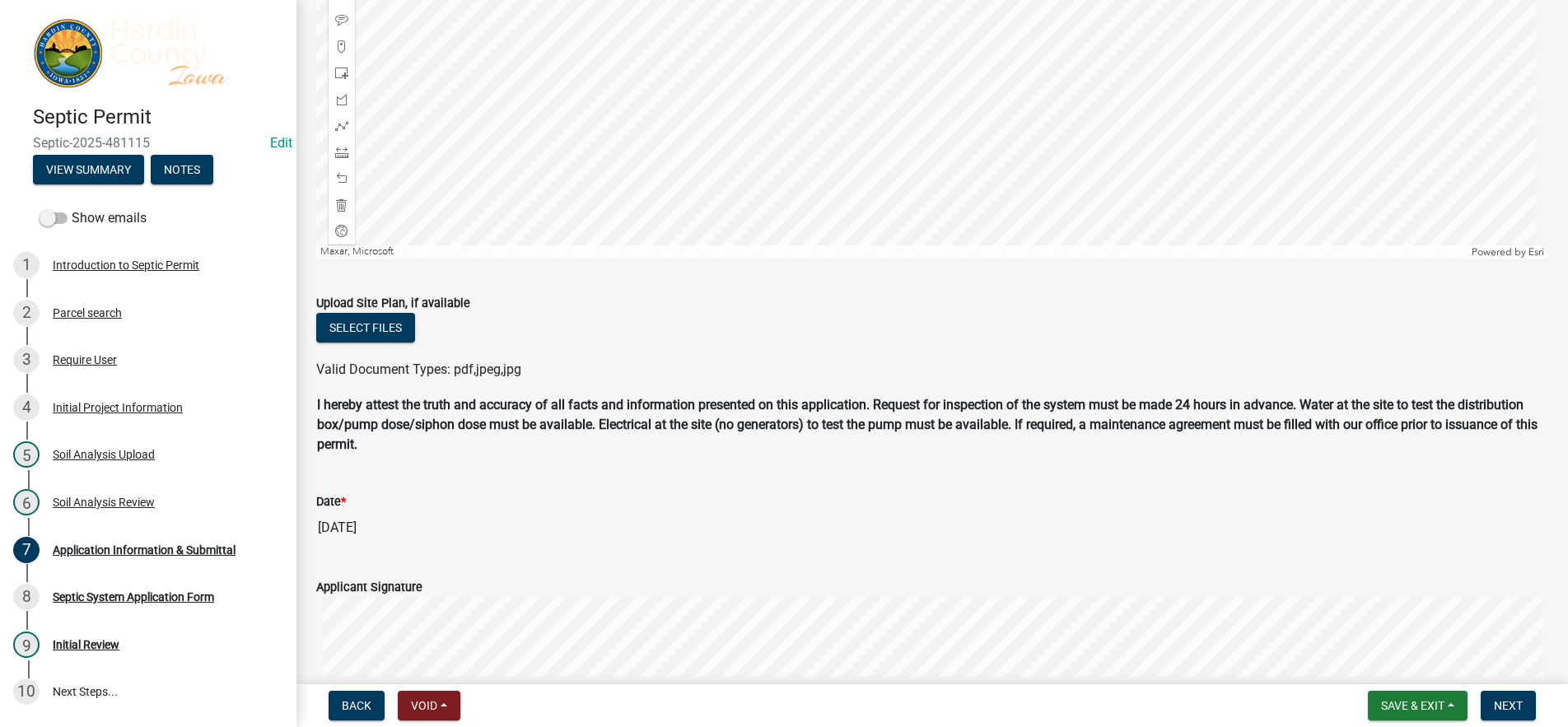
scroll to position [1479, 0]
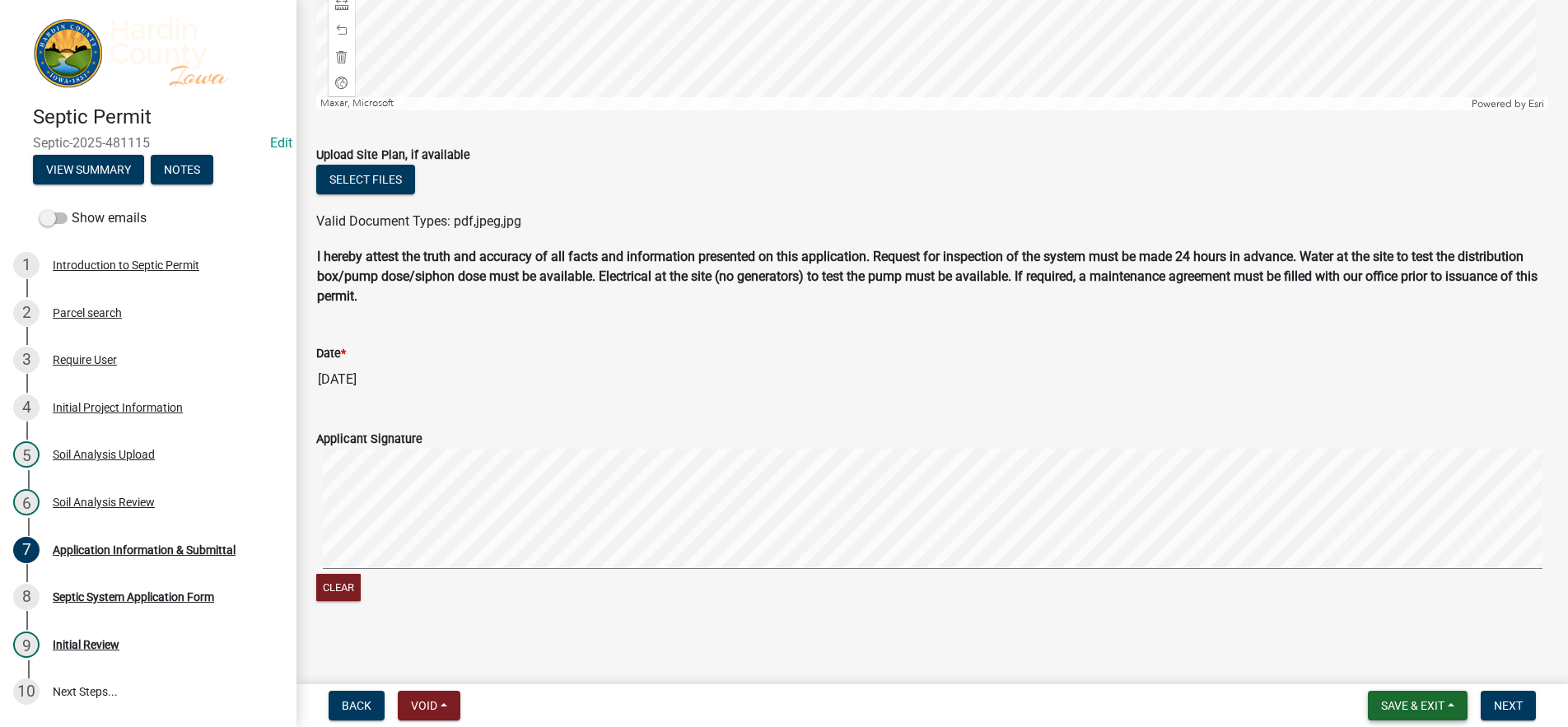
click at [1418, 713] on span "Save & Exit" at bounding box center [1413, 706] width 64 height 13
click at [1371, 666] on button "Save & Exit" at bounding box center [1401, 663] width 132 height 40
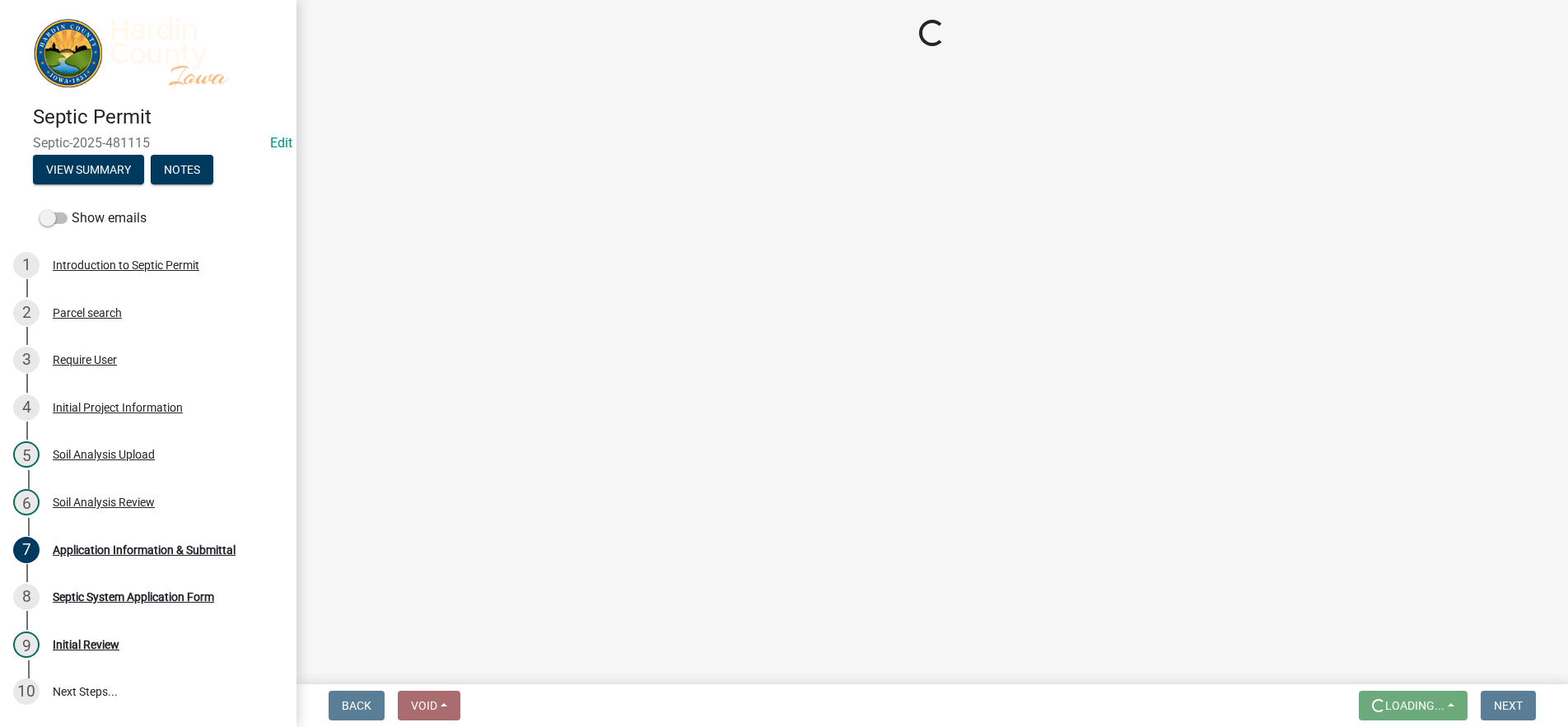
scroll to position [0, 0]
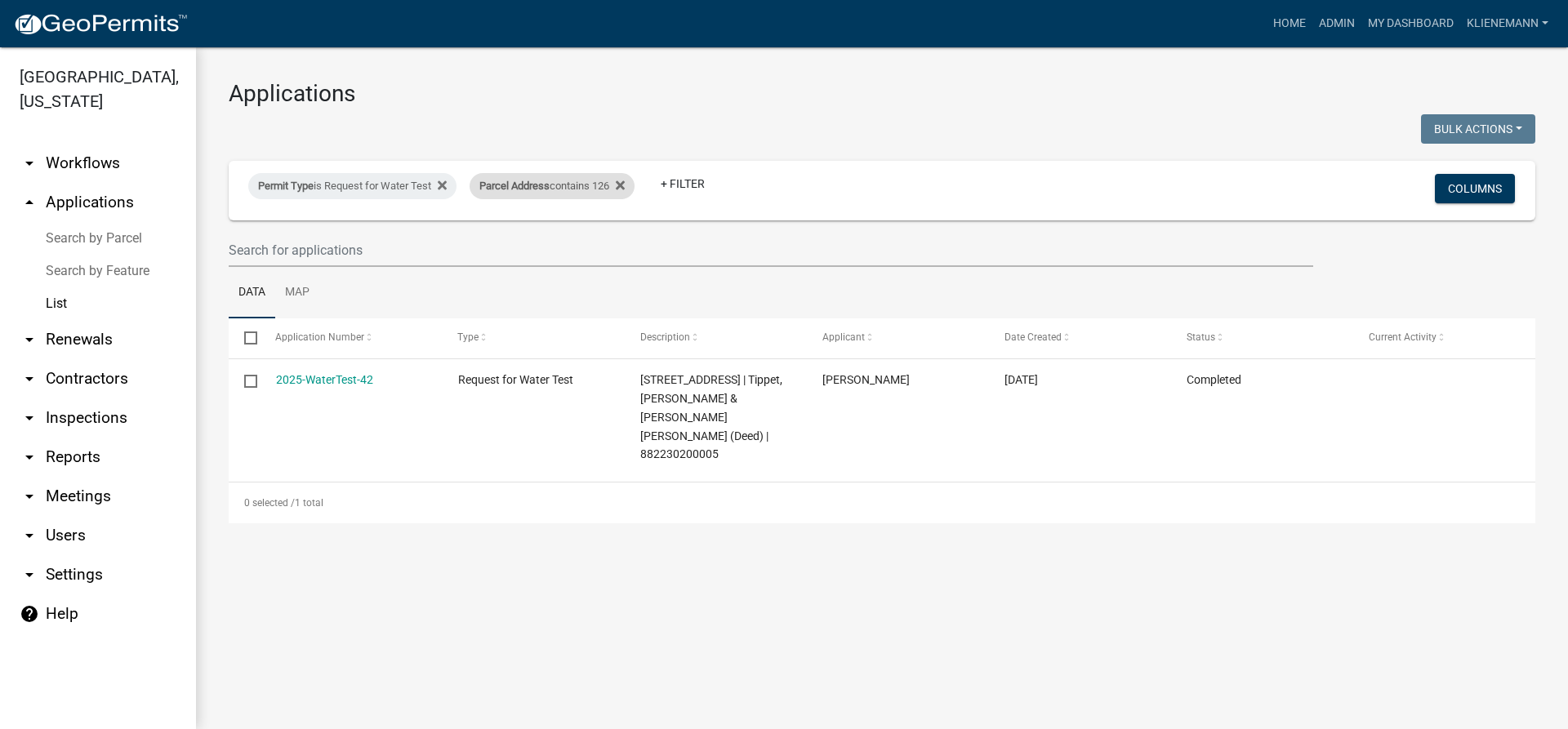
click at [635, 186] on div "Parcel Address contains 126" at bounding box center [552, 187] width 165 height 26
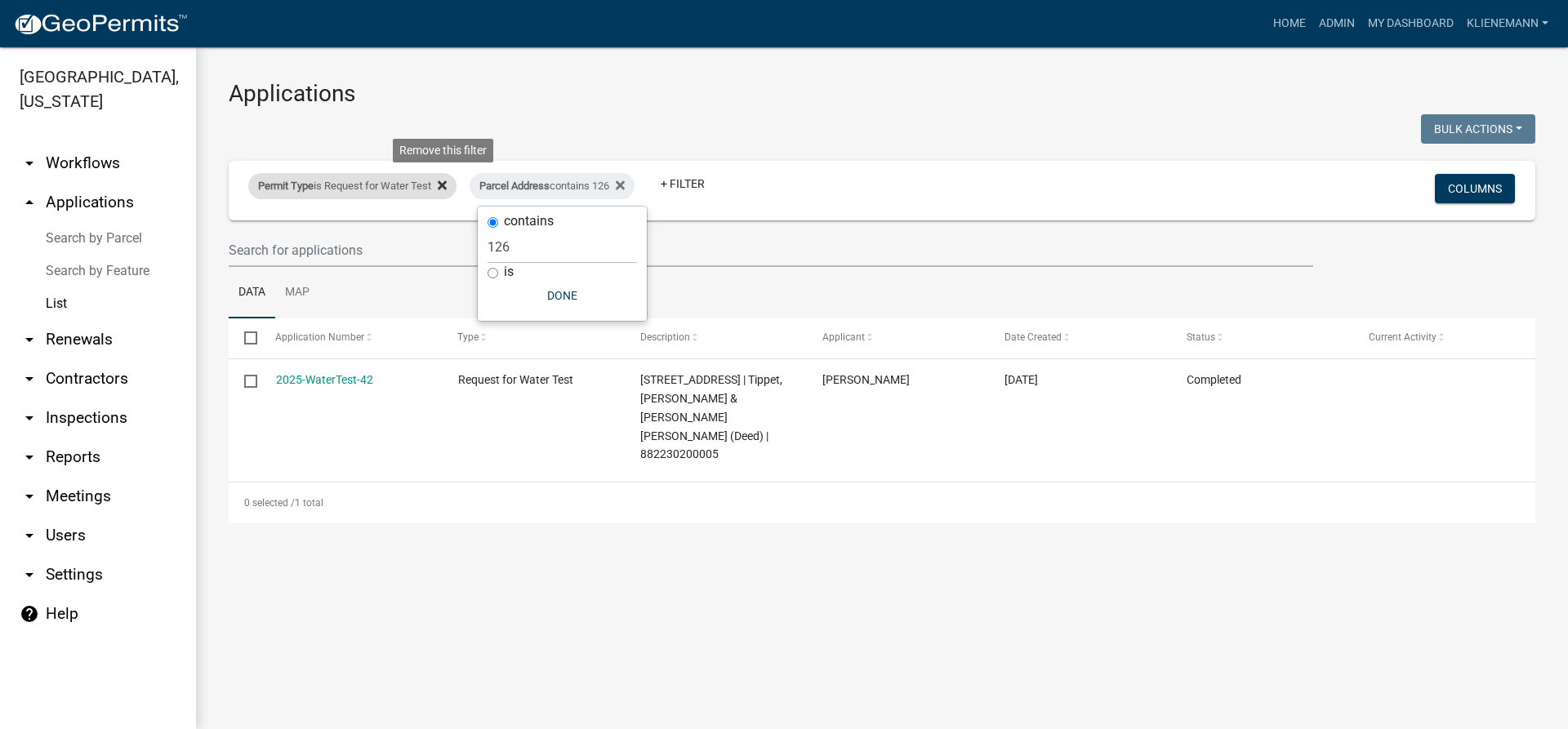
click at [447, 185] on icon at bounding box center [442, 185] width 9 height 9
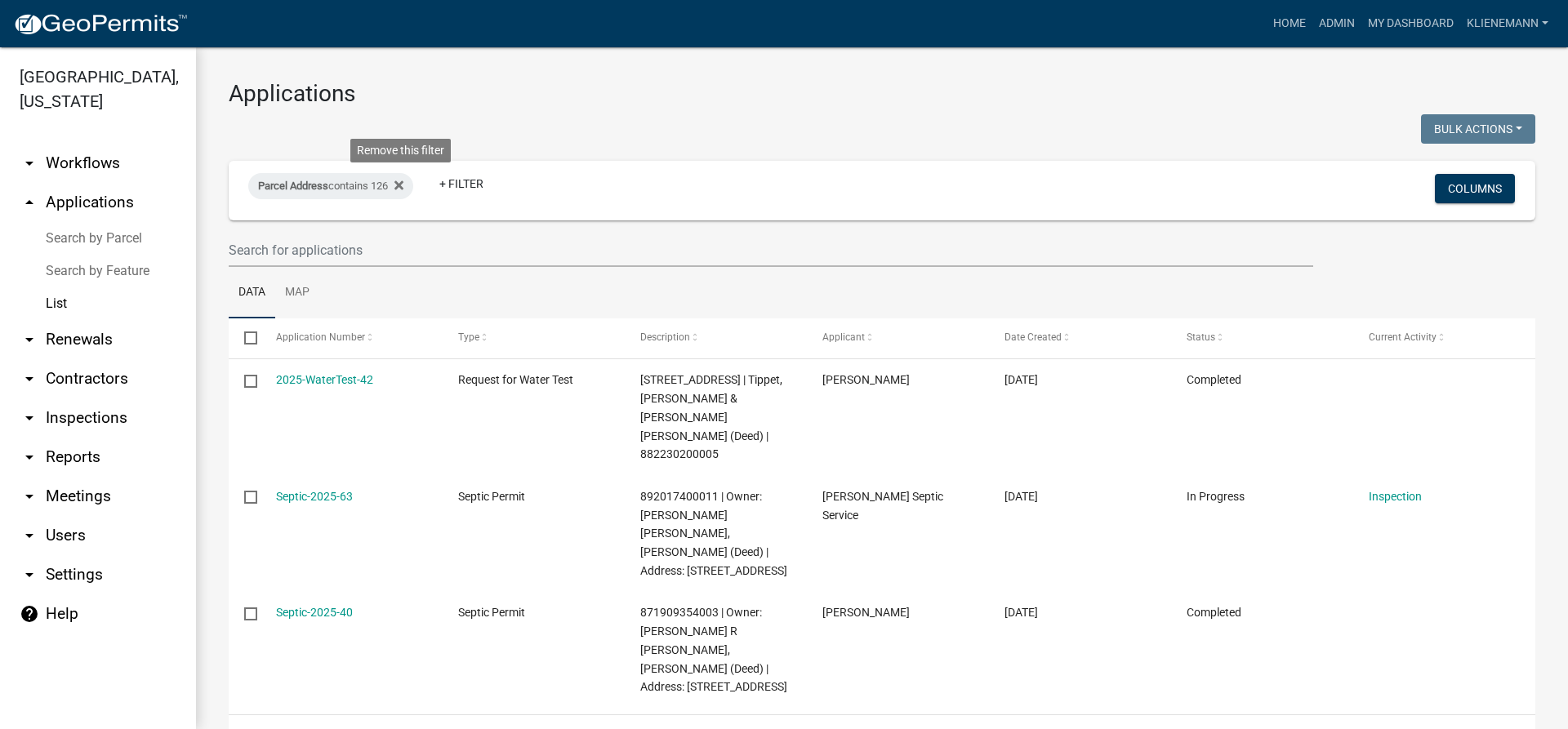
click at [401, 187] on fa-icon at bounding box center [395, 187] width 15 height 26
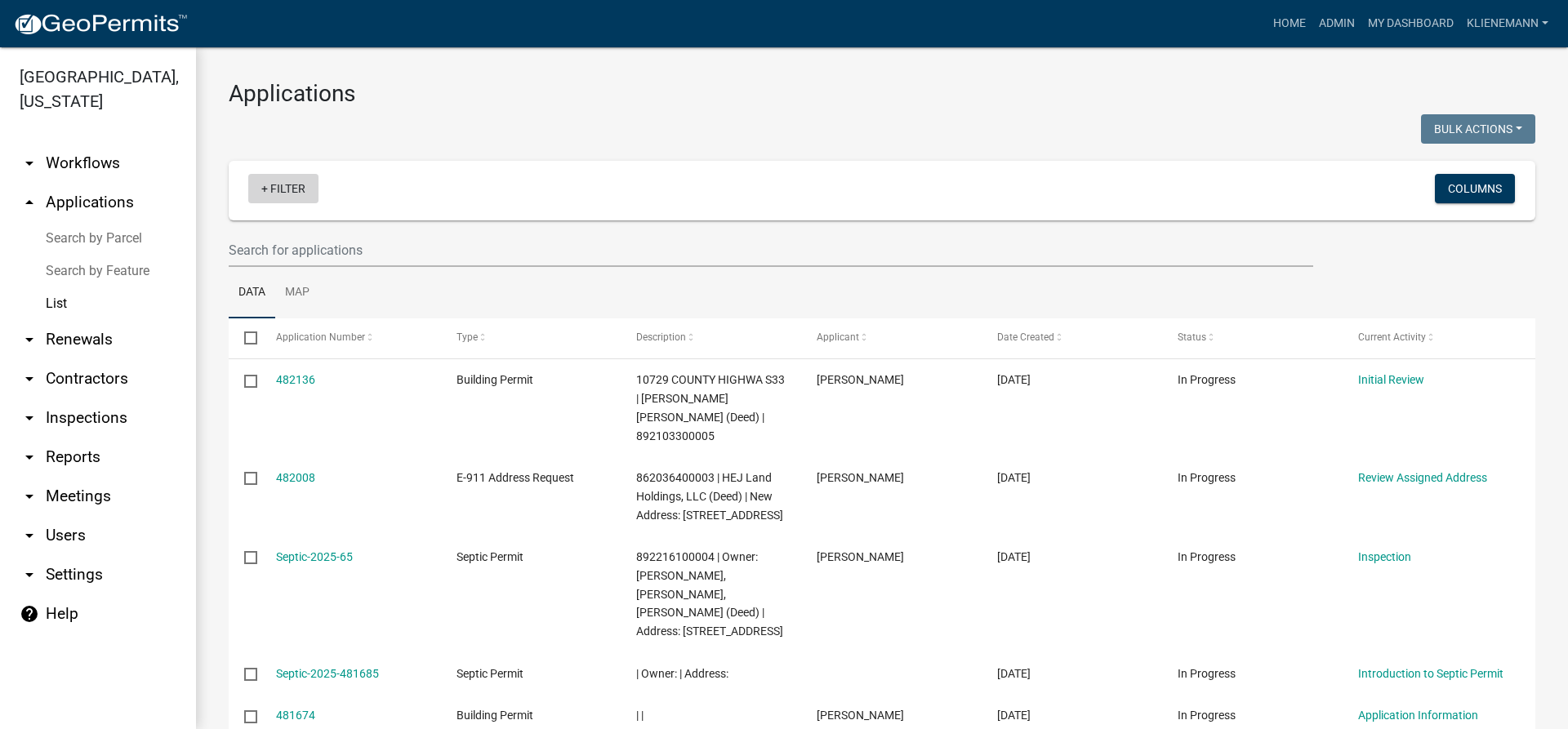
click at [298, 174] on link "+ Filter" at bounding box center [283, 188] width 70 height 29
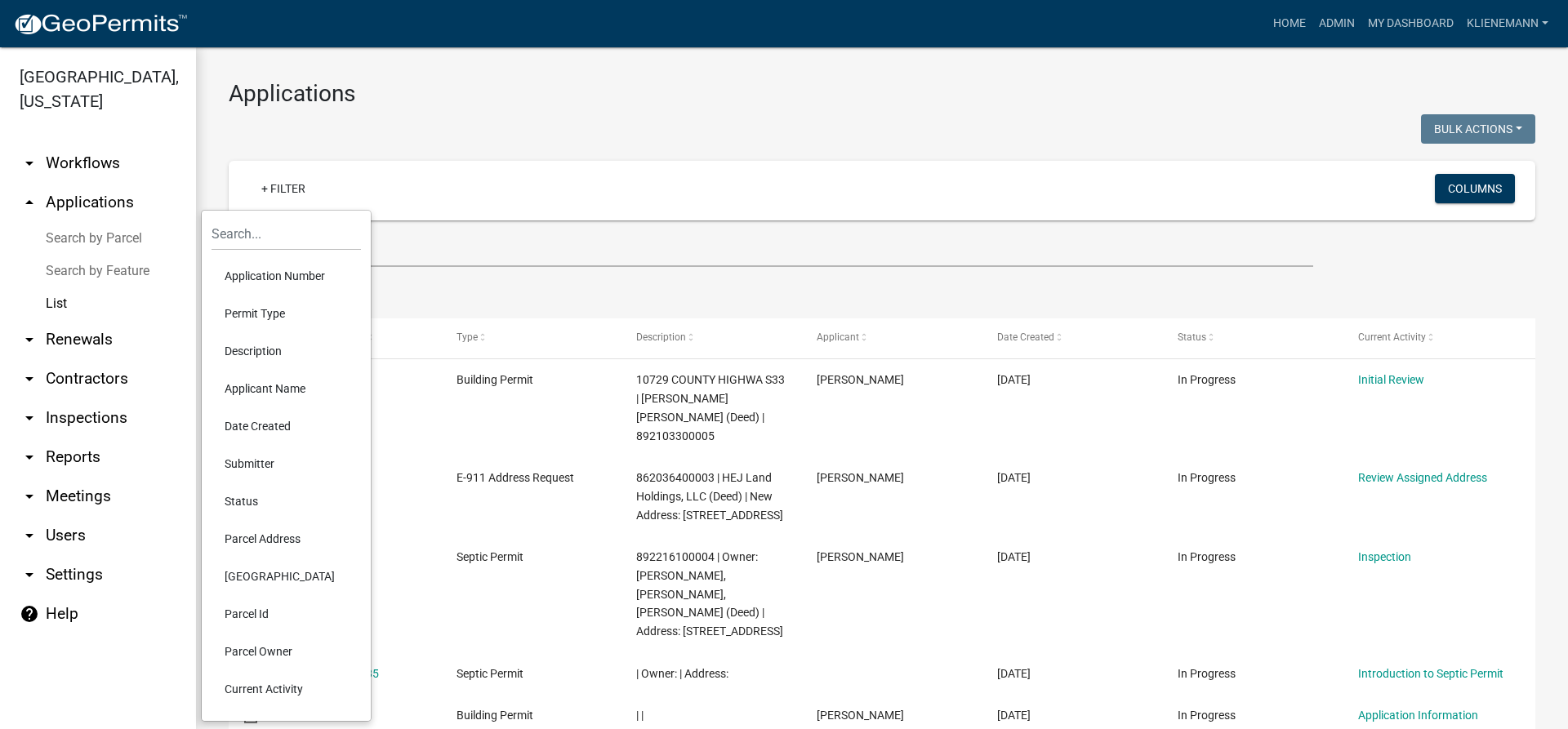
click at [273, 399] on li "Applicant Name" at bounding box center [286, 389] width 149 height 38
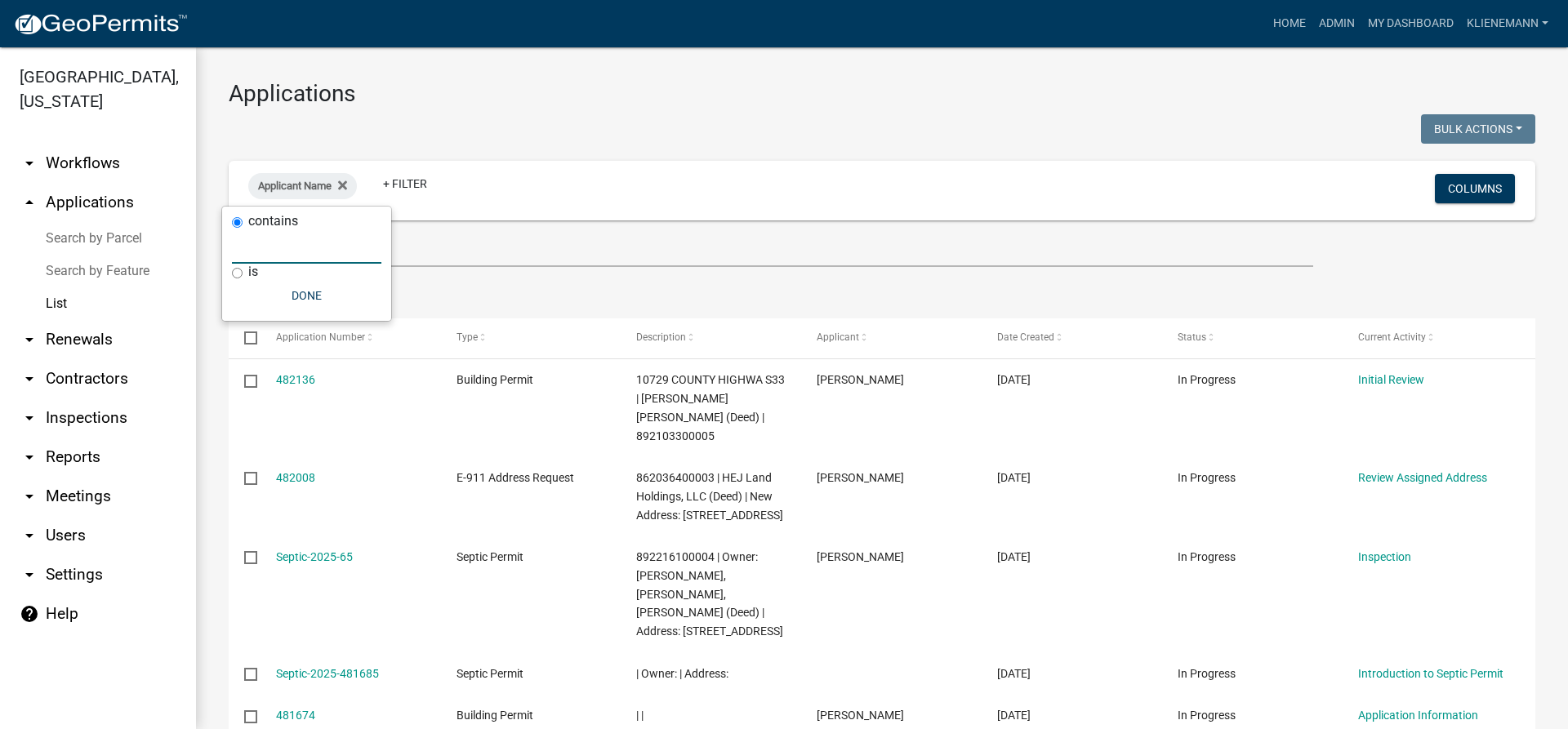
click at [292, 253] on input "text" at bounding box center [307, 246] width 149 height 33
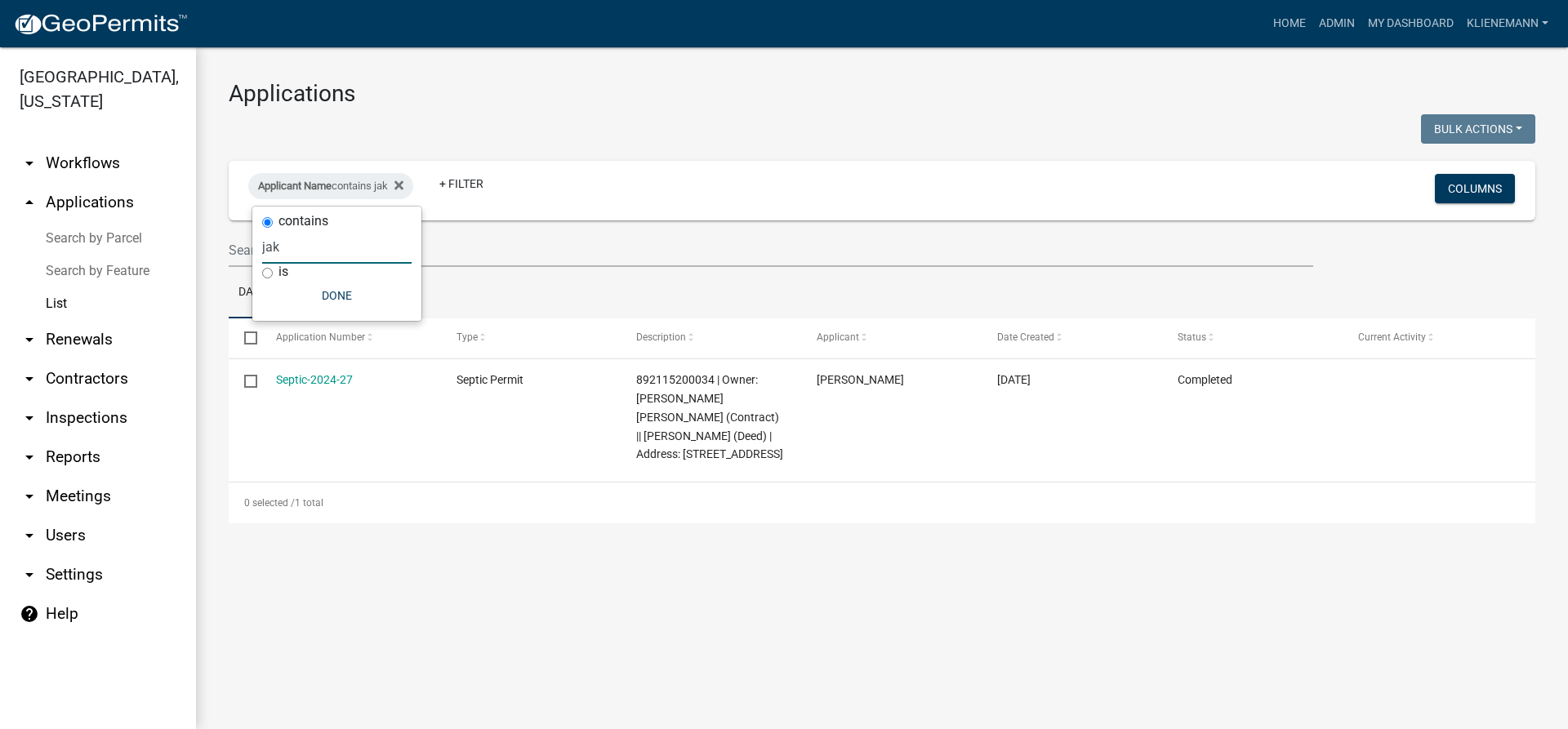
drag, startPoint x: 343, startPoint y: 259, endPoint x: 216, endPoint y: 257, distance: 127.0
click at [216, 257] on body "Internet Explorer does NOT work with GeoPermits. Get a new browser for more sec…" at bounding box center [784, 364] width 1568 height 729
type input "j"
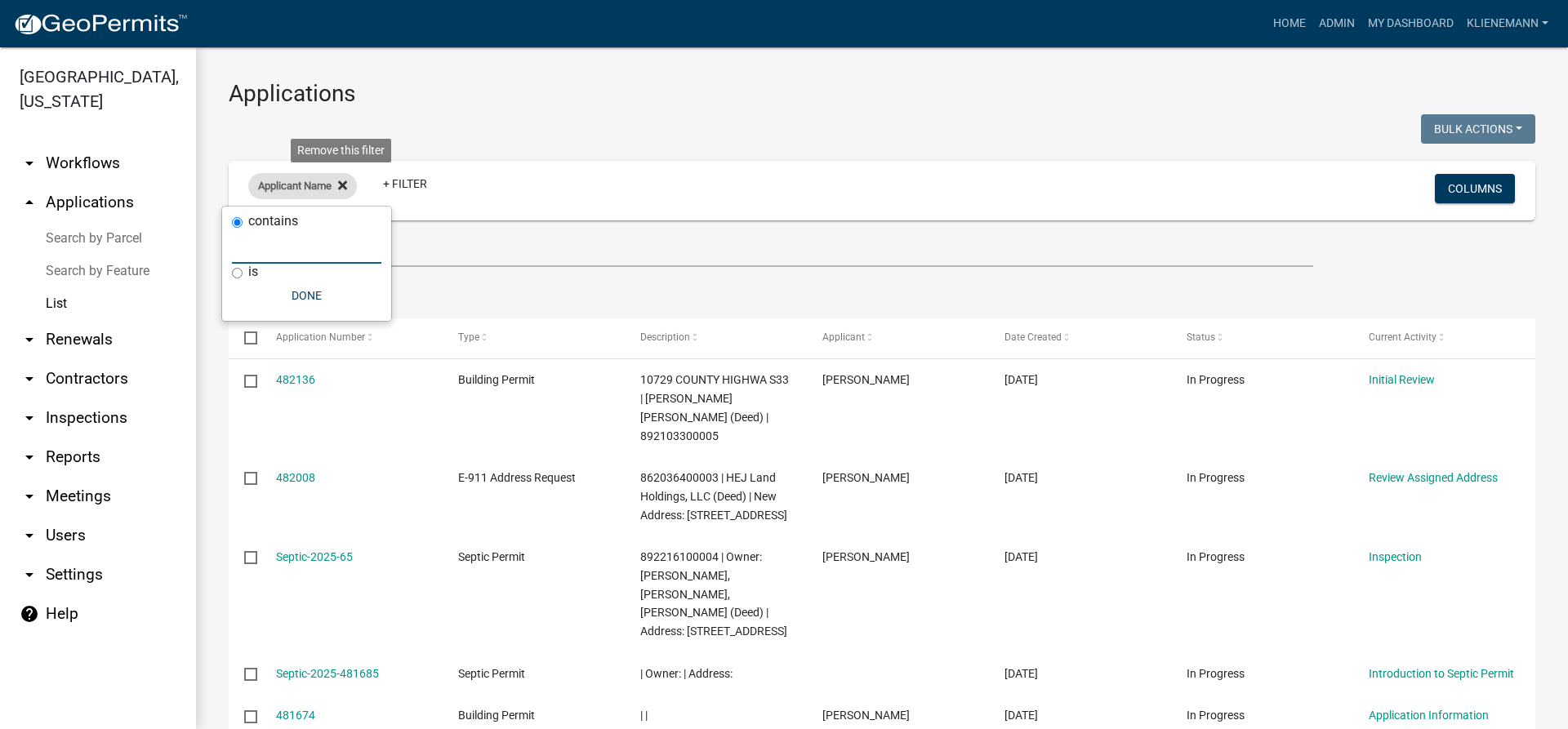
click at [343, 194] on fa-icon at bounding box center [339, 187] width 15 height 26
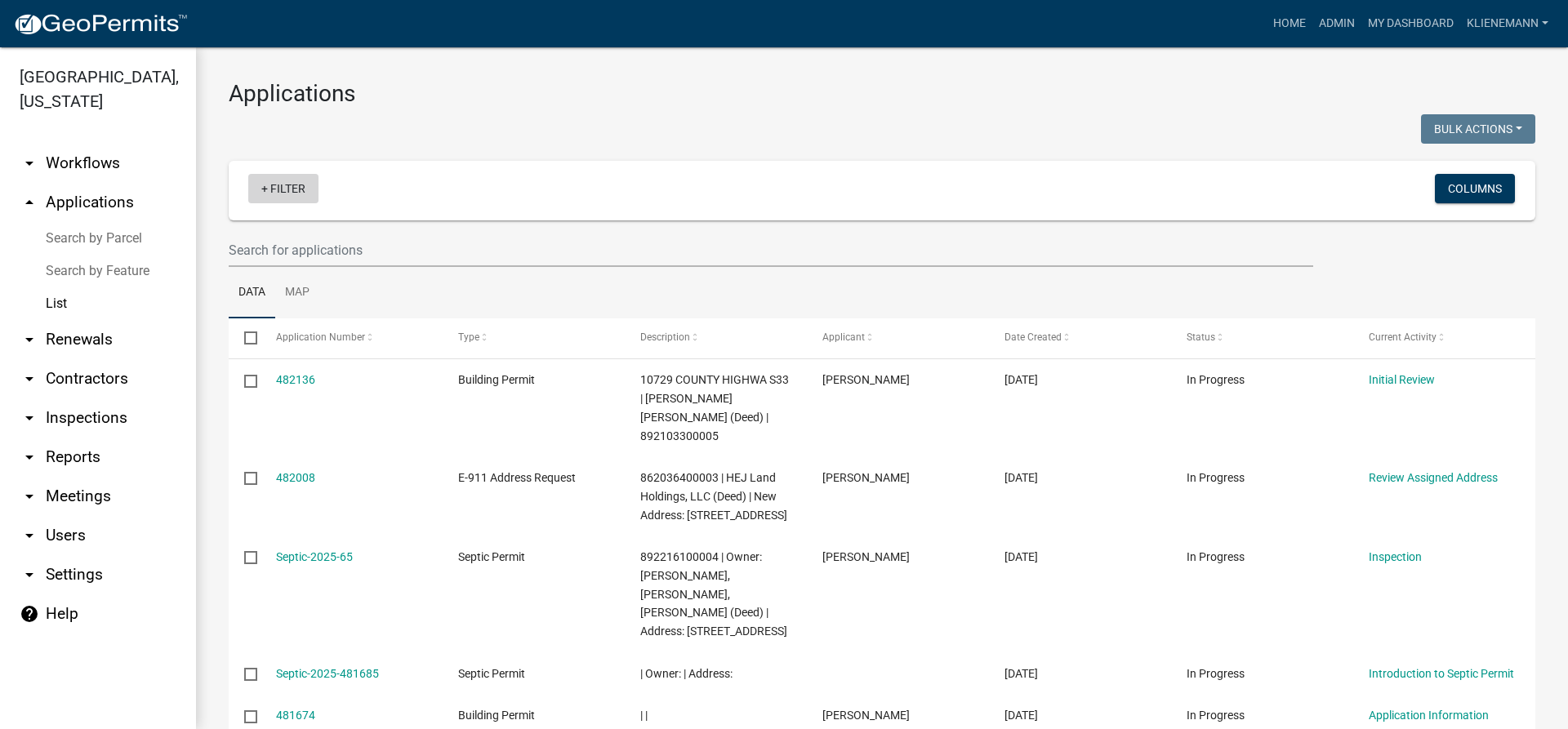
click at [251, 187] on link "+ Filter" at bounding box center [283, 188] width 70 height 29
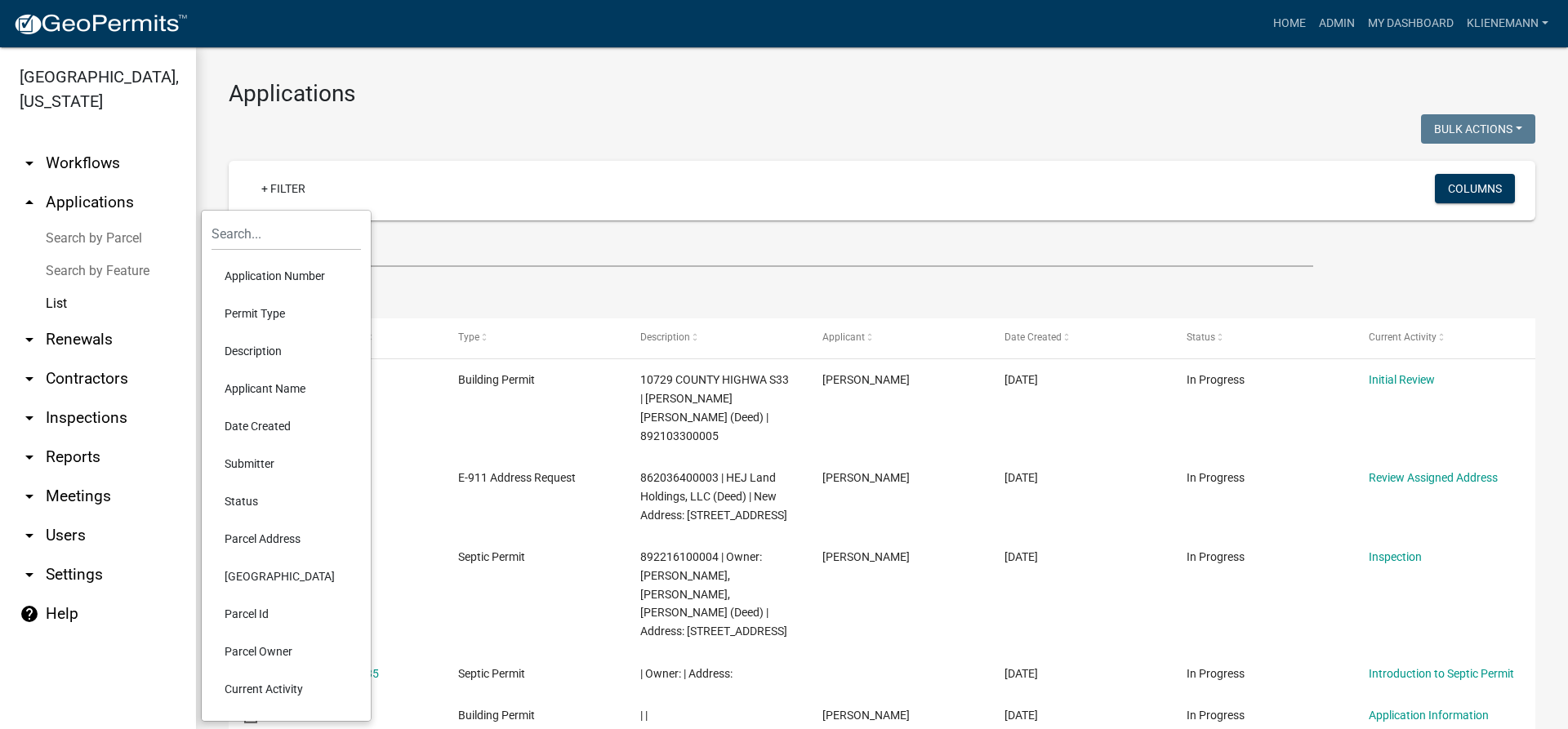
click at [288, 648] on li "Parcel Owner" at bounding box center [286, 652] width 149 height 38
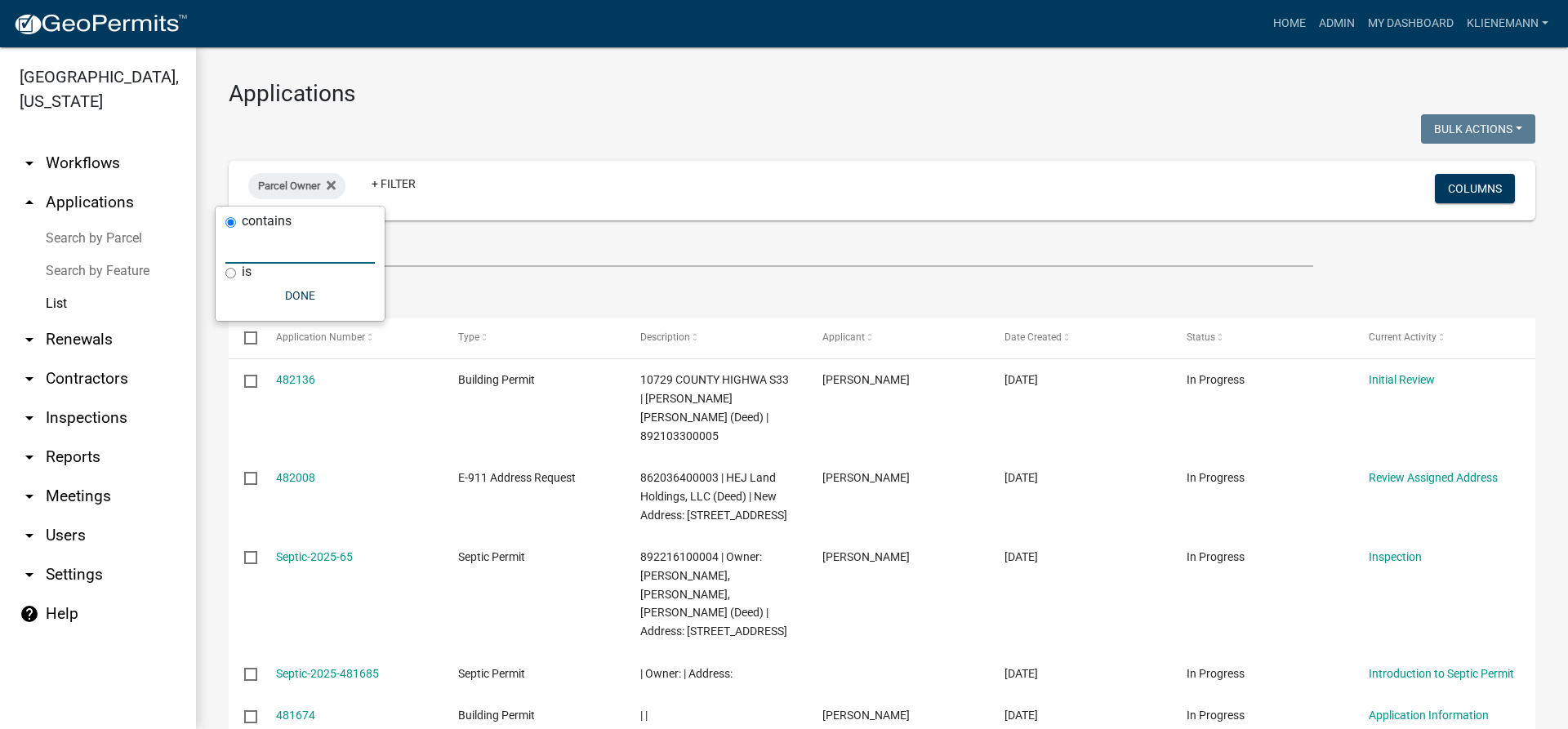
click at [288, 234] on input "text" at bounding box center [300, 246] width 149 height 33
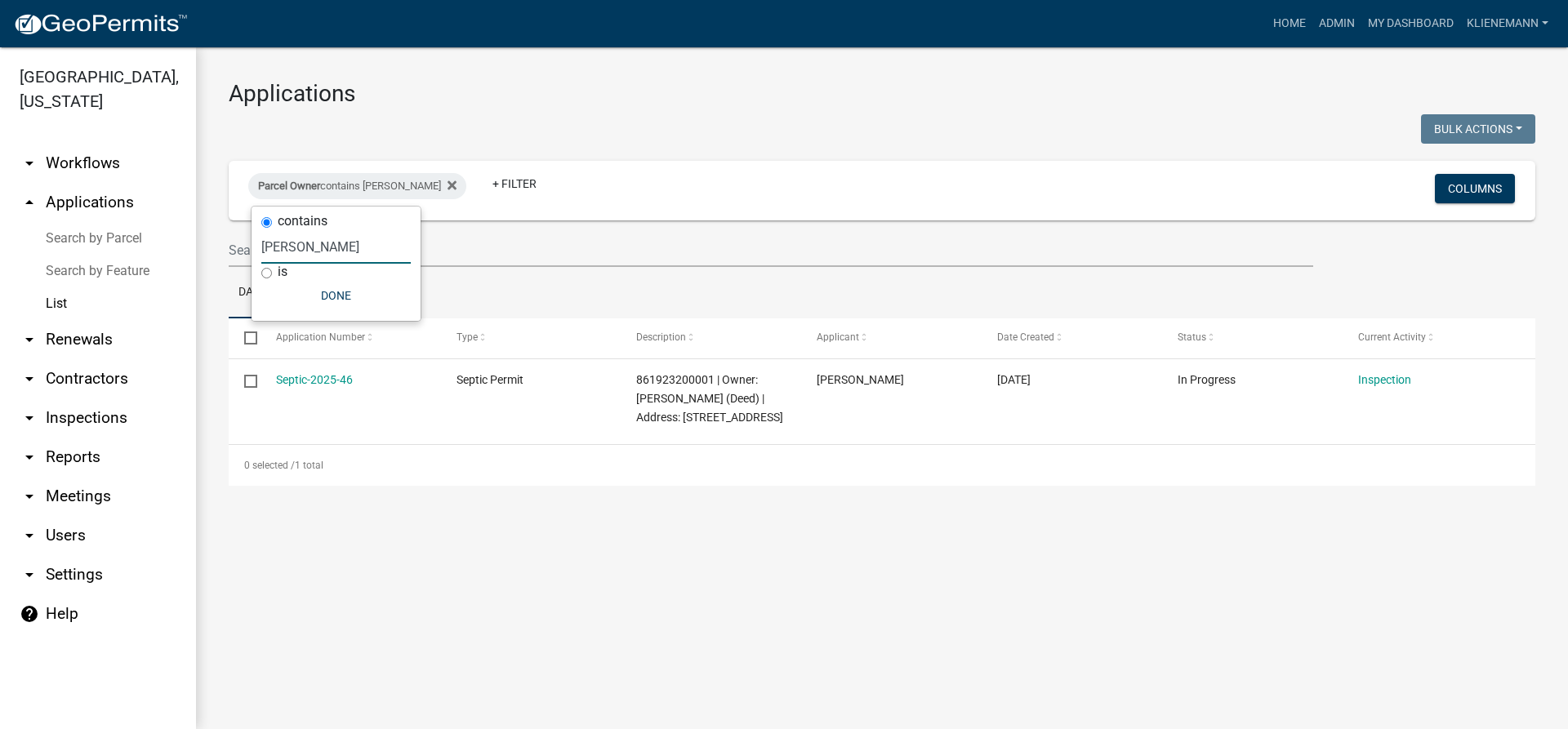
type input "[PERSON_NAME]"
